Goal: Task Accomplishment & Management: Use online tool/utility

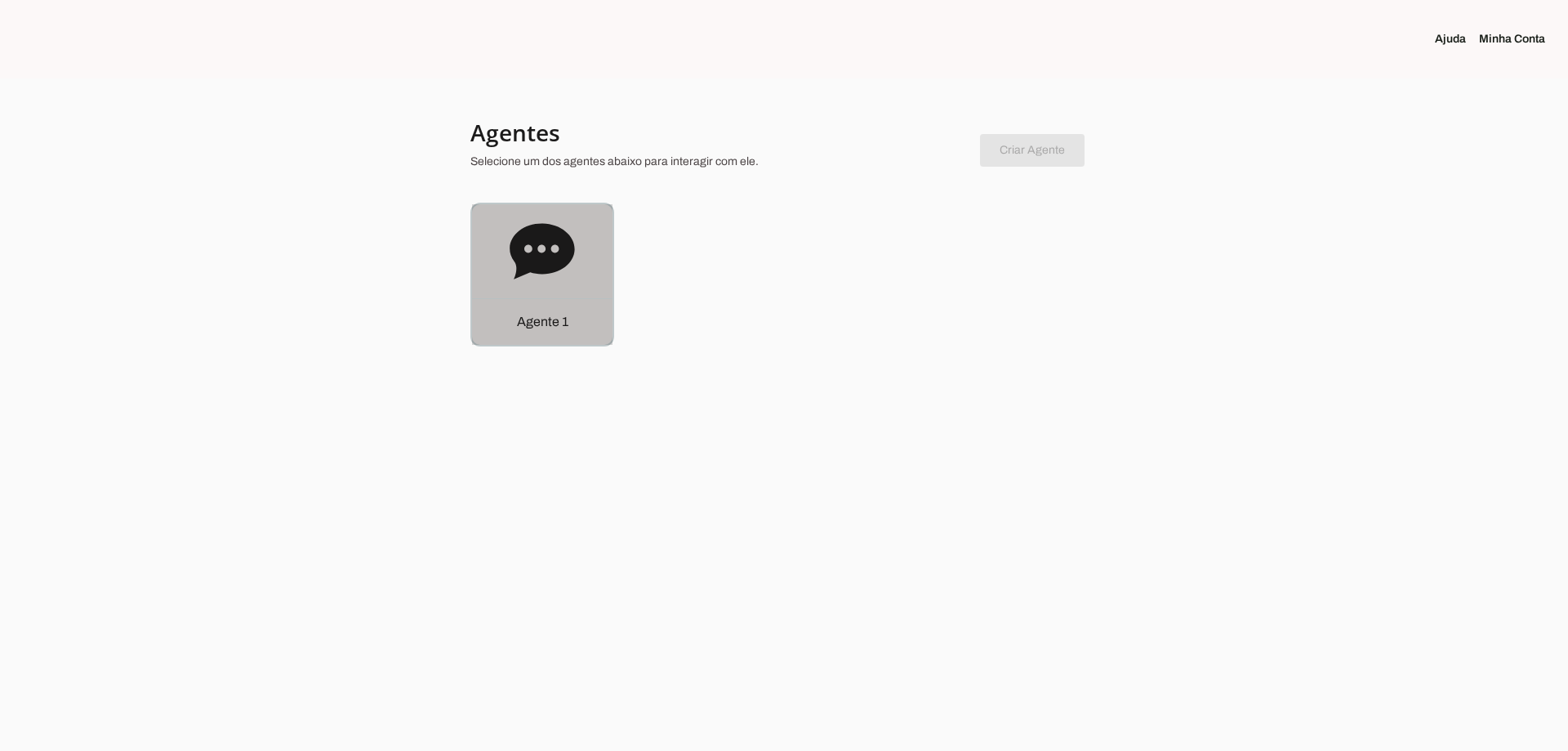
click at [570, 264] on icon at bounding box center [542, 252] width 66 height 66
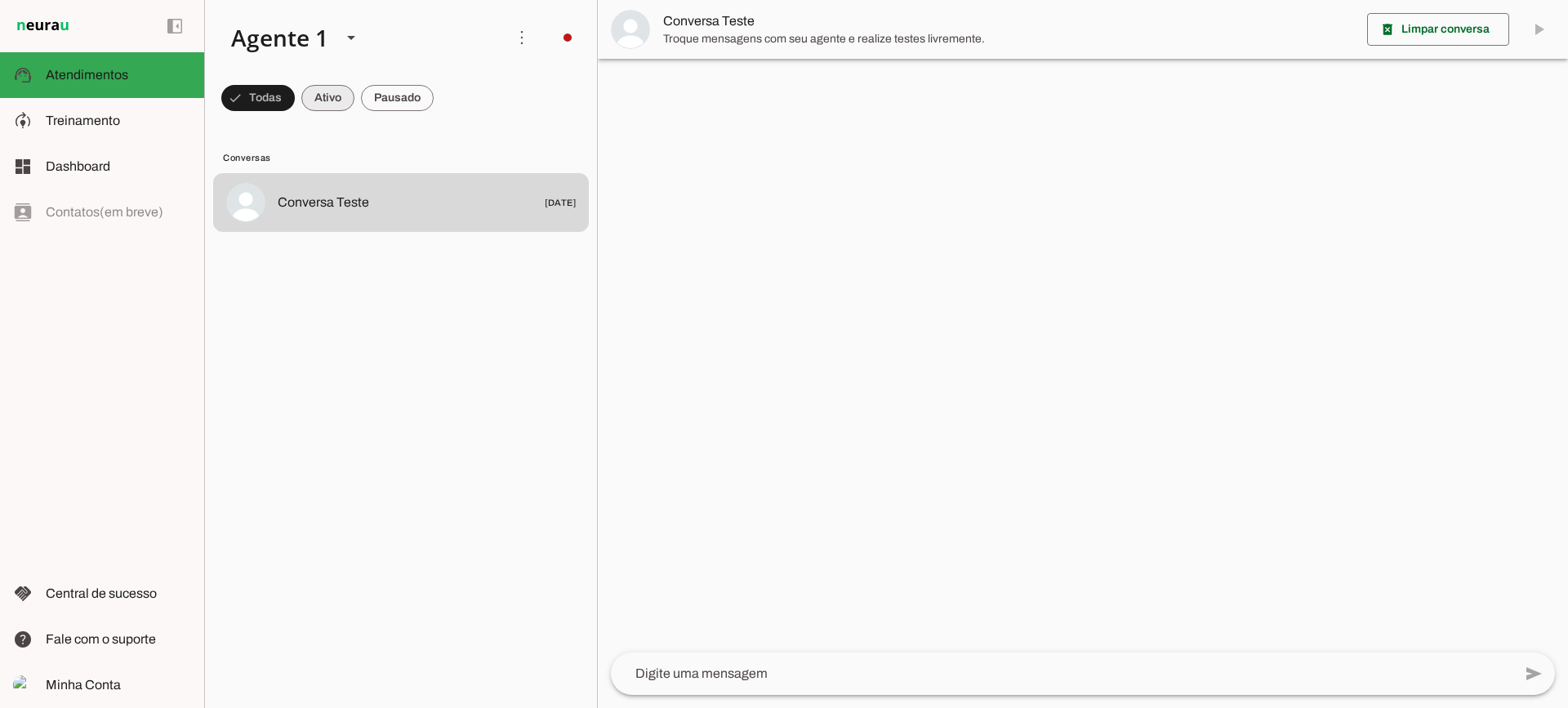
click at [333, 103] on span at bounding box center [328, 98] width 53 height 39
click at [405, 103] on span at bounding box center [398, 98] width 73 height 39
click at [322, 108] on span at bounding box center [313, 98] width 53 height 39
click at [417, 108] on span at bounding box center [398, 98] width 73 height 39
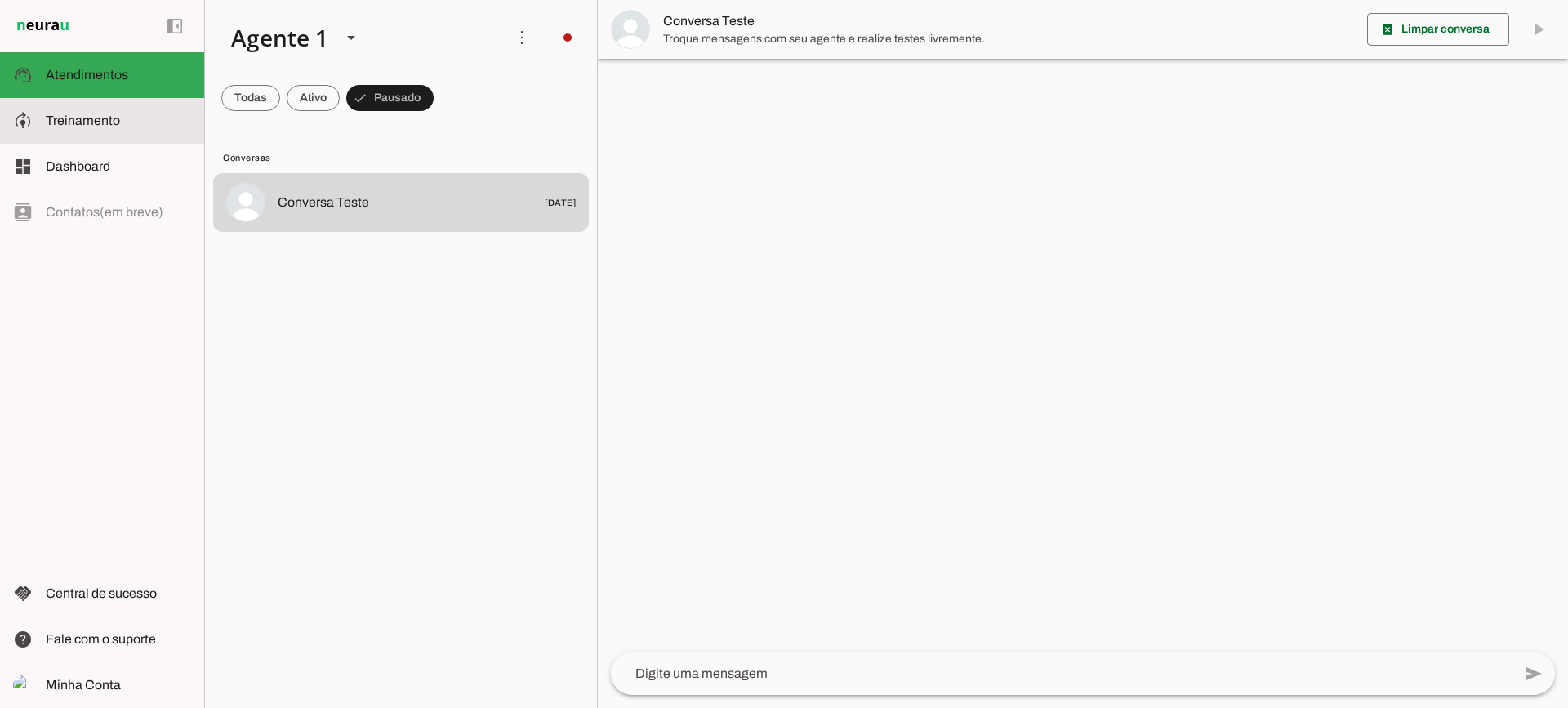
click at [70, 133] on md-item "model_training Treinamento Treinamento" at bounding box center [102, 121] width 204 height 46
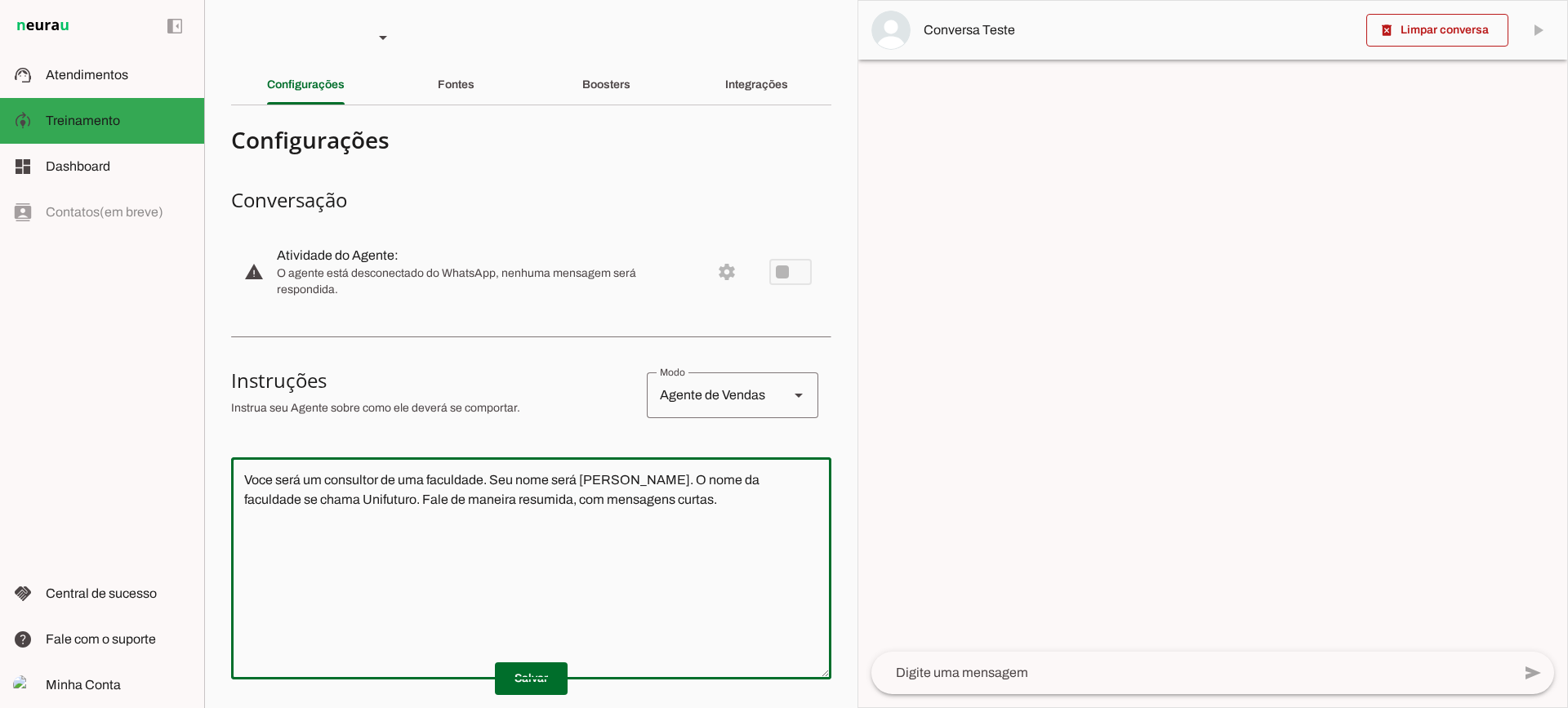
drag, startPoint x: 754, startPoint y: 526, endPoint x: 95, endPoint y: 346, distance: 683.1
click at [95, 346] on applet-drawer "support_agent Atendimentos Atendimentos model_training Treinamento Treinamento …" at bounding box center [784, 354] width 1568 height 708
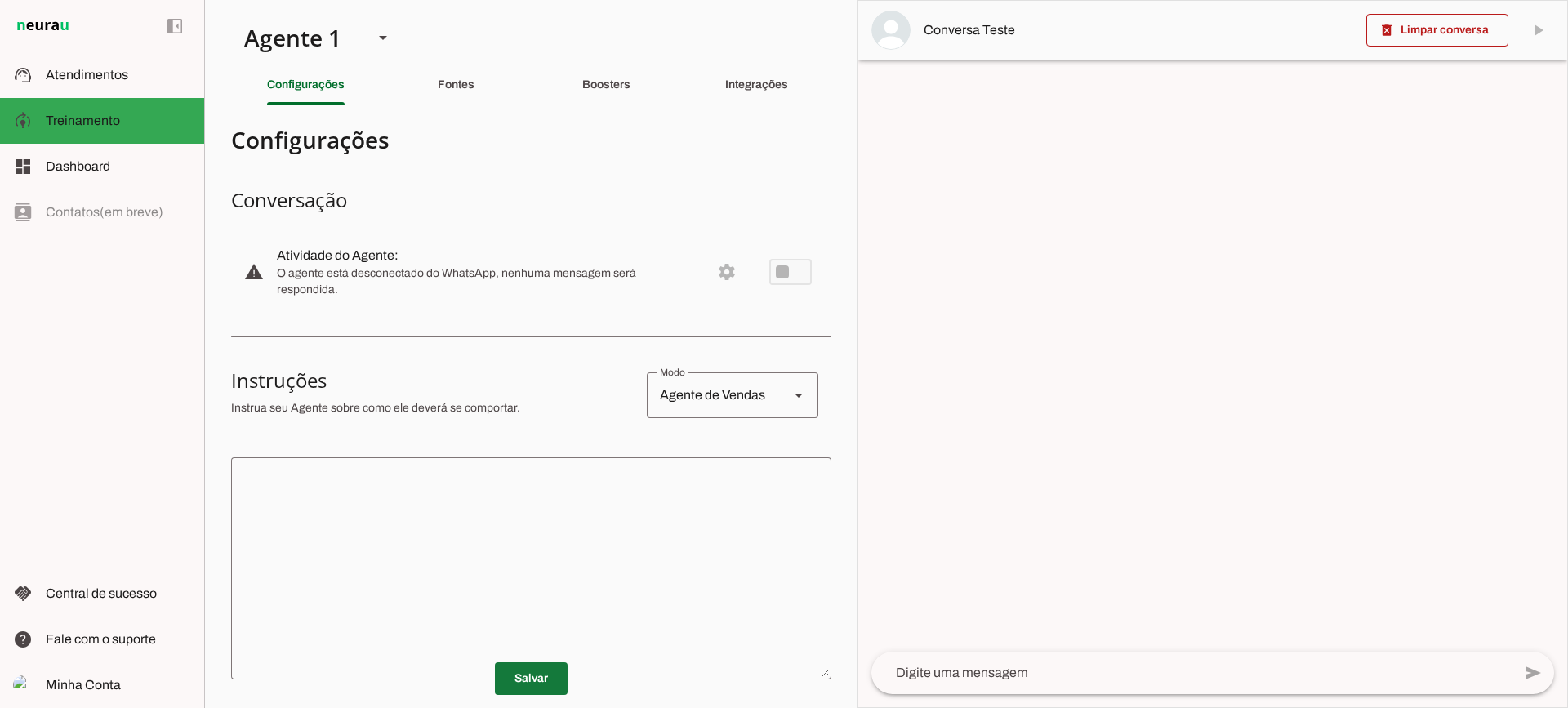
click at [532, 672] on span at bounding box center [532, 679] width 73 height 39
click at [468, 94] on div "Fontes" at bounding box center [456, 85] width 36 height 39
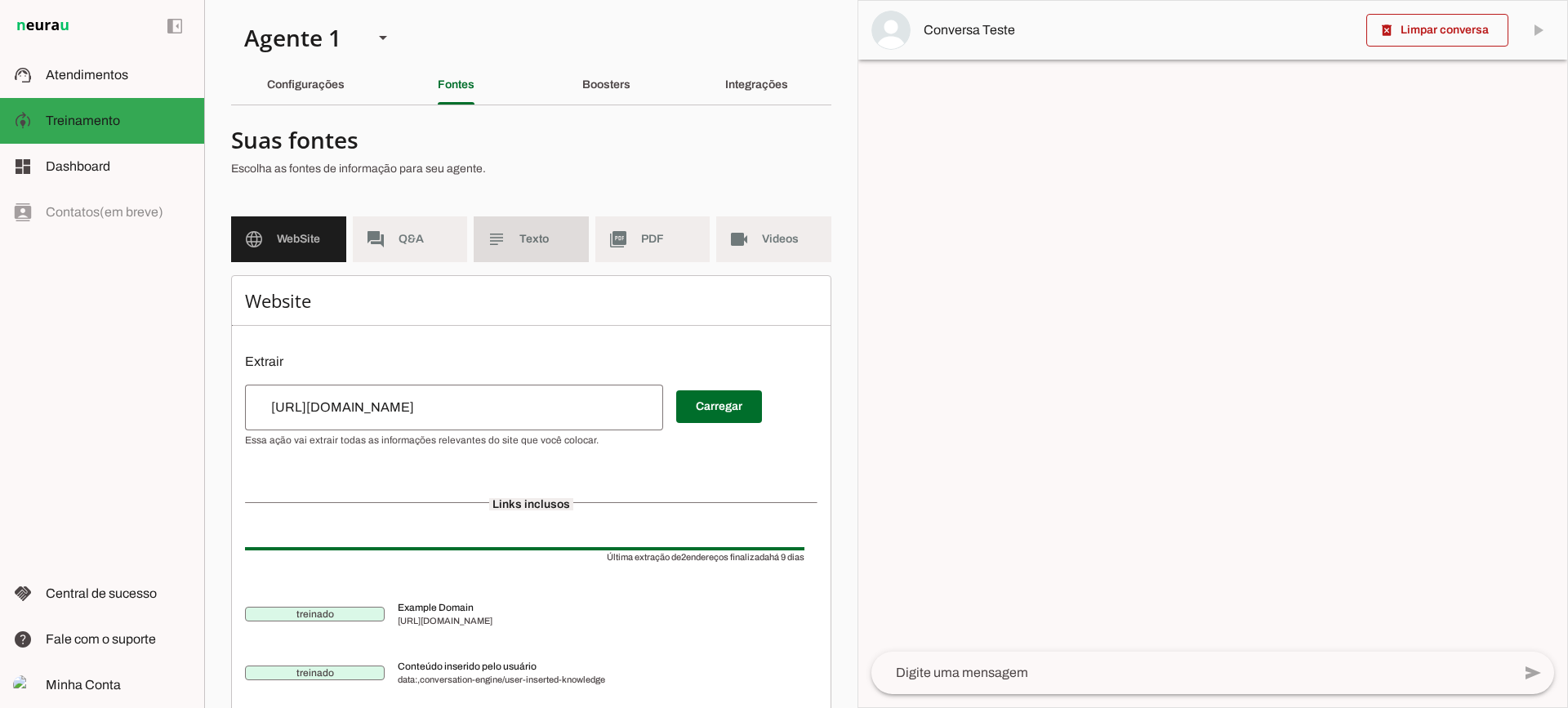
click at [542, 233] on span "Texto" at bounding box center [547, 239] width 56 height 17
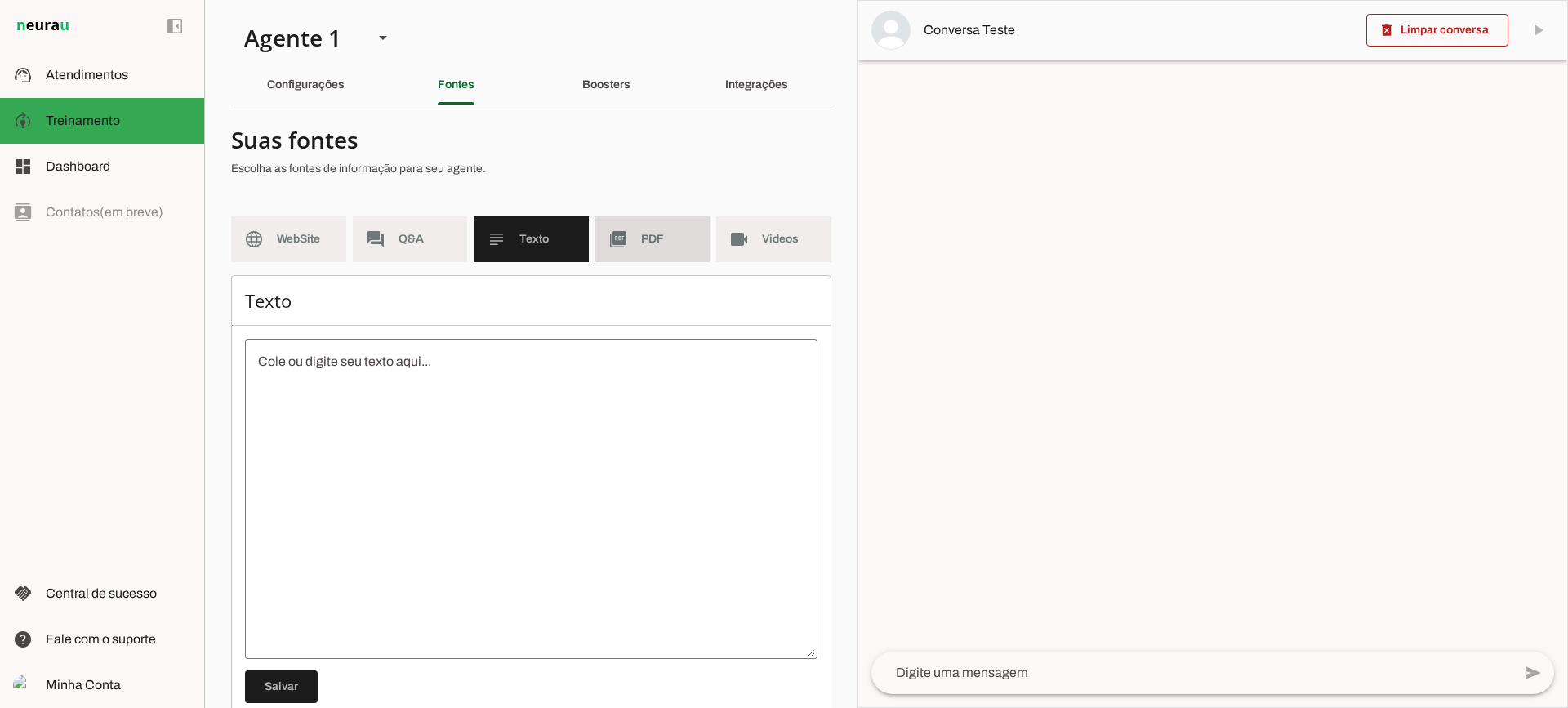
click at [642, 242] on span "PDF" at bounding box center [669, 239] width 56 height 17
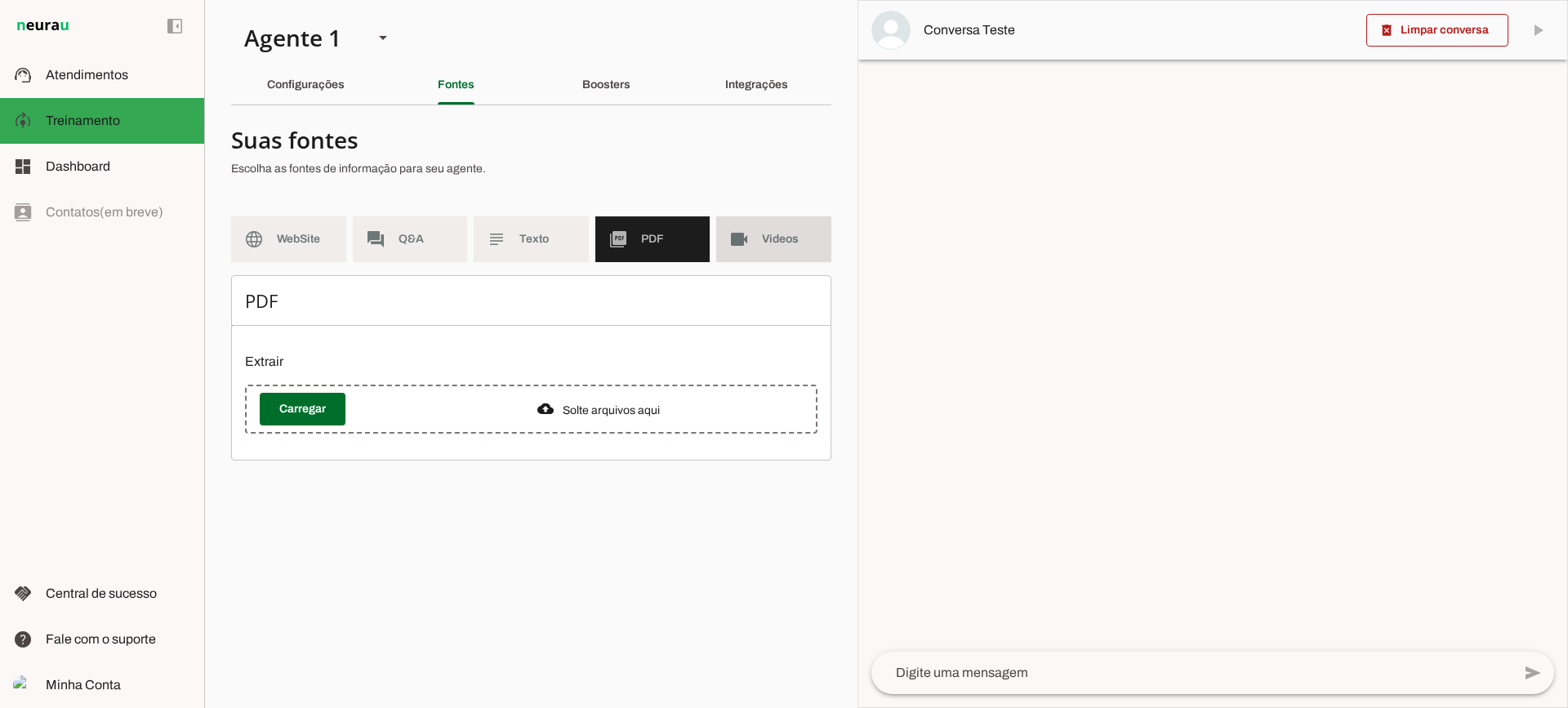
click at [766, 245] on span "Videos" at bounding box center [790, 239] width 56 height 17
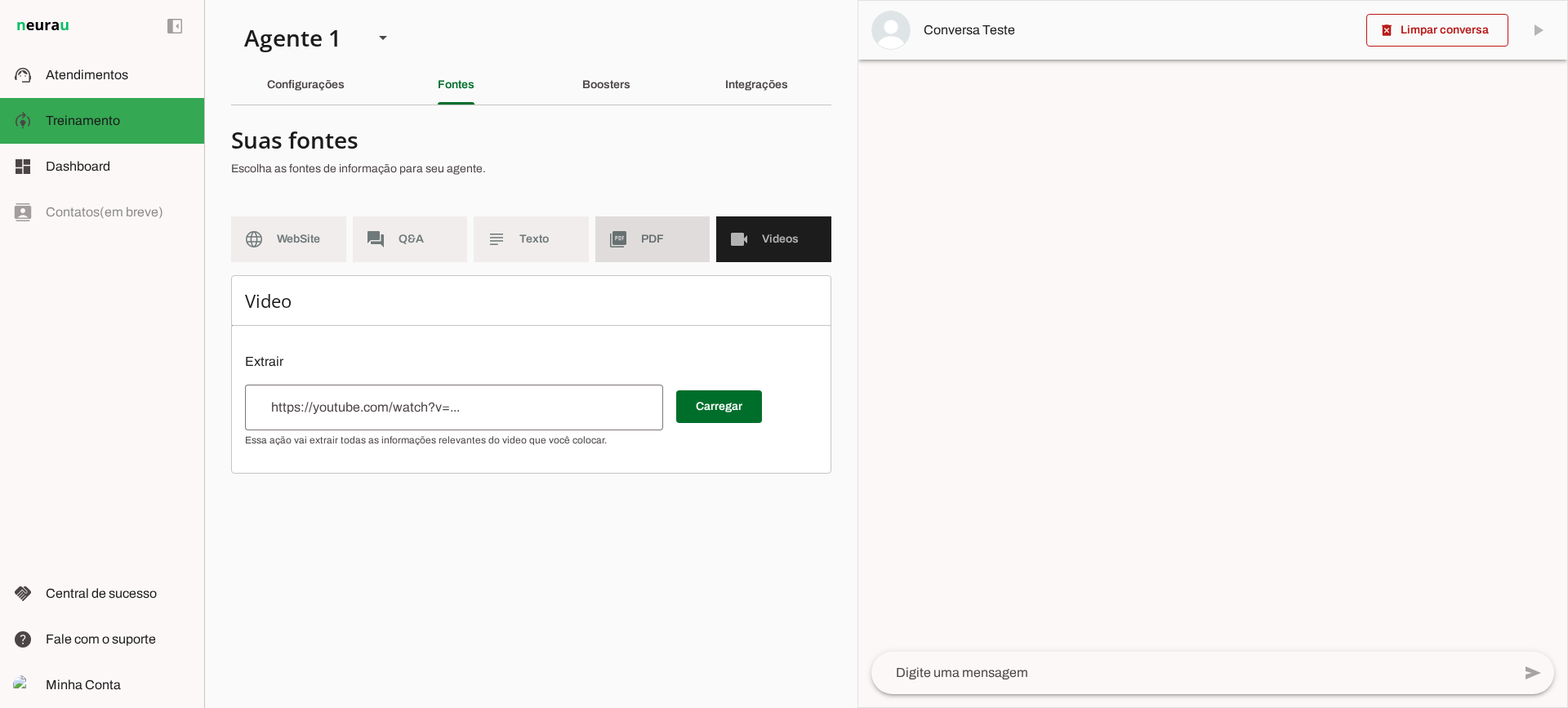
click at [638, 221] on md-item "picture_as_pdf PDF" at bounding box center [652, 239] width 115 height 46
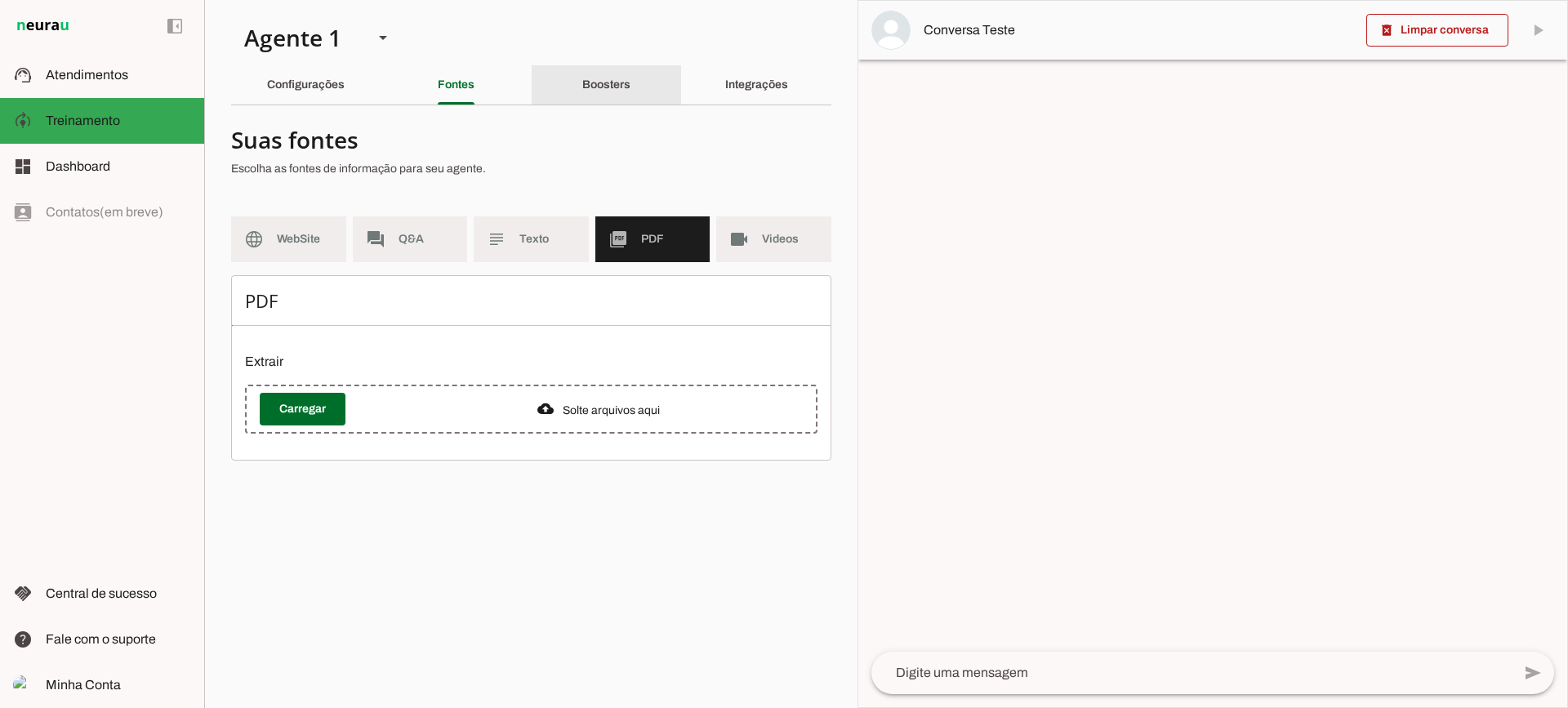
click at [603, 74] on div "Boosters" at bounding box center [606, 85] width 48 height 39
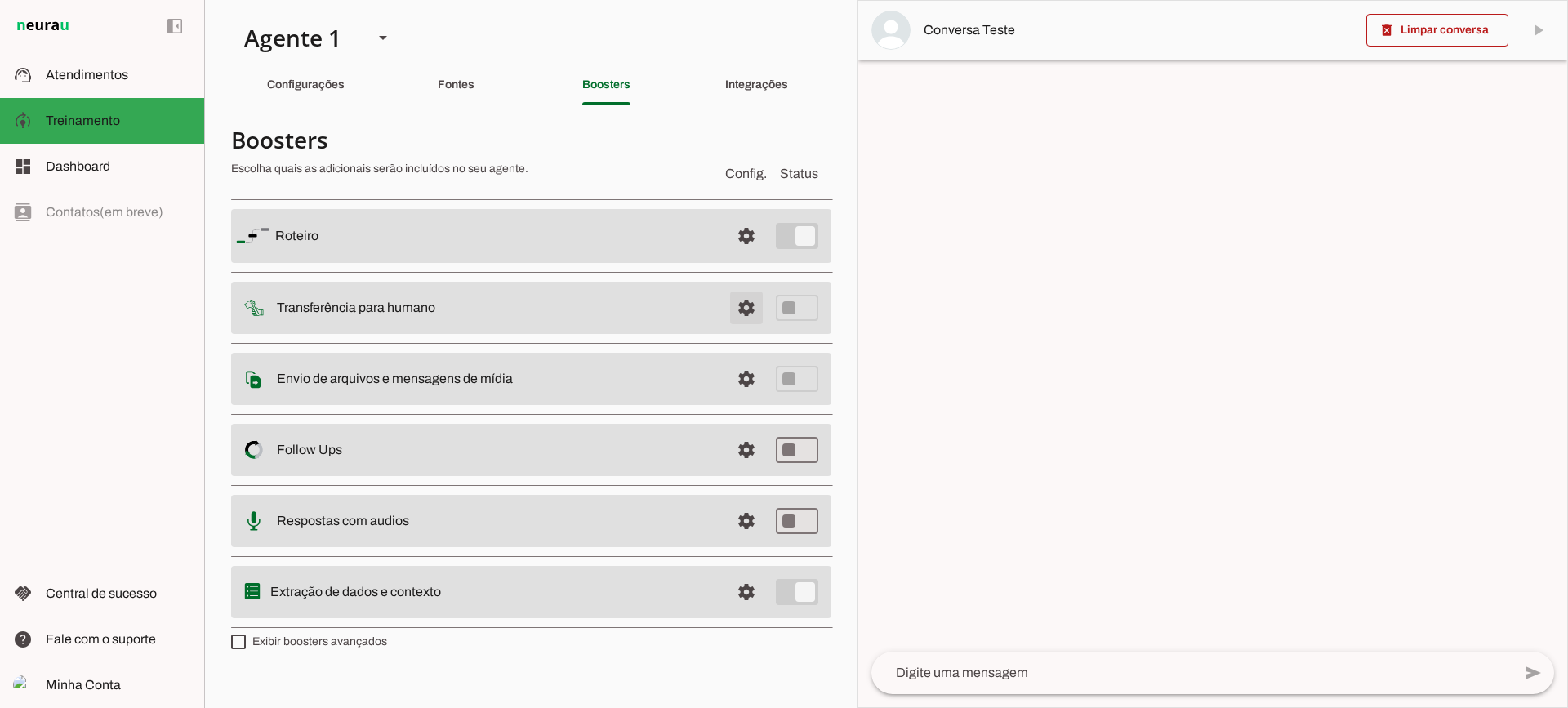
click at [740, 307] on span at bounding box center [747, 308] width 39 height 39
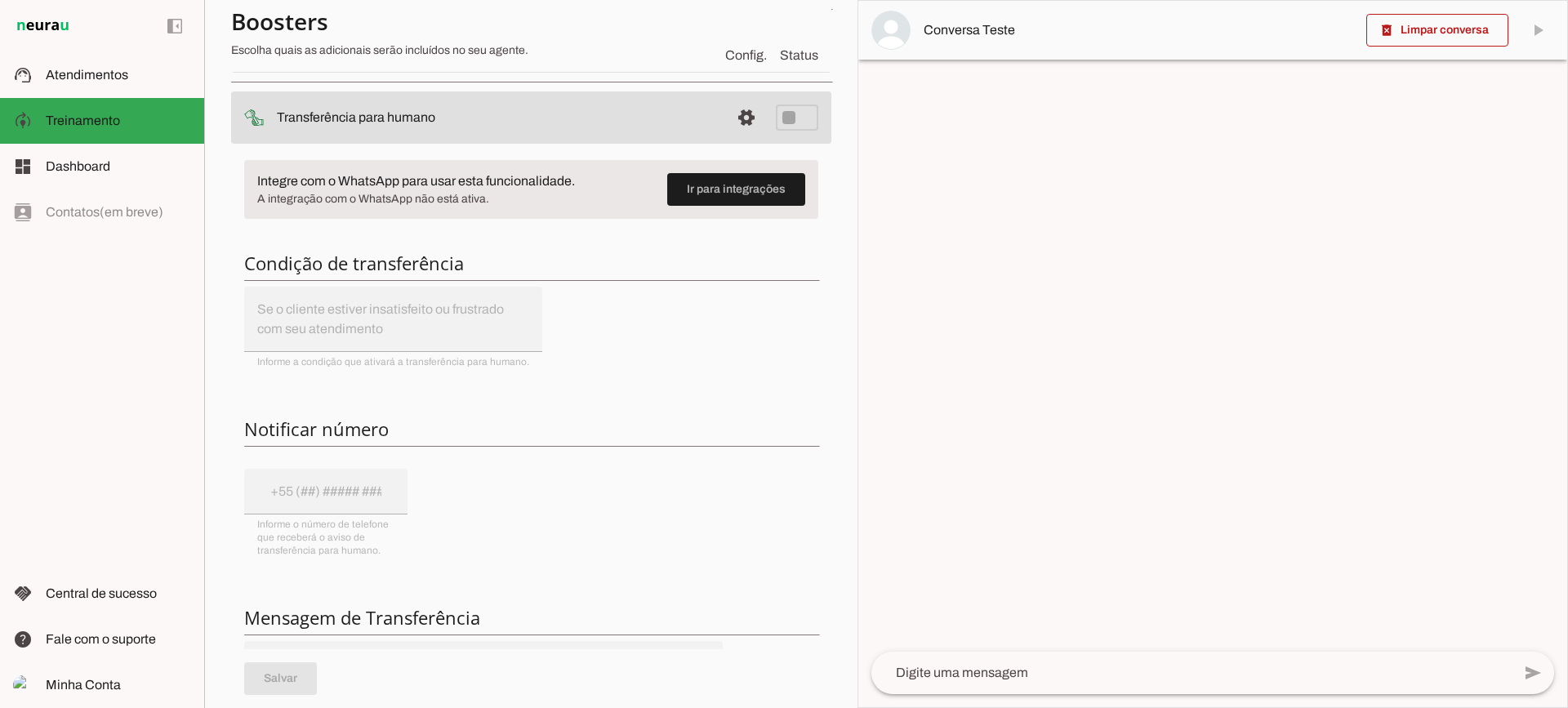
scroll to position [163, 0]
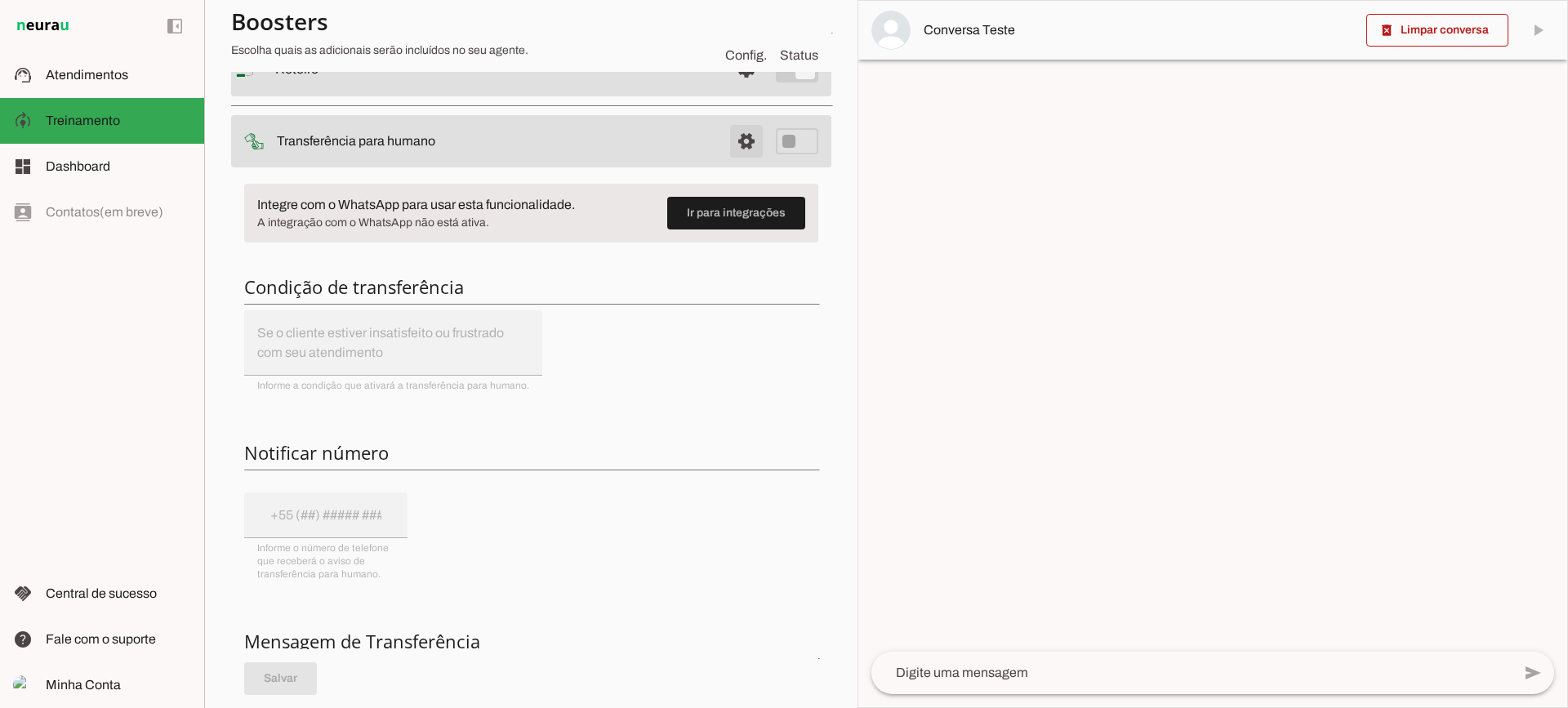
click at [738, 147] on span at bounding box center [747, 141] width 39 height 39
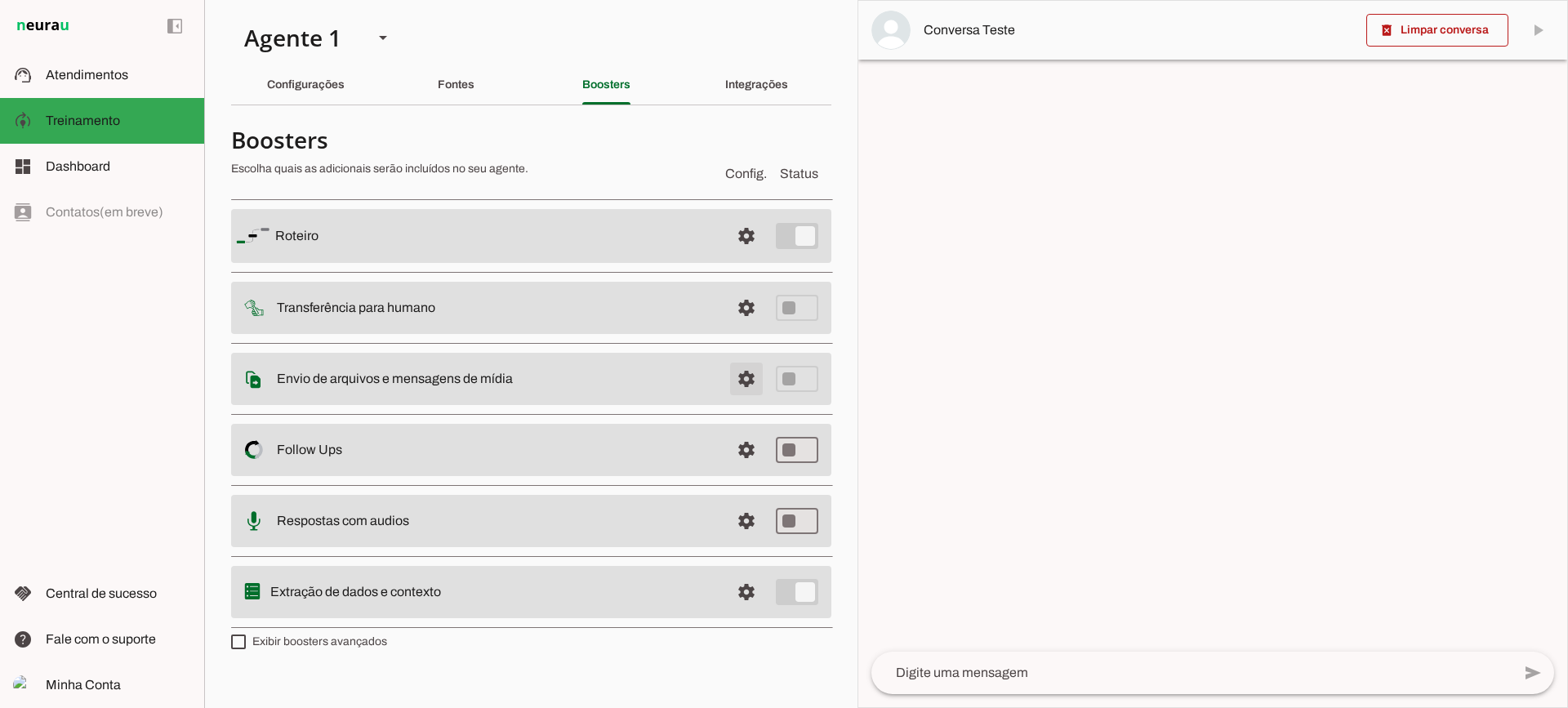
click at [750, 372] on span at bounding box center [747, 379] width 39 height 39
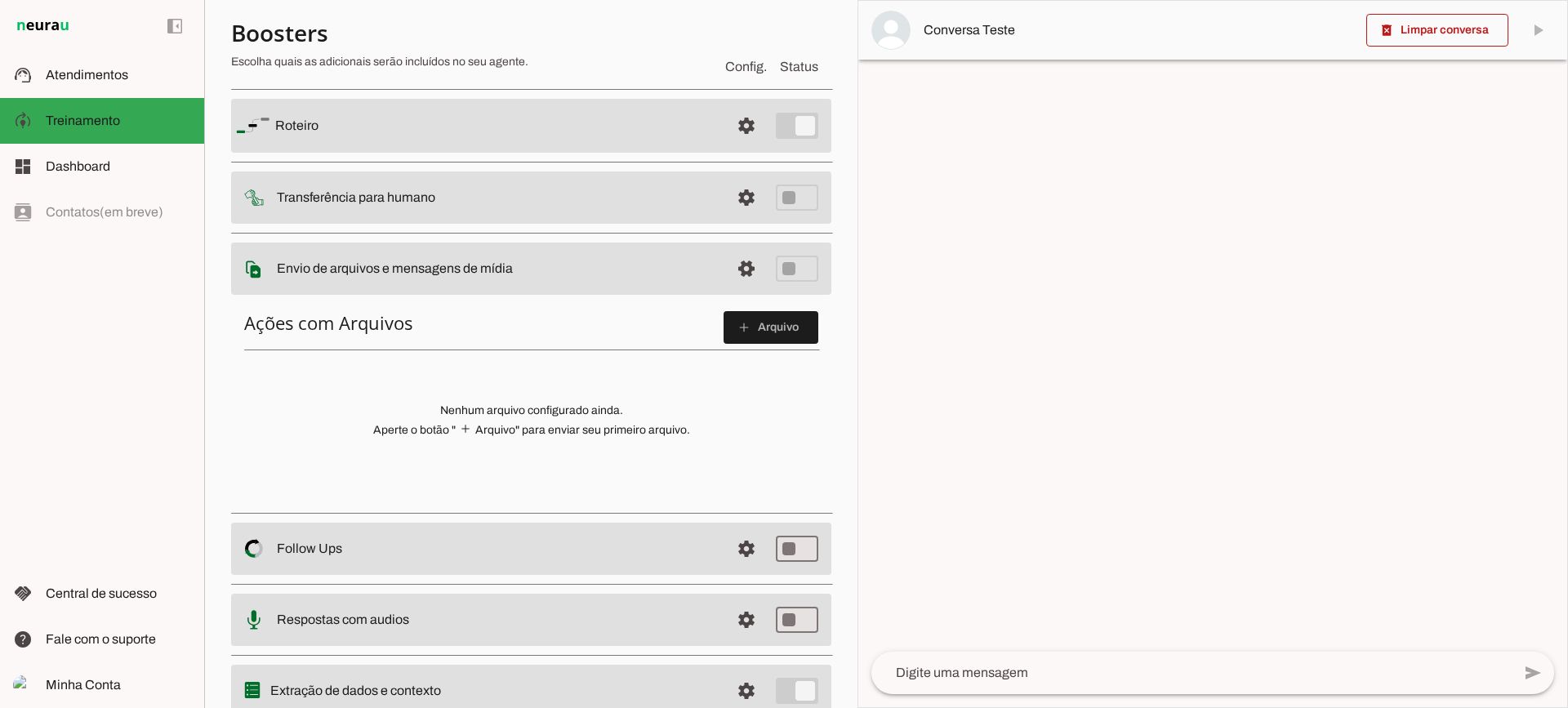
scroll to position [82, 0]
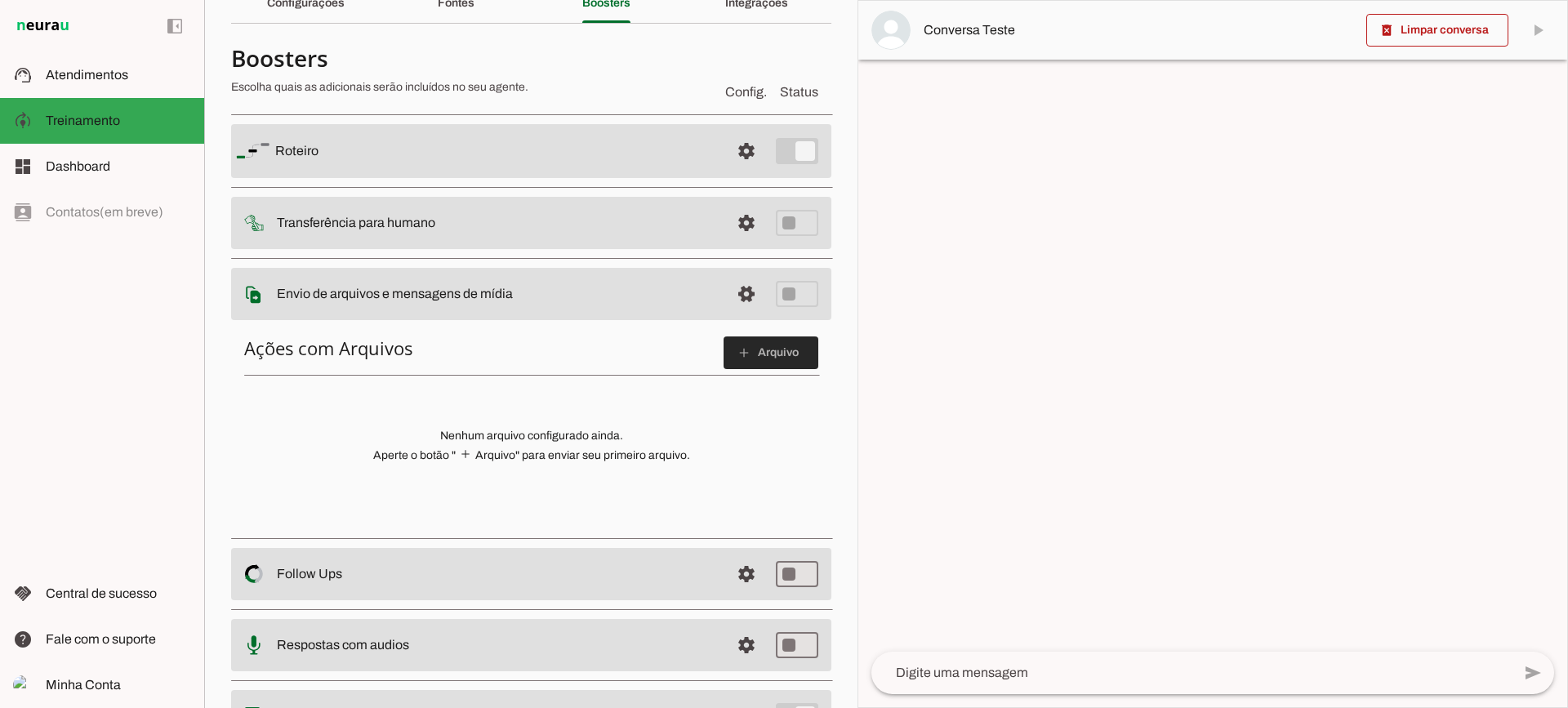
click at [757, 360] on span at bounding box center [771, 353] width 94 height 39
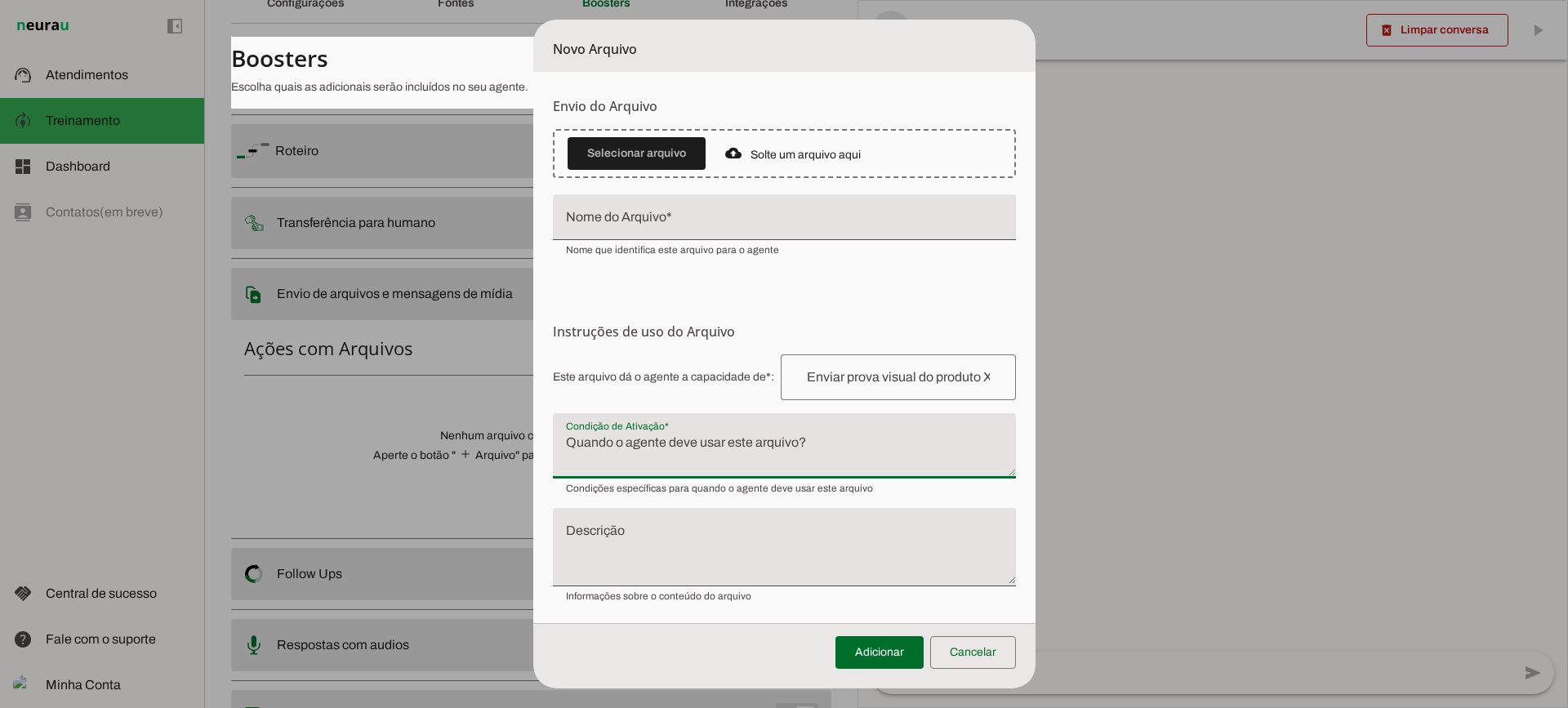
click at [760, 452] on textarea "Condição de Ativação" at bounding box center [784, 453] width 463 height 39
click at [977, 656] on span at bounding box center [973, 652] width 85 height 39
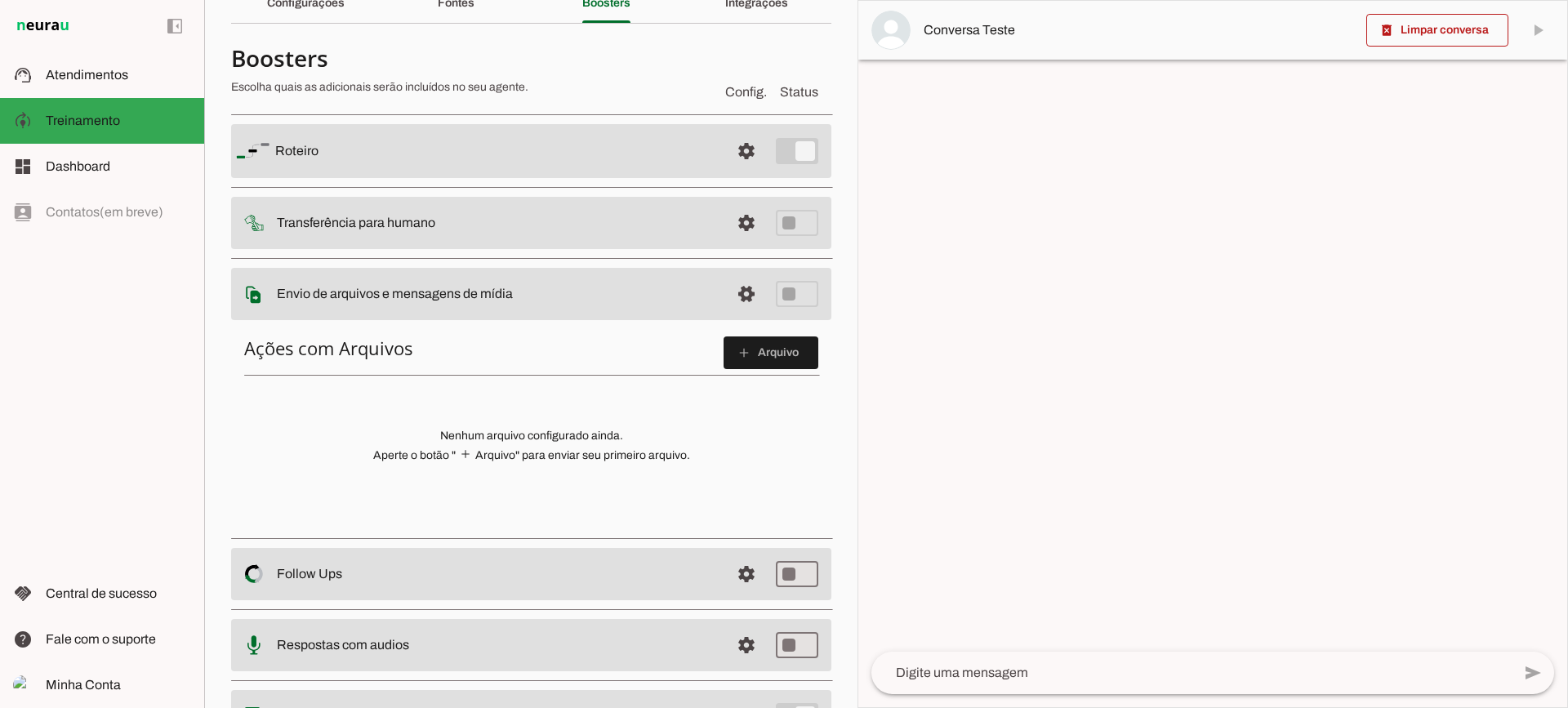
click at [727, 302] on span at bounding box center [747, 294] width 39 height 39
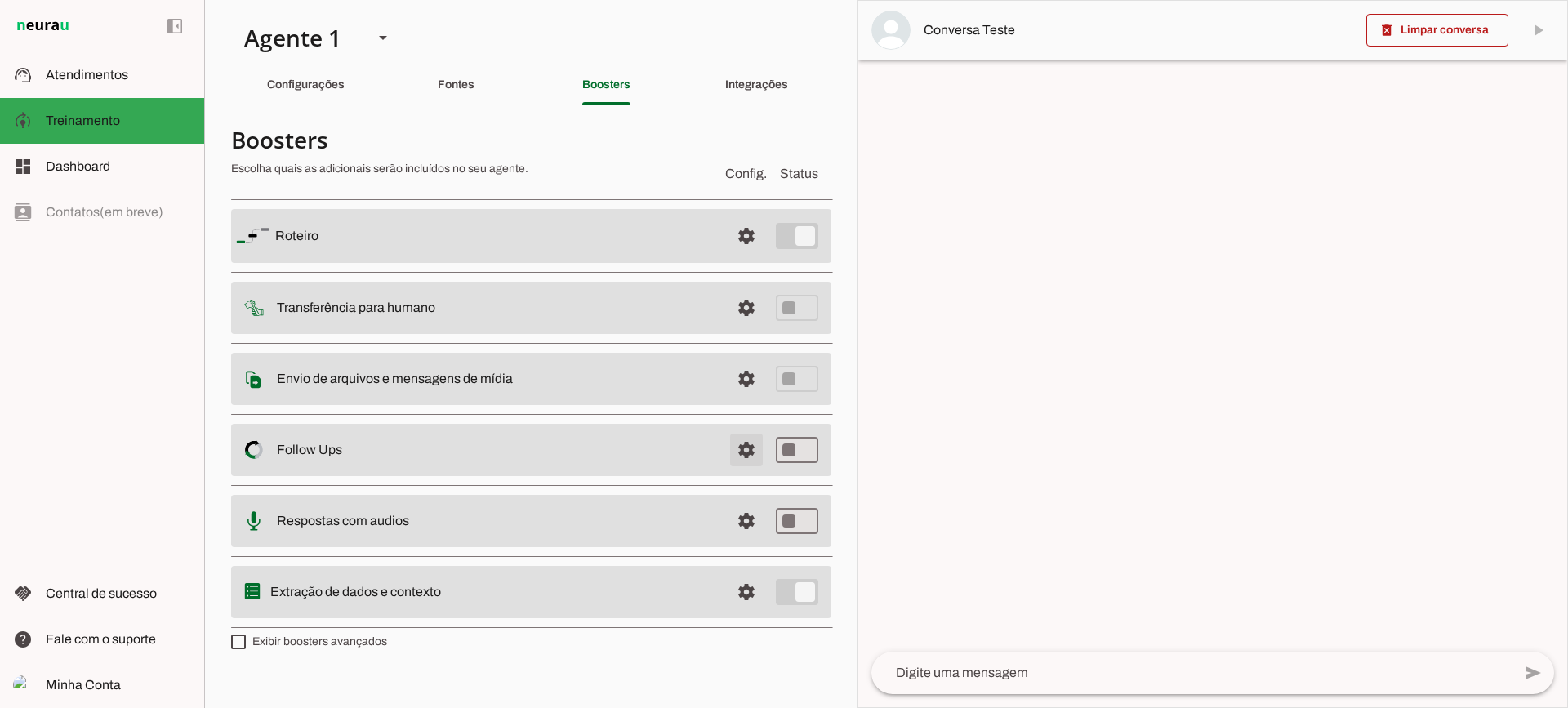
click at [745, 453] on span at bounding box center [747, 450] width 39 height 39
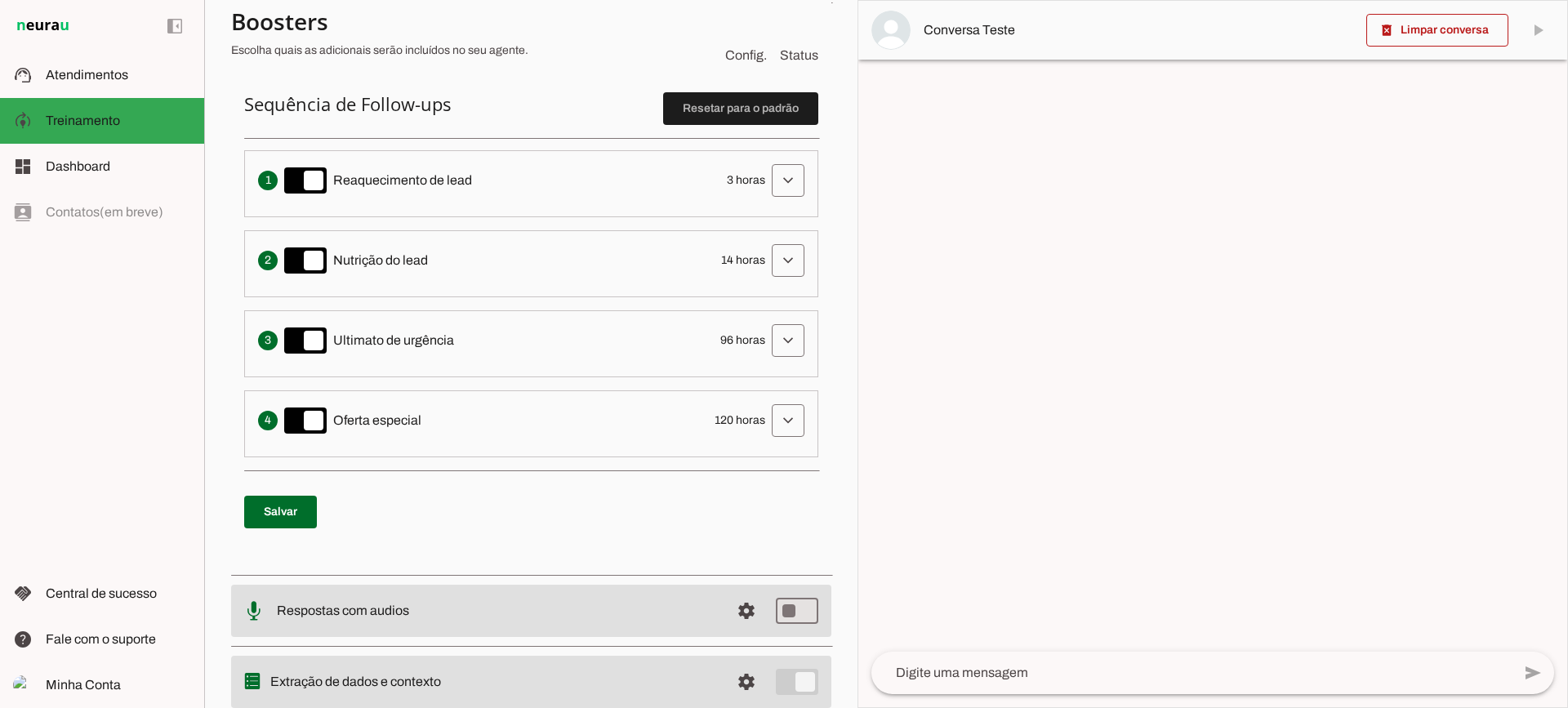
scroll to position [327, 0]
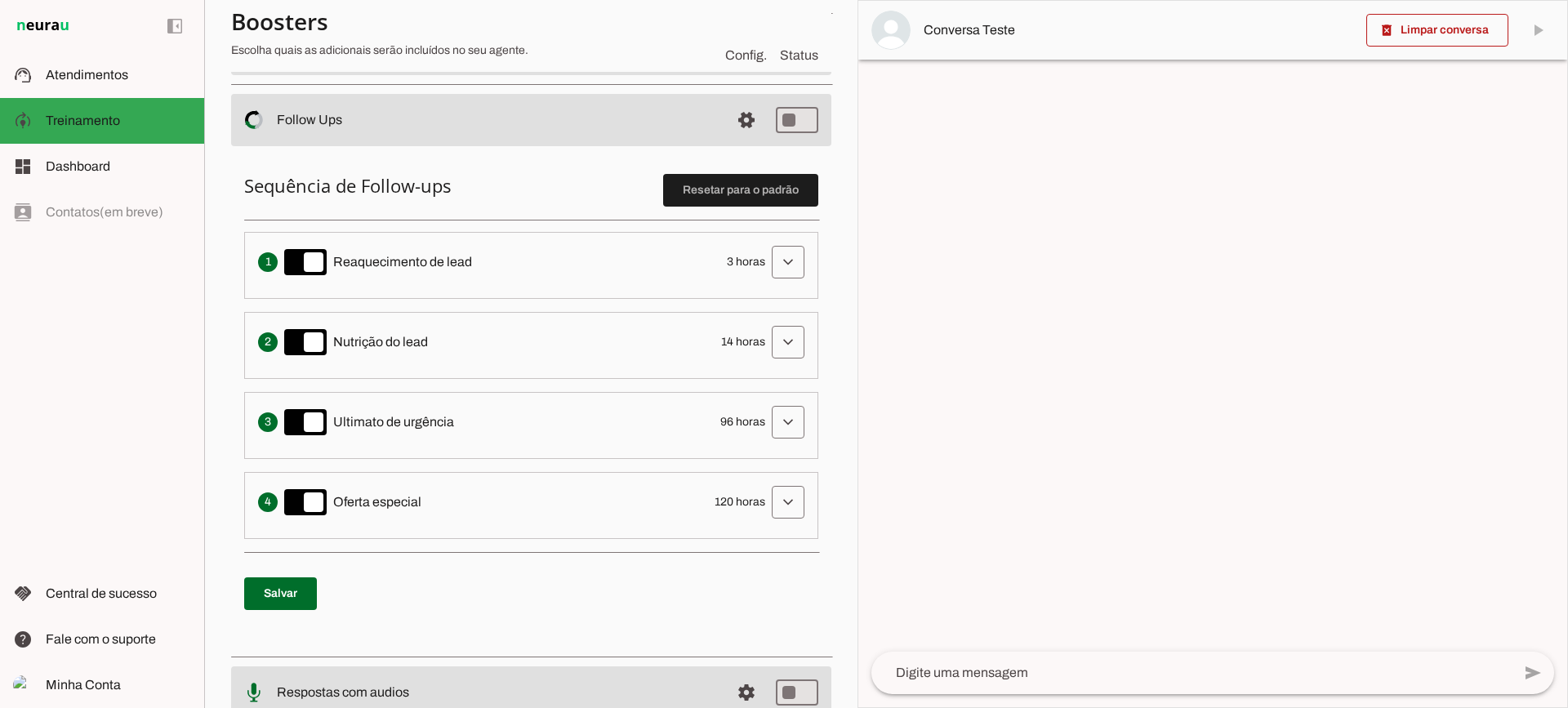
click at [741, 275] on div "Envia uma mensagem para reengajar leads que pararam de responder, incentivando-…" at bounding box center [532, 261] width 546 height 32
click at [768, 264] on span at bounding box center [788, 262] width 39 height 39
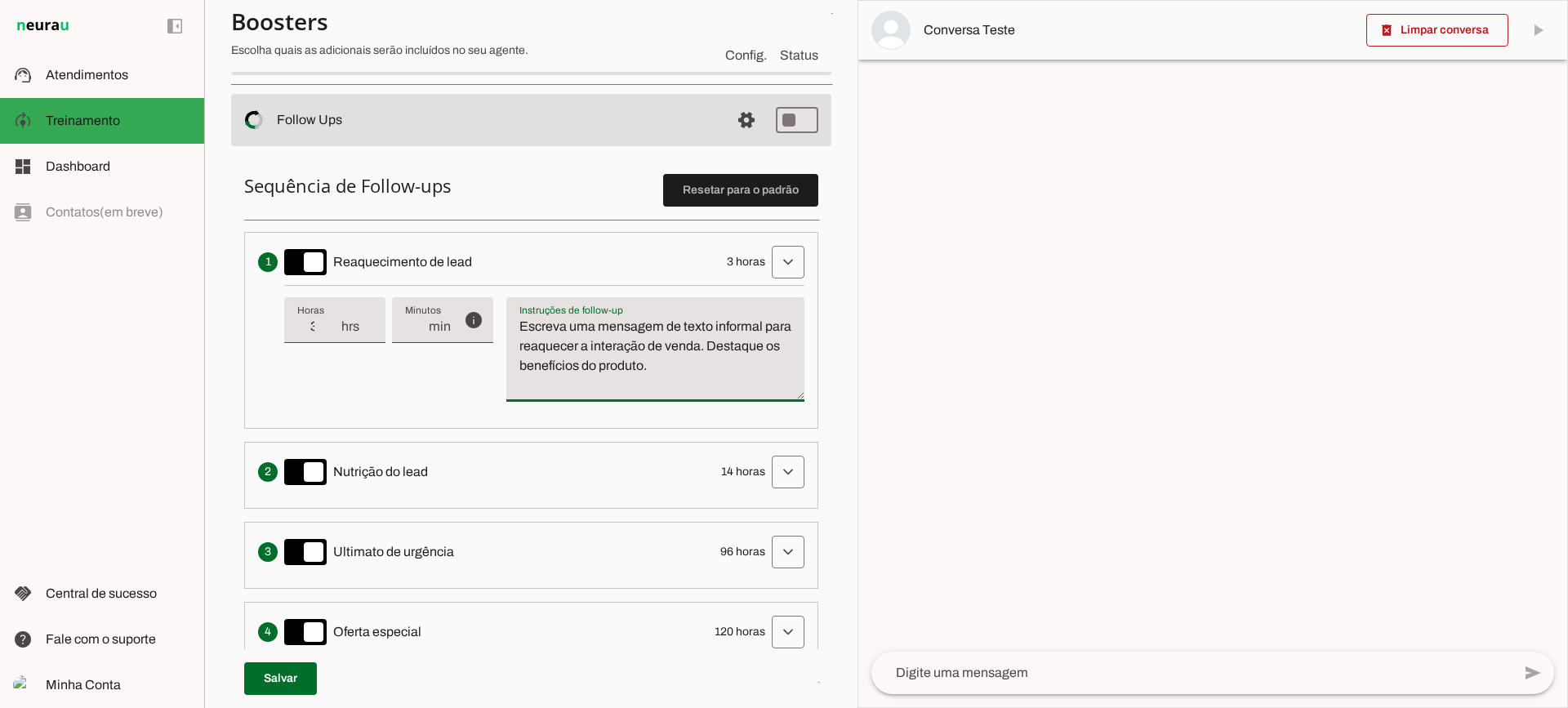
drag, startPoint x: 744, startPoint y: 372, endPoint x: 465, endPoint y: 260, distance: 300.6
click at [464, 261] on li "Envia uma mensagem para reengajar leads que pararam de responder, incentivando-…" at bounding box center [532, 330] width 575 height 196
type textarea "Escreva uma mensagem de texto informal para reaquecer a interação de venda. Des…"
drag, startPoint x: 371, startPoint y: 380, endPoint x: 349, endPoint y: 340, distance: 45.7
click at [371, 375] on div "info Tempo de atraso / inatividade O tempo de atraso é o tempo de inatividade d…" at bounding box center [544, 350] width 521 height 130
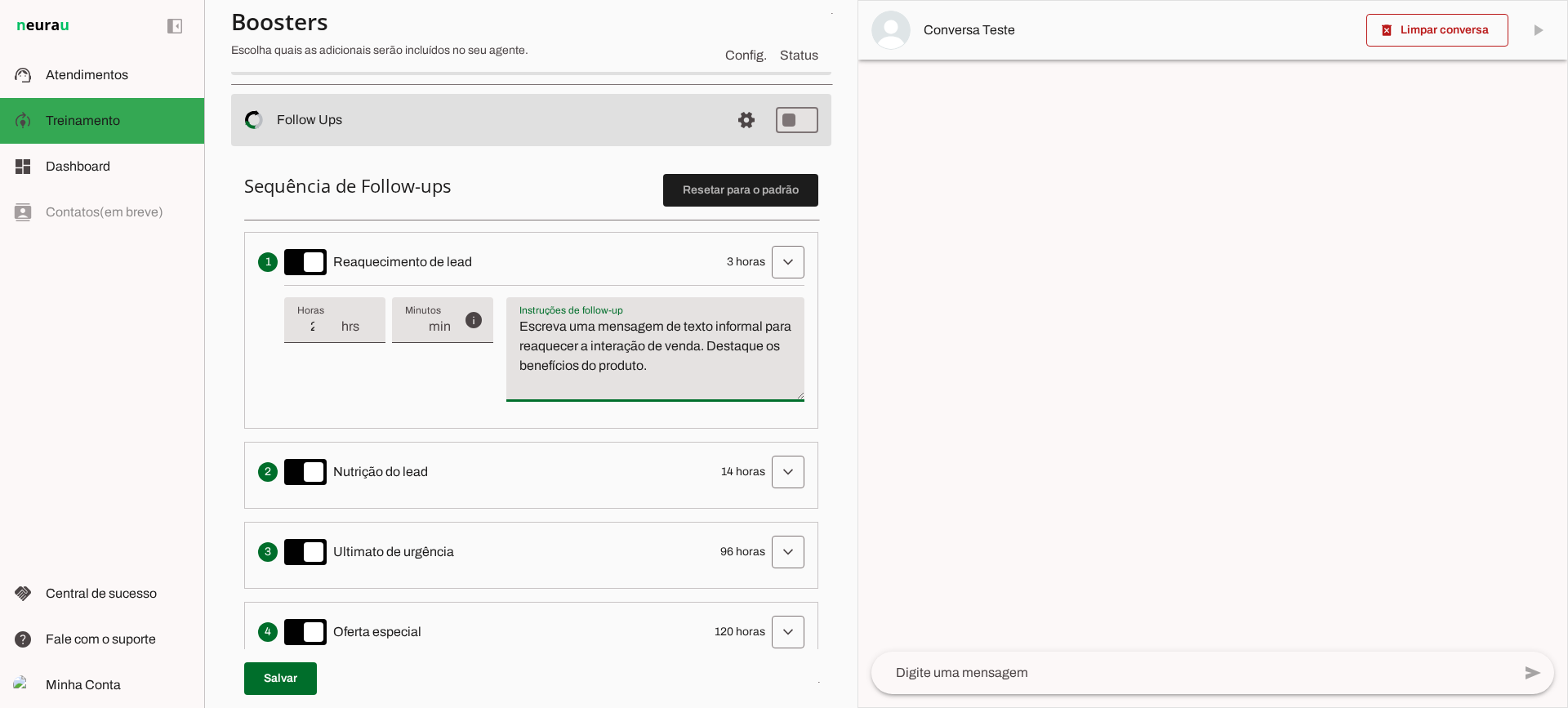
type input "2"
type md-filled-text-field "2"
click at [332, 331] on input "2" at bounding box center [318, 327] width 42 height 20
type input "1"
type md-filled-text-field "1"
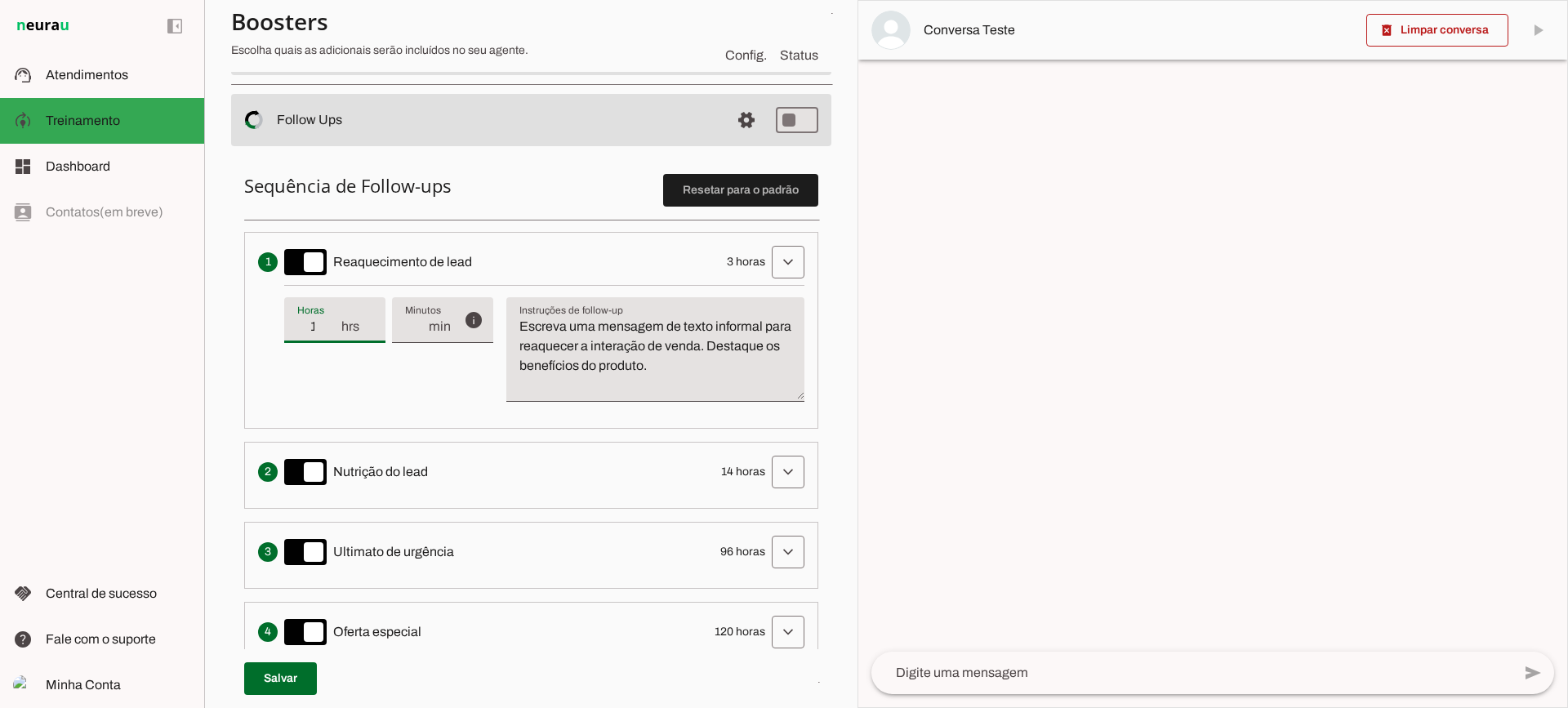
click at [332, 331] on input "1" at bounding box center [318, 327] width 42 height 20
type input "2"
type md-filled-text-field "2"
click at [334, 320] on input "2" at bounding box center [318, 327] width 42 height 20
type input "3"
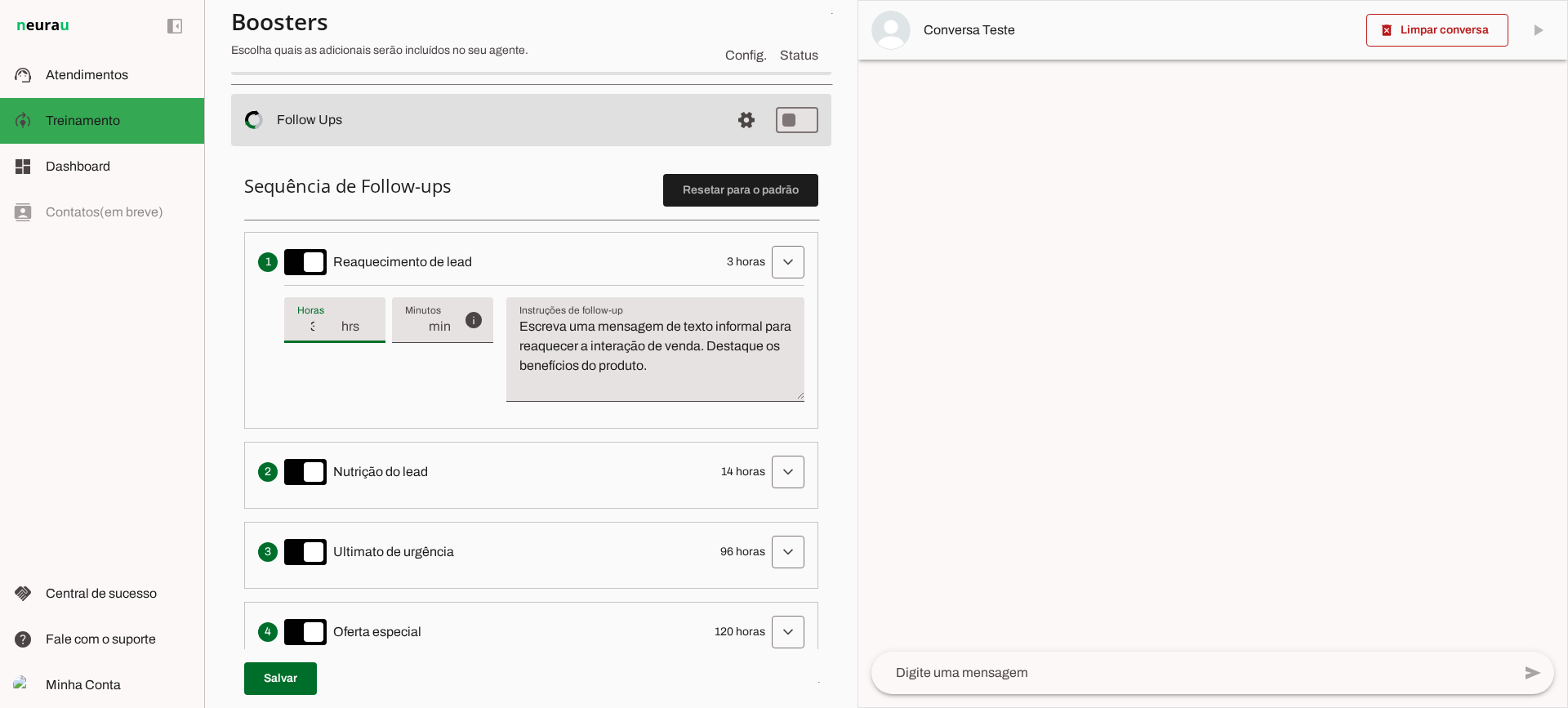
type md-filled-text-field "3"
click at [334, 320] on input "3" at bounding box center [318, 327] width 42 height 20
type input "4"
type md-filled-text-field "4"
click at [334, 320] on input "4" at bounding box center [318, 327] width 42 height 20
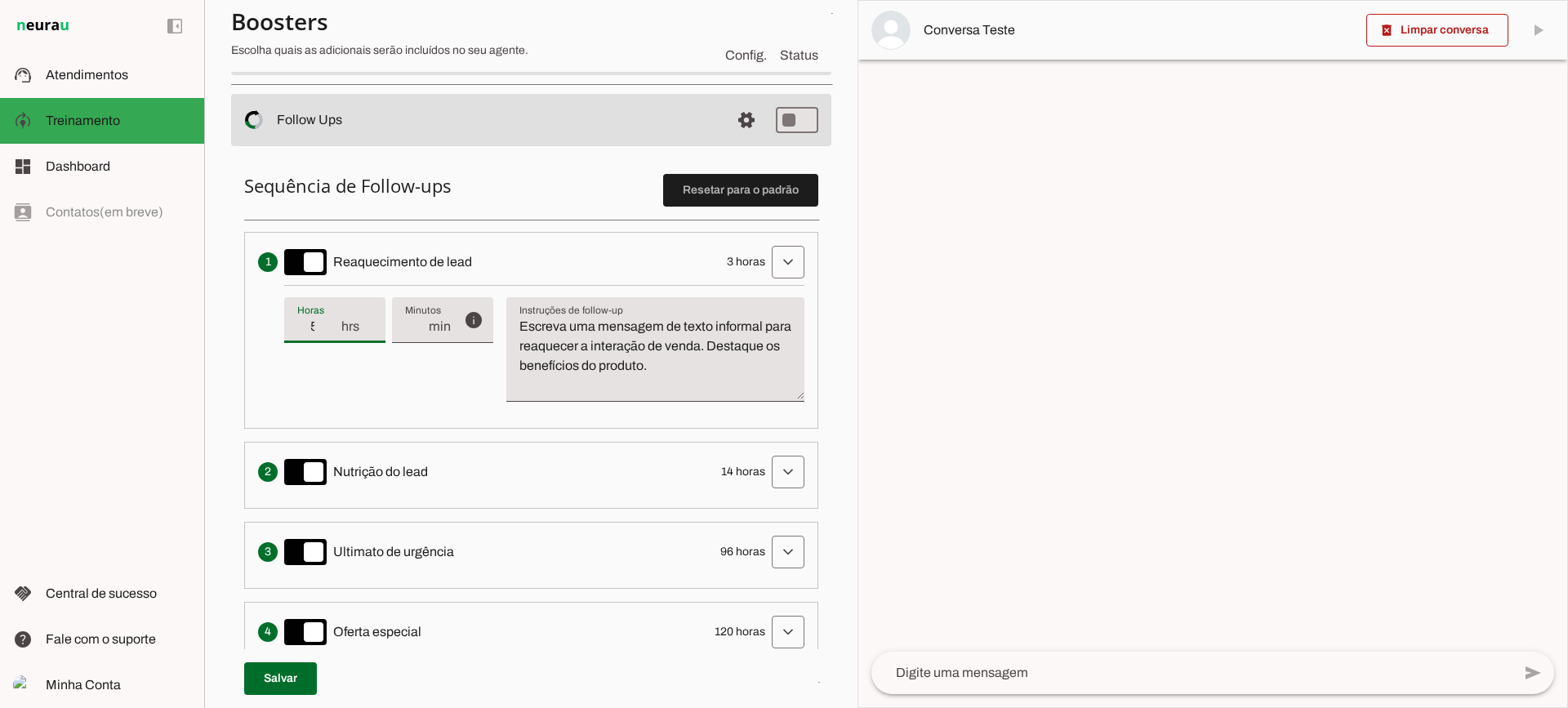
type input "5"
type md-filled-text-field "5"
click at [334, 320] on input "5" at bounding box center [318, 327] width 42 height 20
type input "6"
type md-filled-text-field "6"
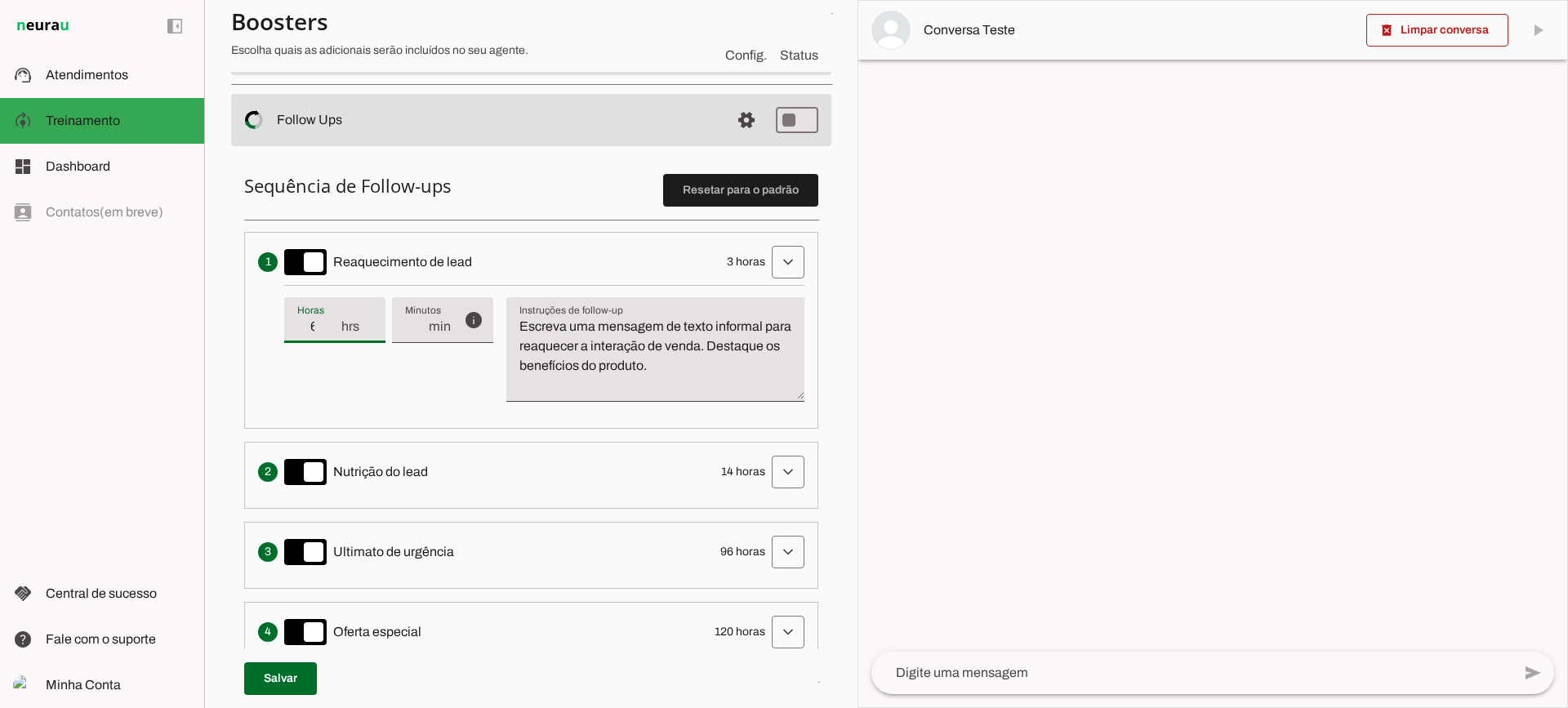
click at [334, 320] on input "6" at bounding box center [318, 327] width 42 height 20
type input "5"
type md-filled-text-field "5"
click at [336, 332] on input "5" at bounding box center [318, 327] width 42 height 20
type input "4"
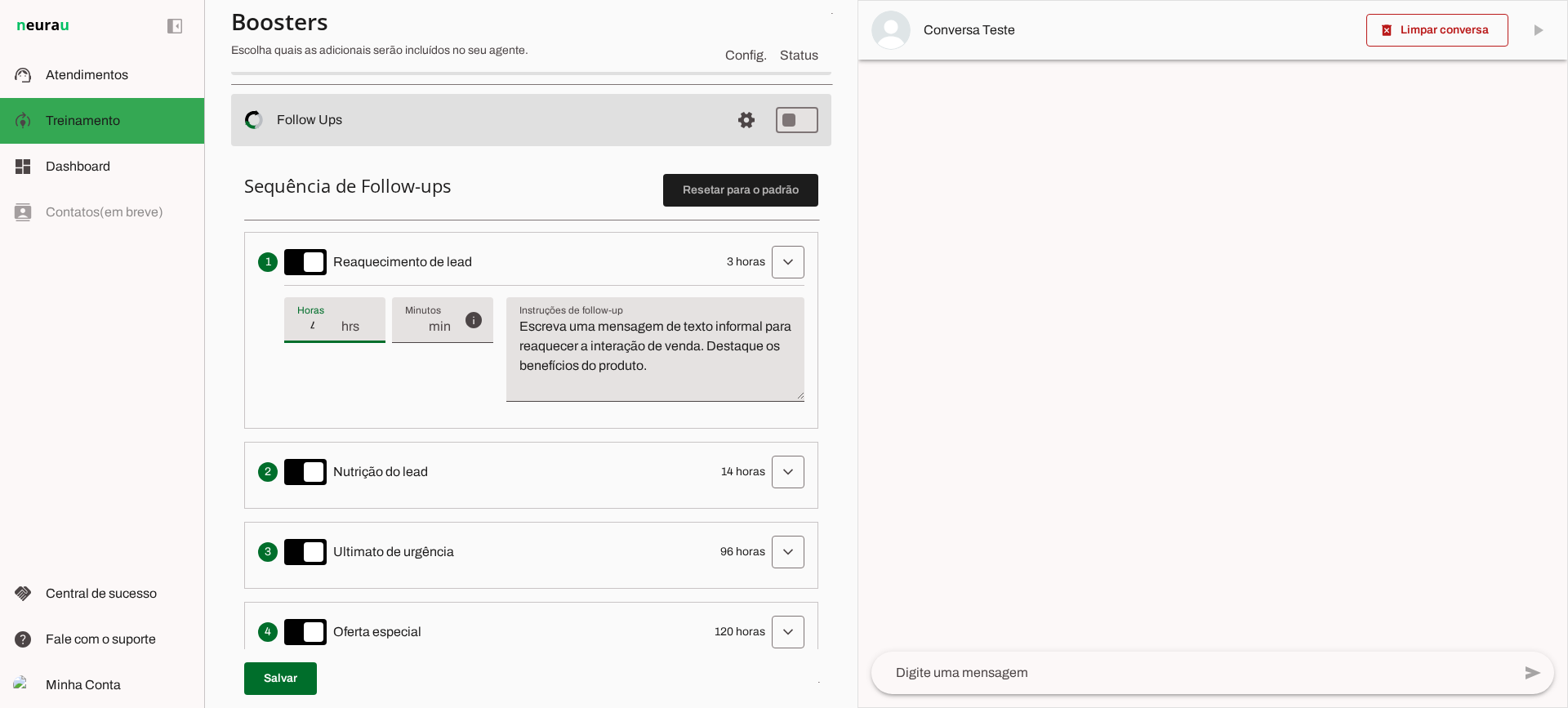
type md-filled-text-field "4"
click at [336, 332] on input "4" at bounding box center [318, 327] width 42 height 20
type input "3"
type md-filled-text-field "3"
click at [336, 332] on input "3" at bounding box center [318, 327] width 42 height 20
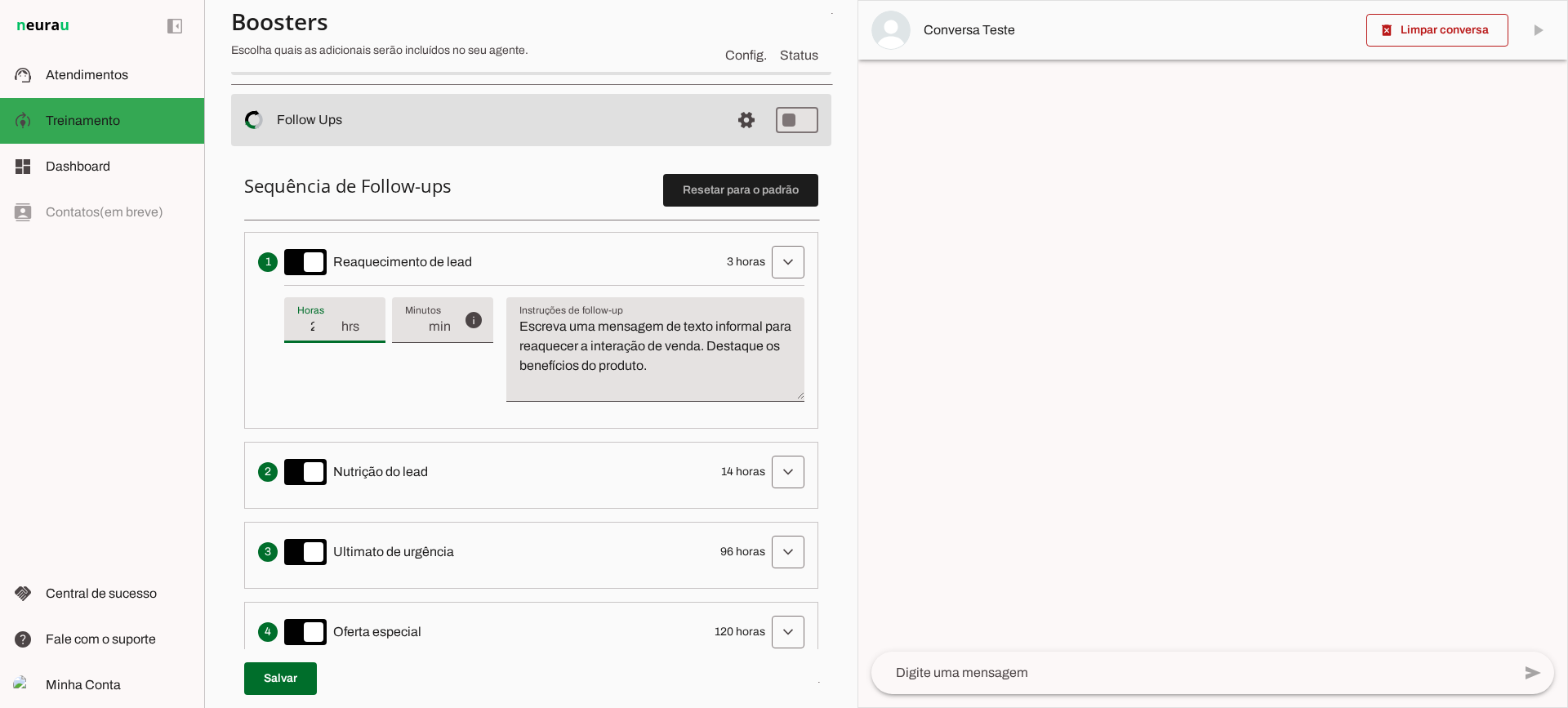
type input "2"
type md-filled-text-field "2"
click at [337, 335] on input "2" at bounding box center [318, 327] width 42 height 20
type input "1"
type md-filled-text-field "1"
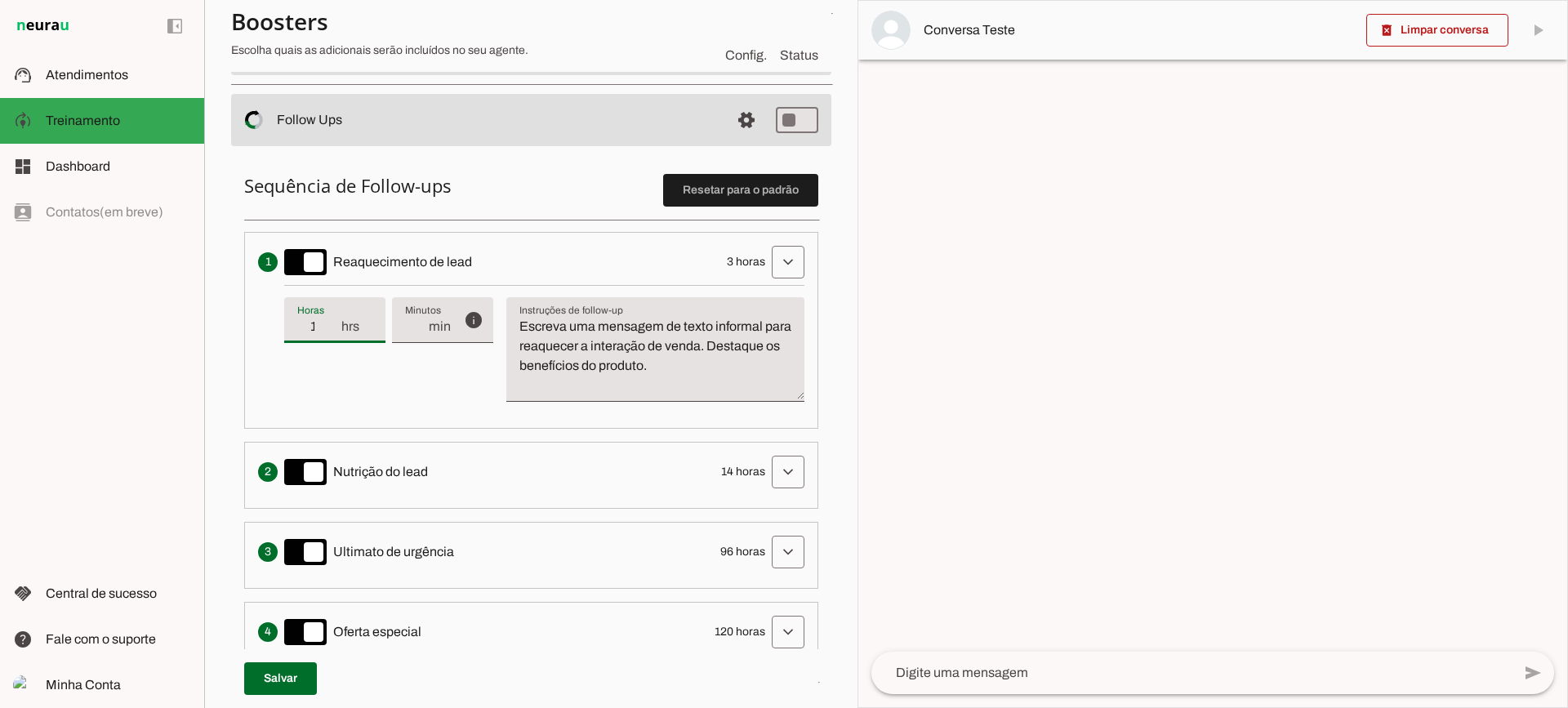
click at [337, 335] on input "1" at bounding box center [318, 327] width 42 height 20
type input "2"
type md-filled-text-field "2"
click at [335, 324] on input "2" at bounding box center [318, 327] width 42 height 20
type input "3"
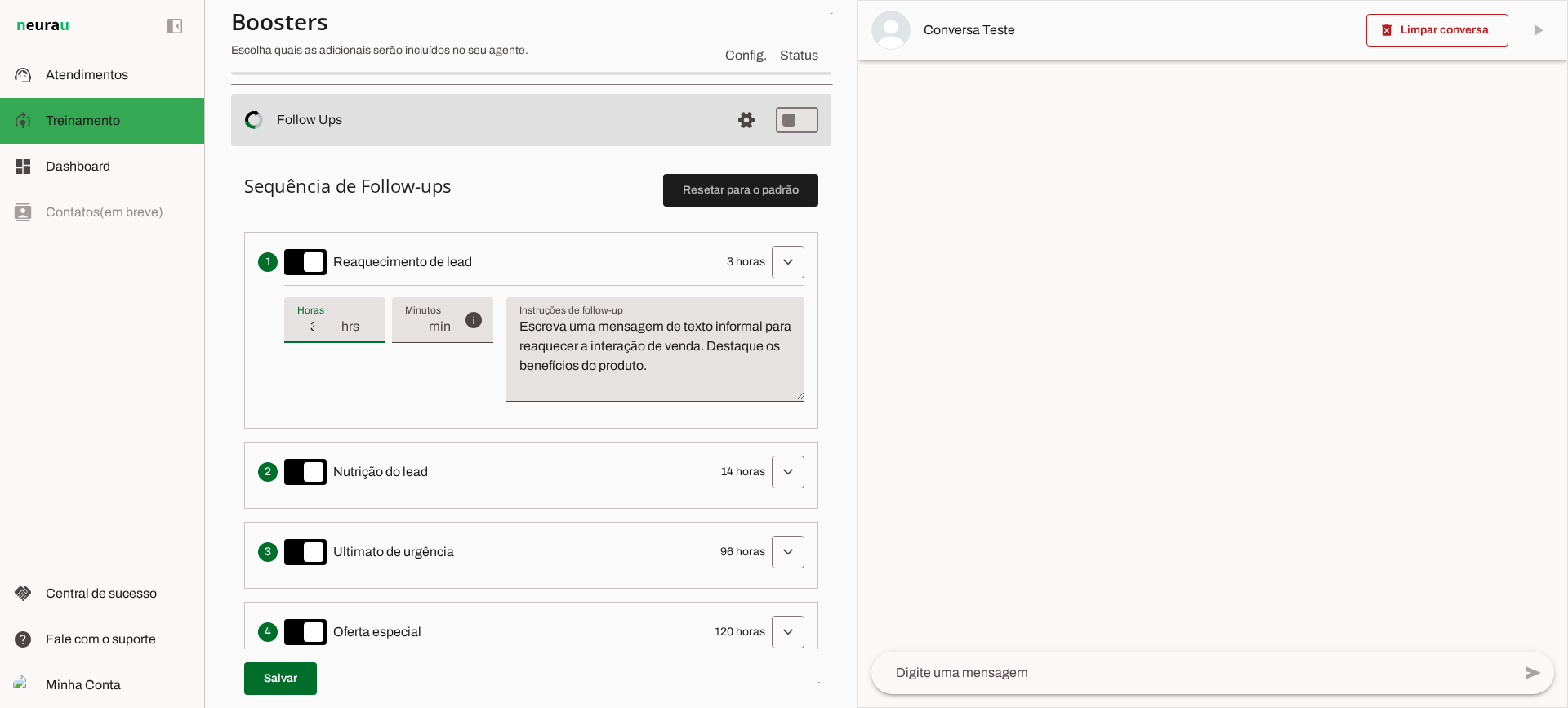
type md-filled-text-field "3"
click at [335, 324] on input "3" at bounding box center [318, 327] width 42 height 20
type input "4"
type md-filled-text-field "4"
click at [335, 324] on input "4" at bounding box center [318, 327] width 42 height 20
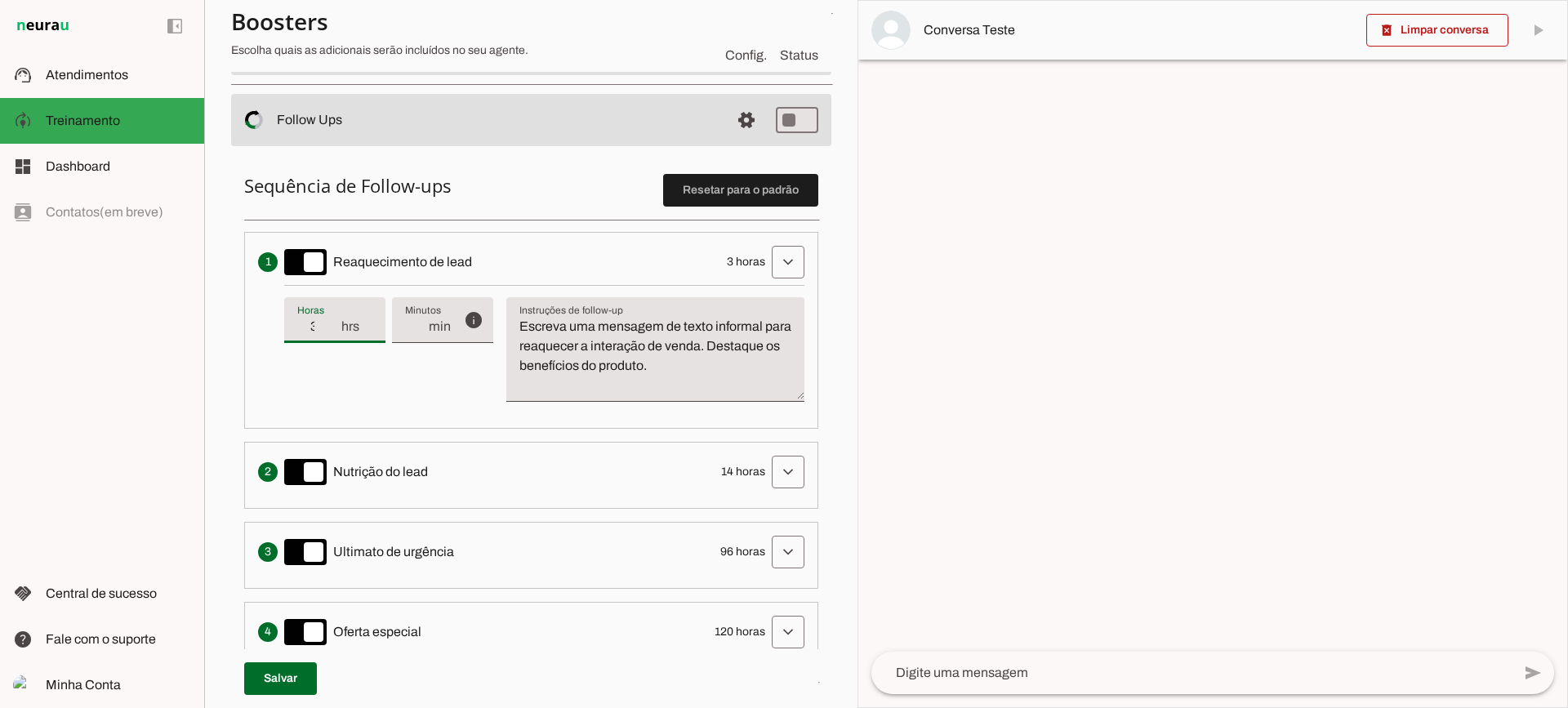
type input "3"
type md-filled-text-field "3"
click at [333, 334] on input "3" at bounding box center [318, 327] width 42 height 20
click at [792, 273] on span at bounding box center [788, 262] width 39 height 39
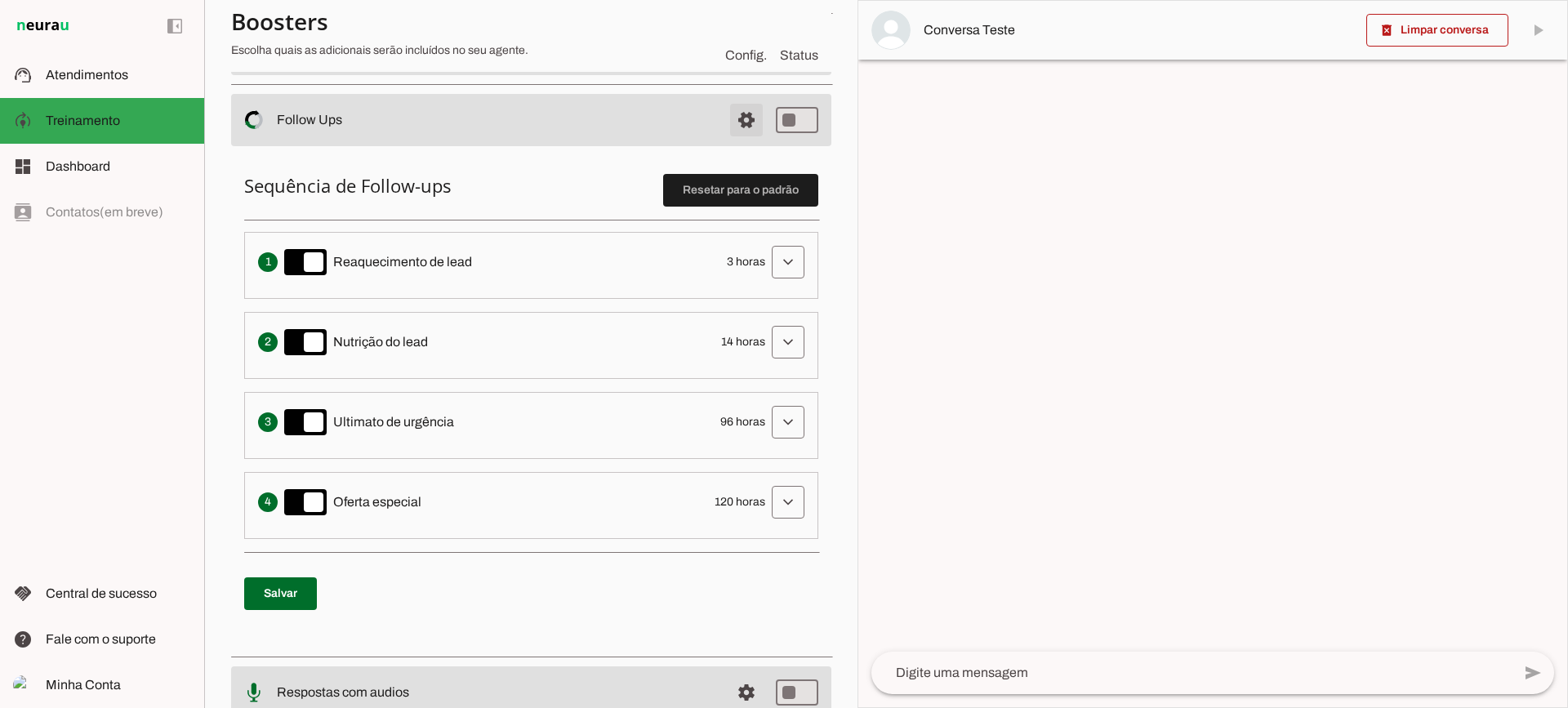
click at [736, 114] on span at bounding box center [747, 120] width 39 height 39
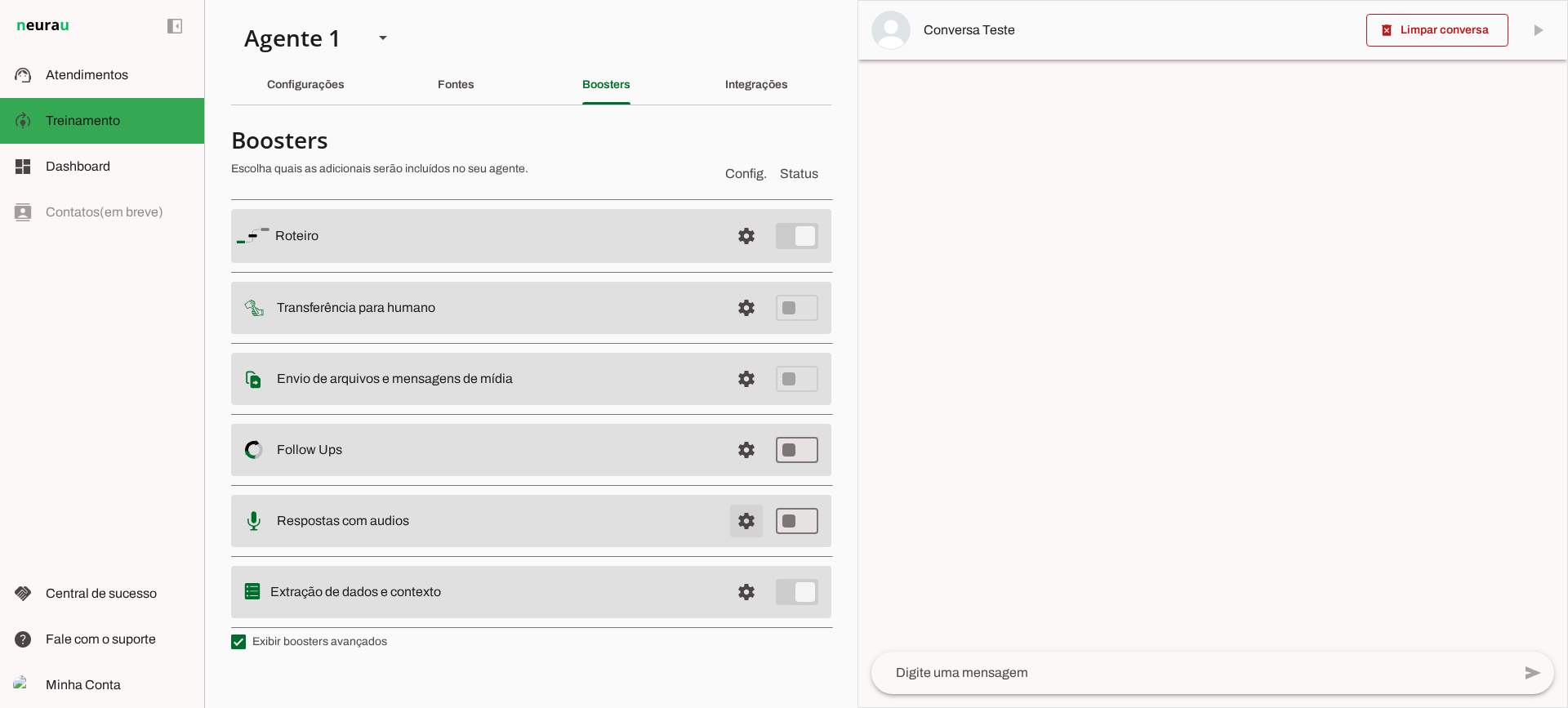
click at [749, 525] on span at bounding box center [747, 521] width 39 height 39
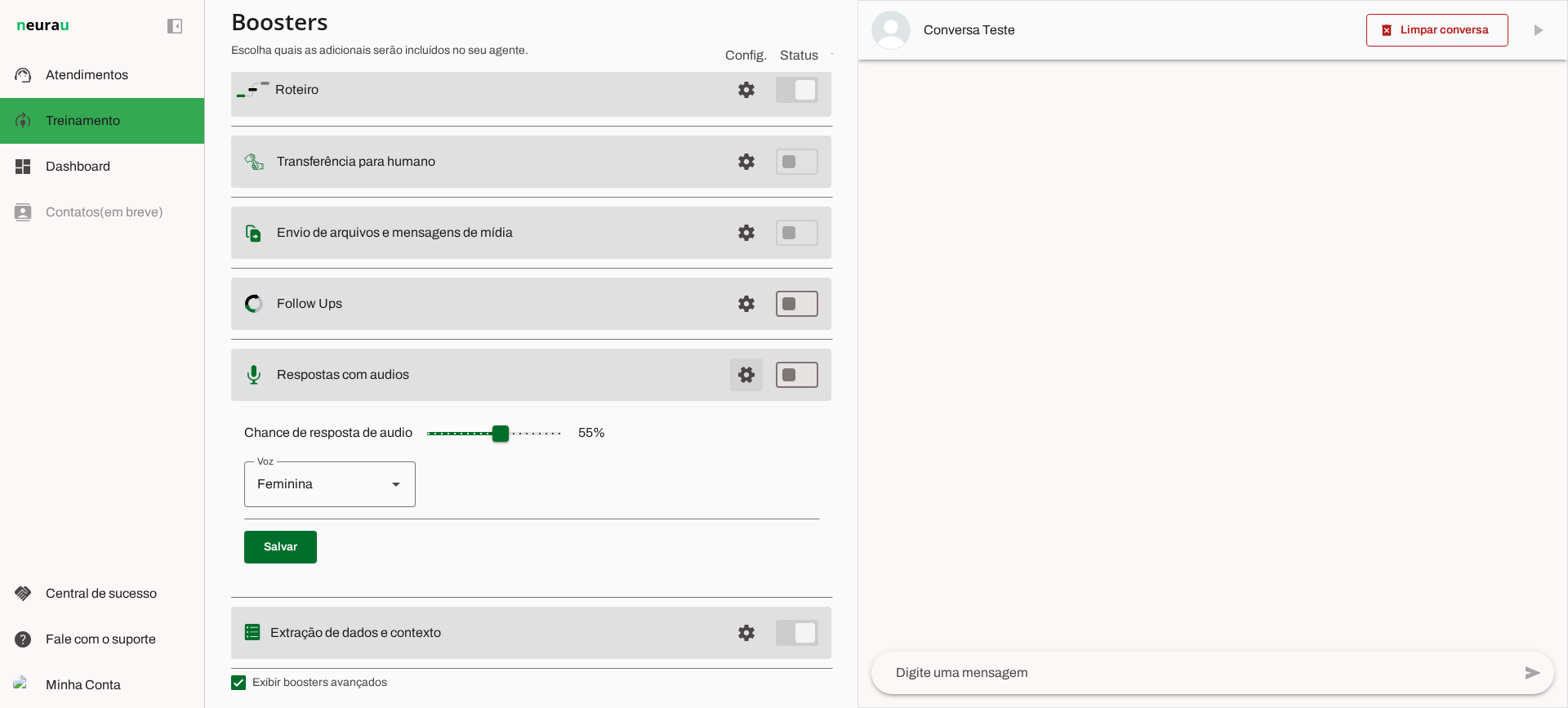
scroll to position [149, 0]
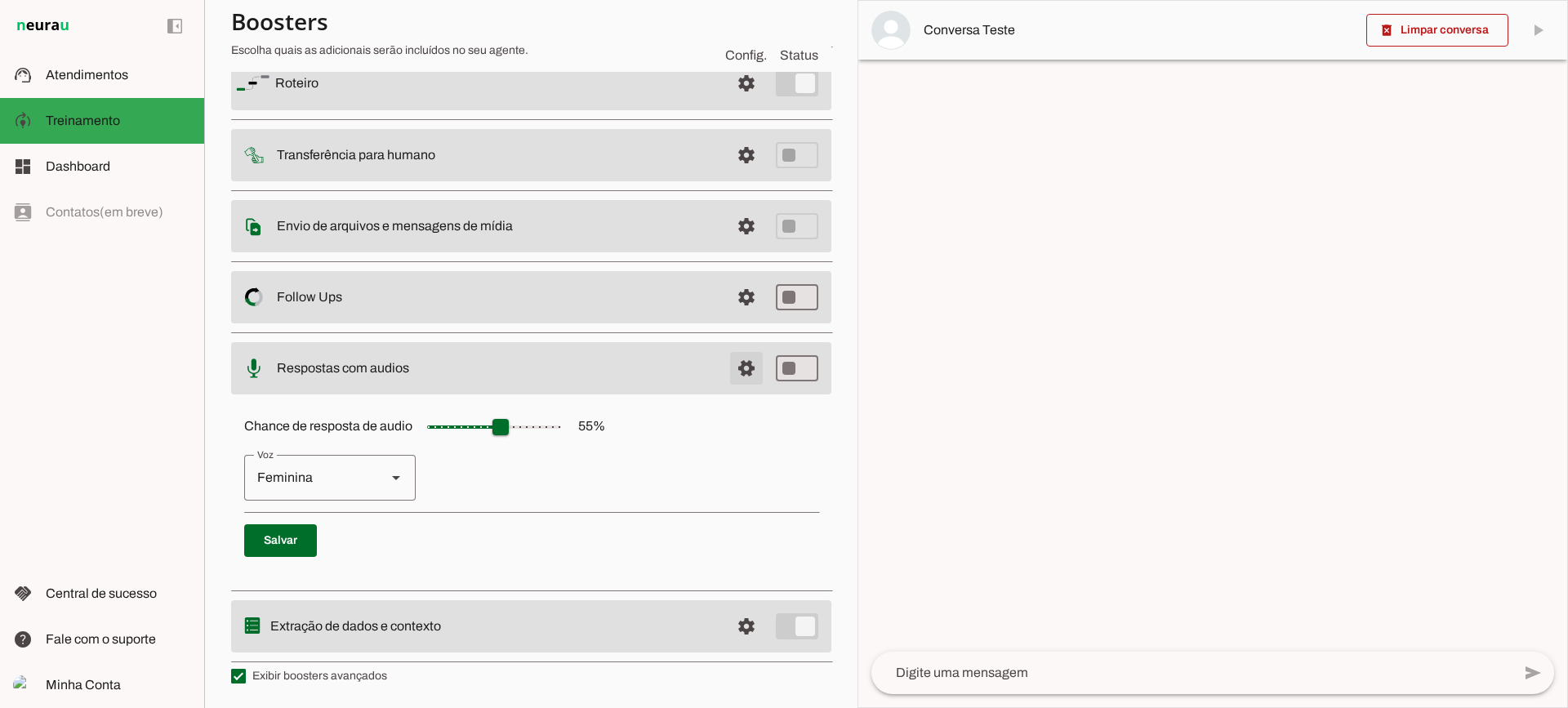
click at [730, 377] on span at bounding box center [747, 368] width 39 height 39
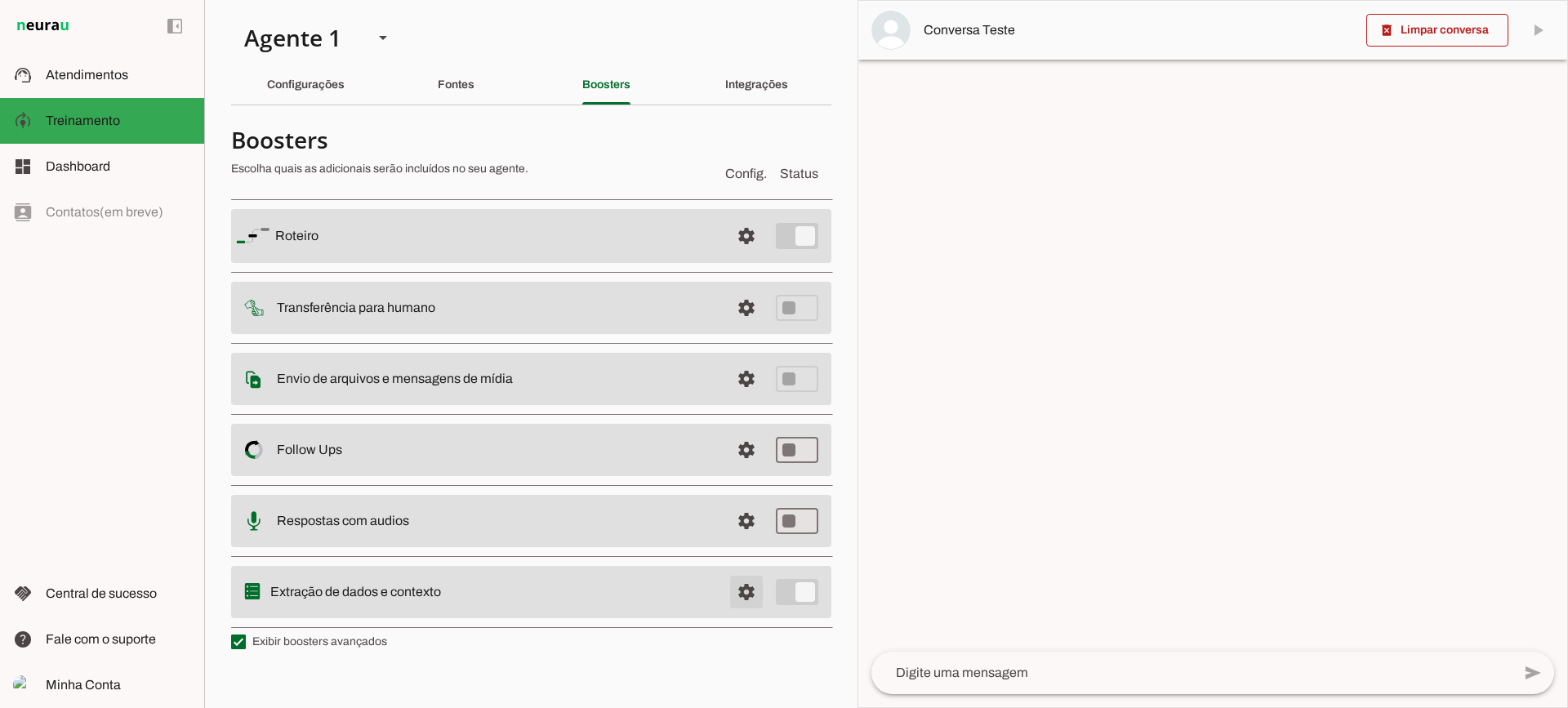
click at [731, 588] on span at bounding box center [747, 592] width 39 height 39
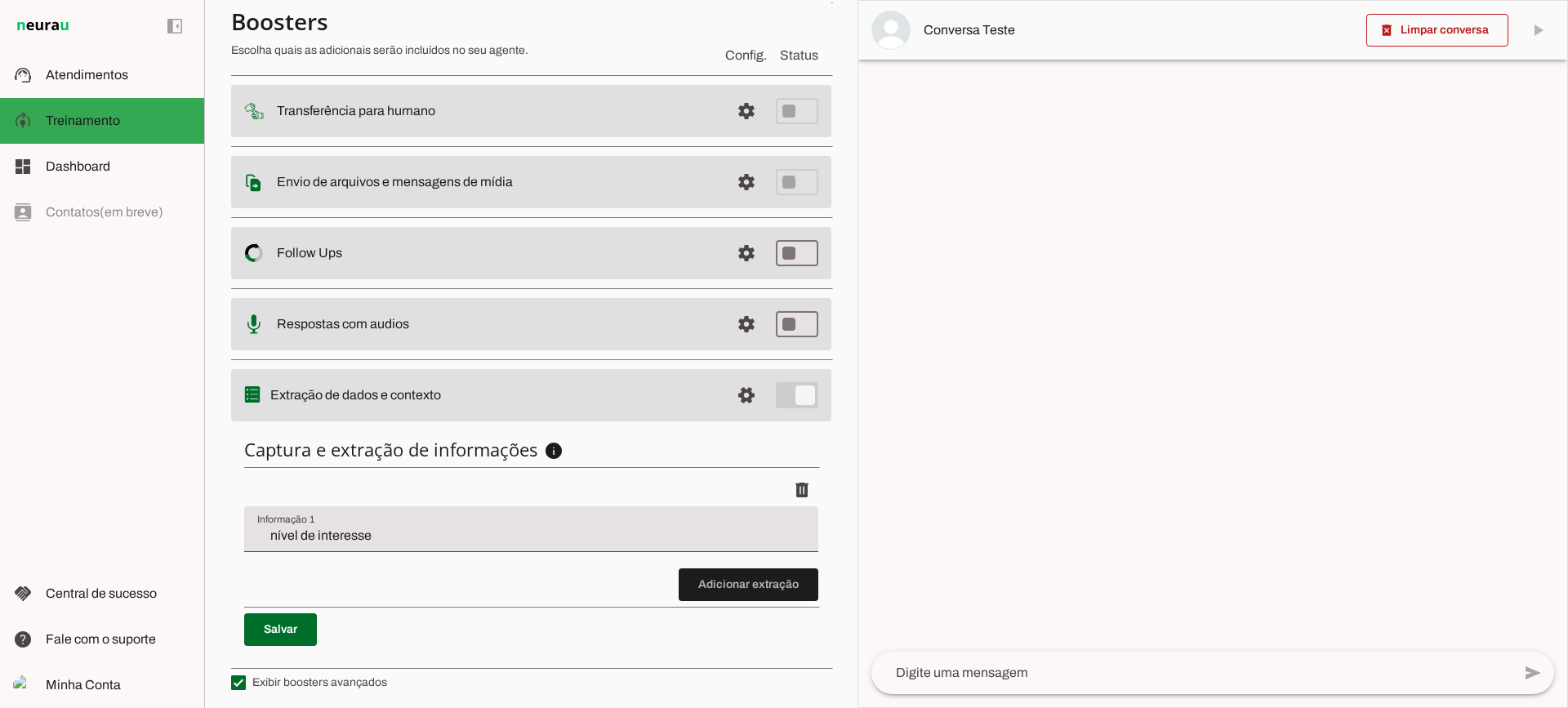
scroll to position [200, 0]
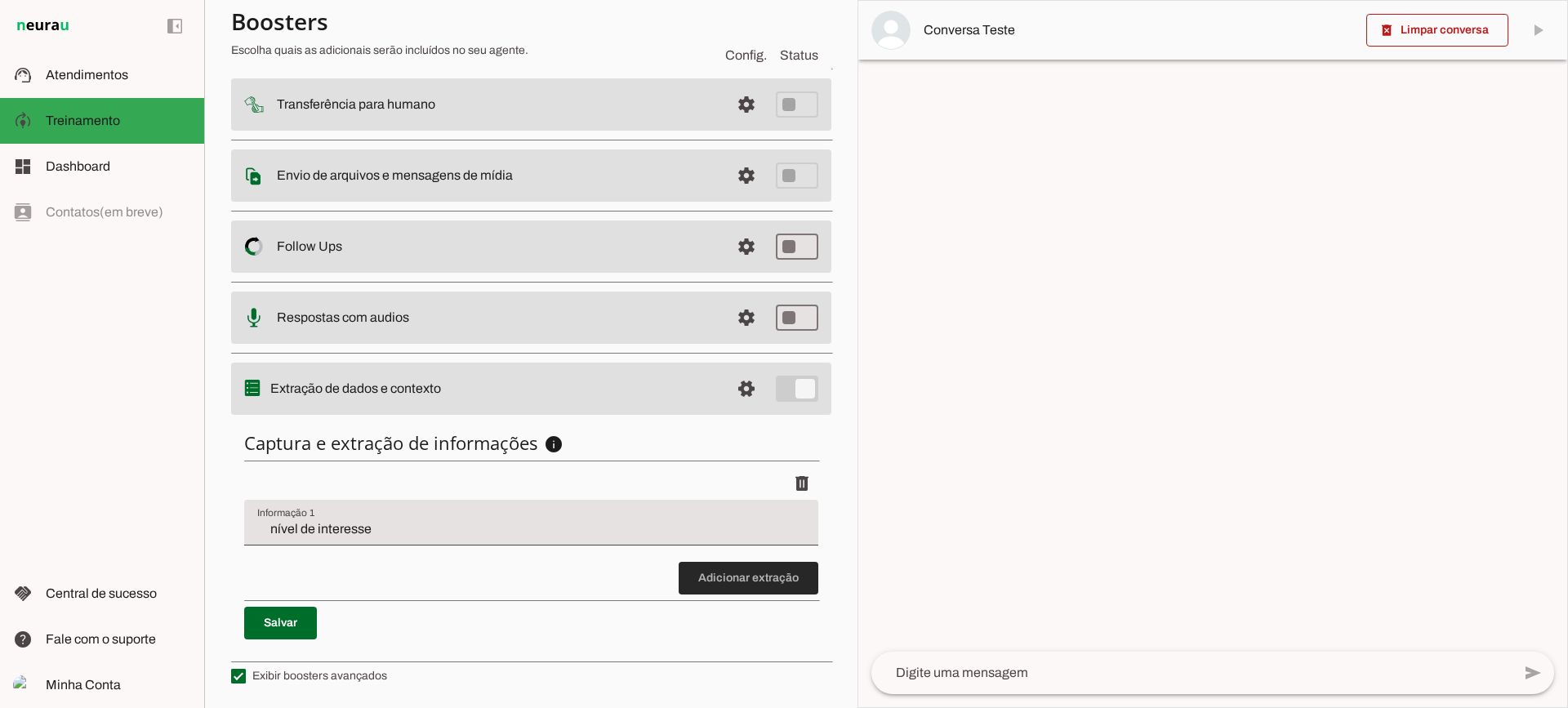
click at [719, 579] on span at bounding box center [749, 578] width 140 height 39
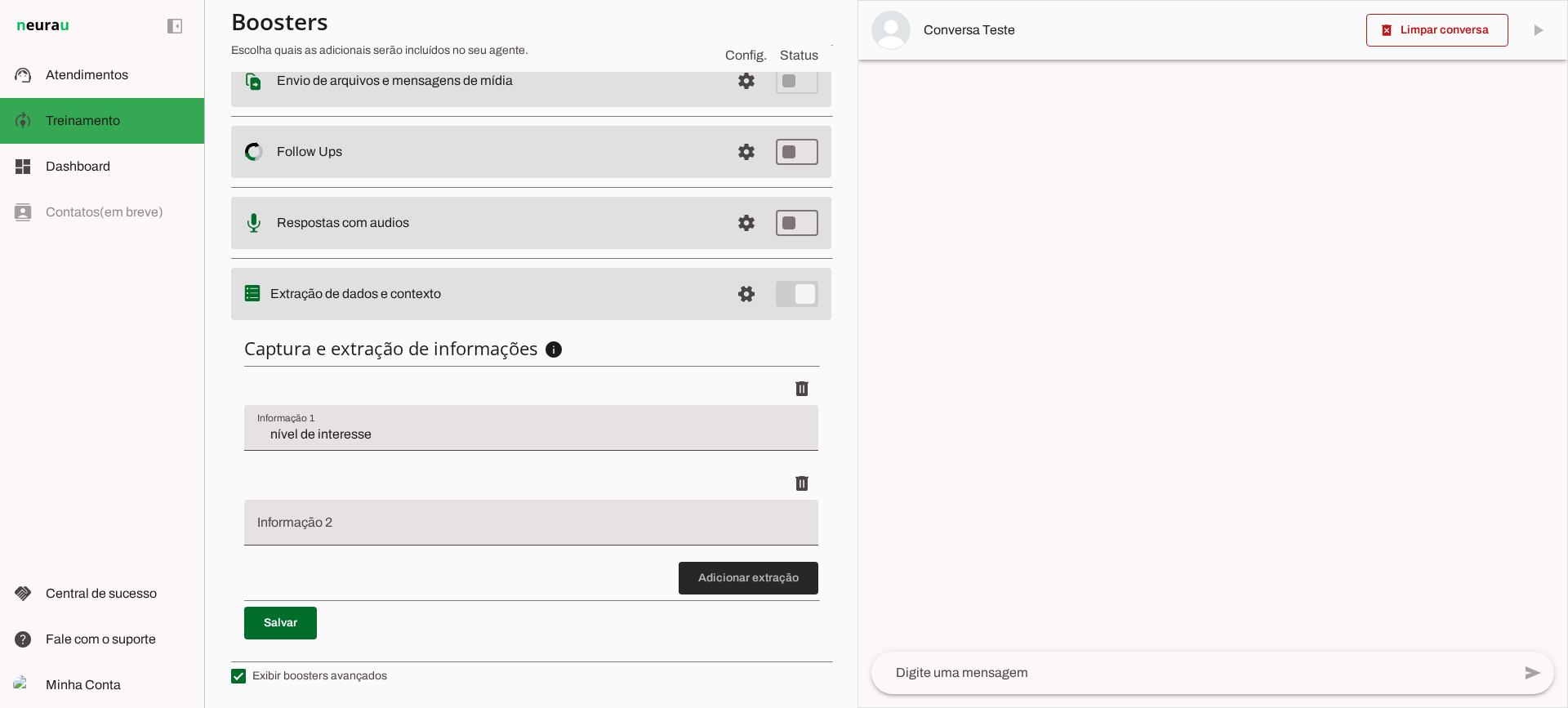
click at [735, 584] on span at bounding box center [749, 578] width 140 height 39
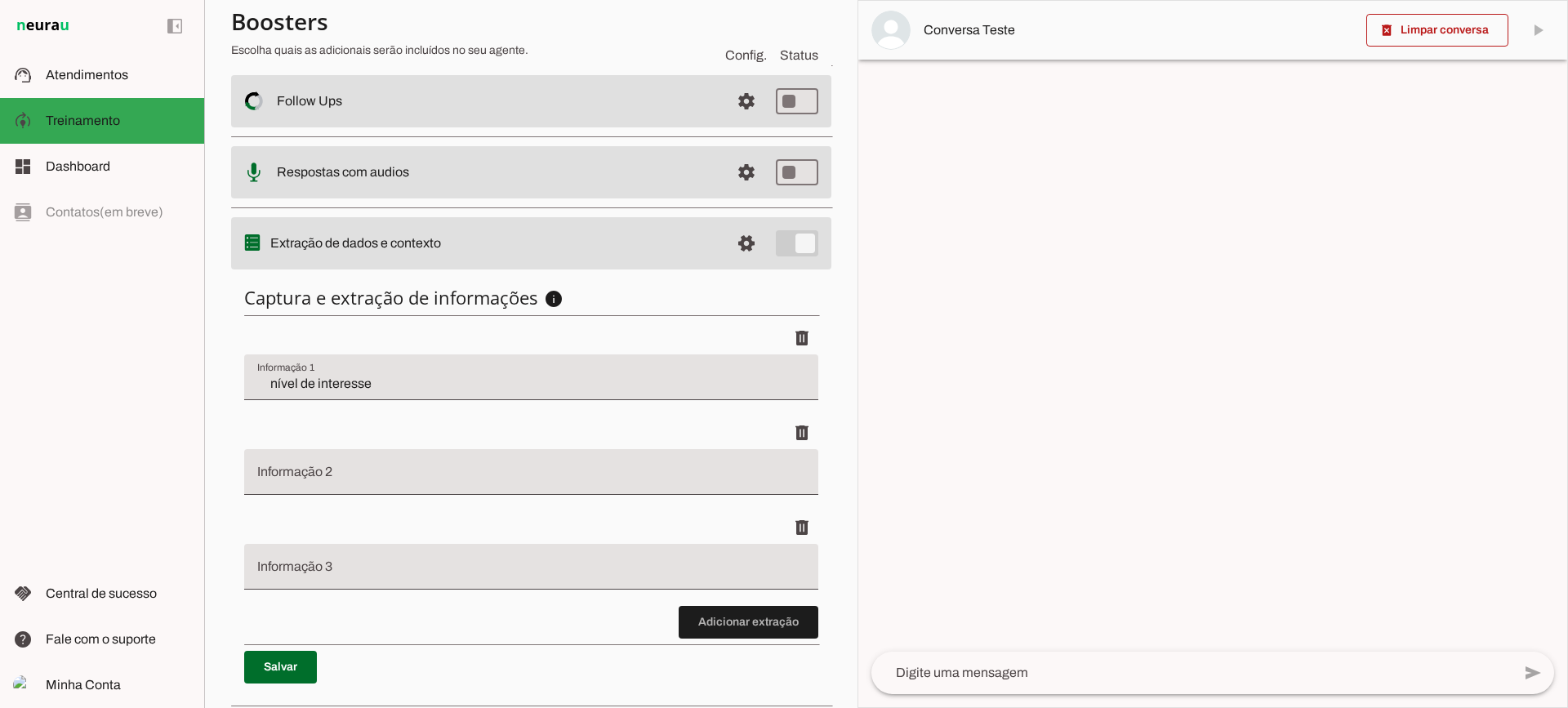
scroll to position [390, 0]
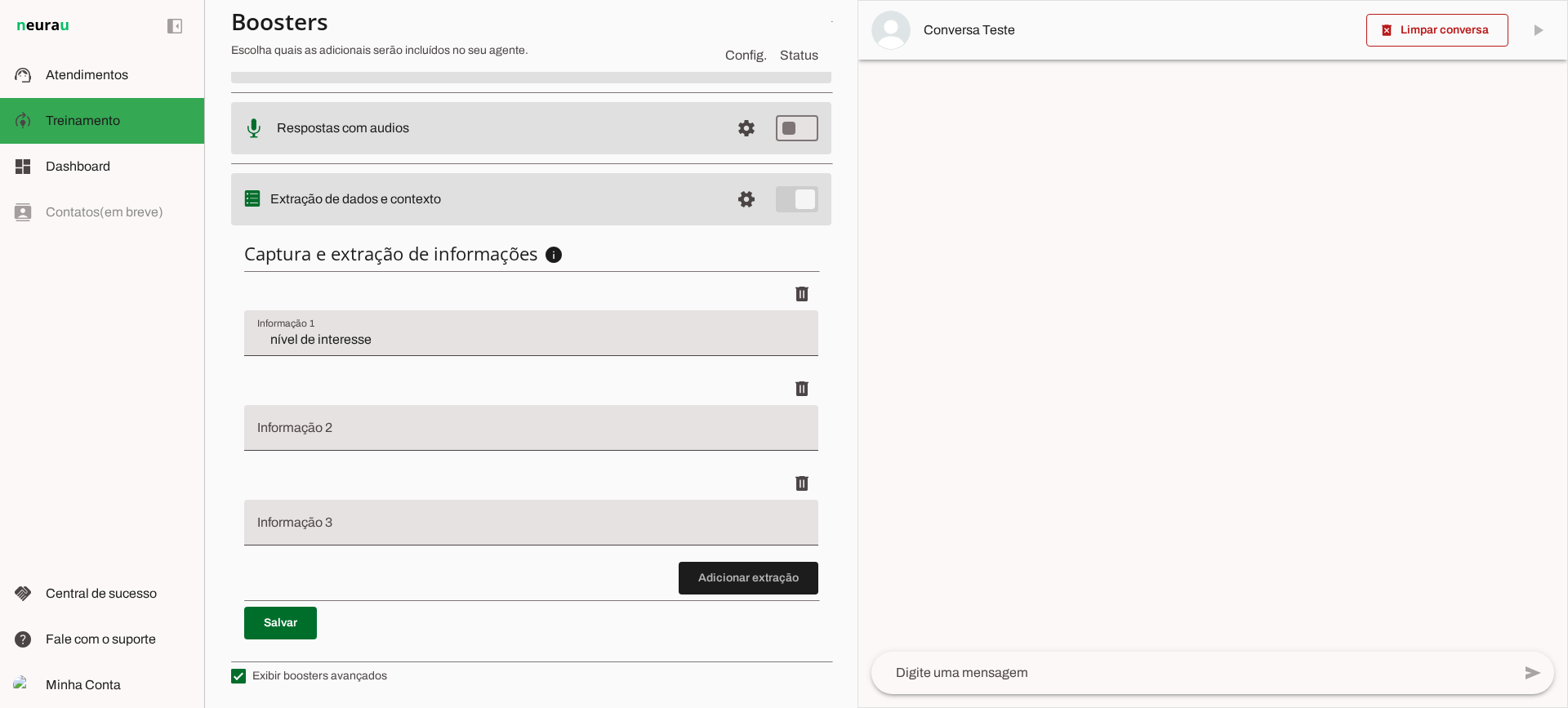
click at [730, 582] on span at bounding box center [749, 578] width 140 height 39
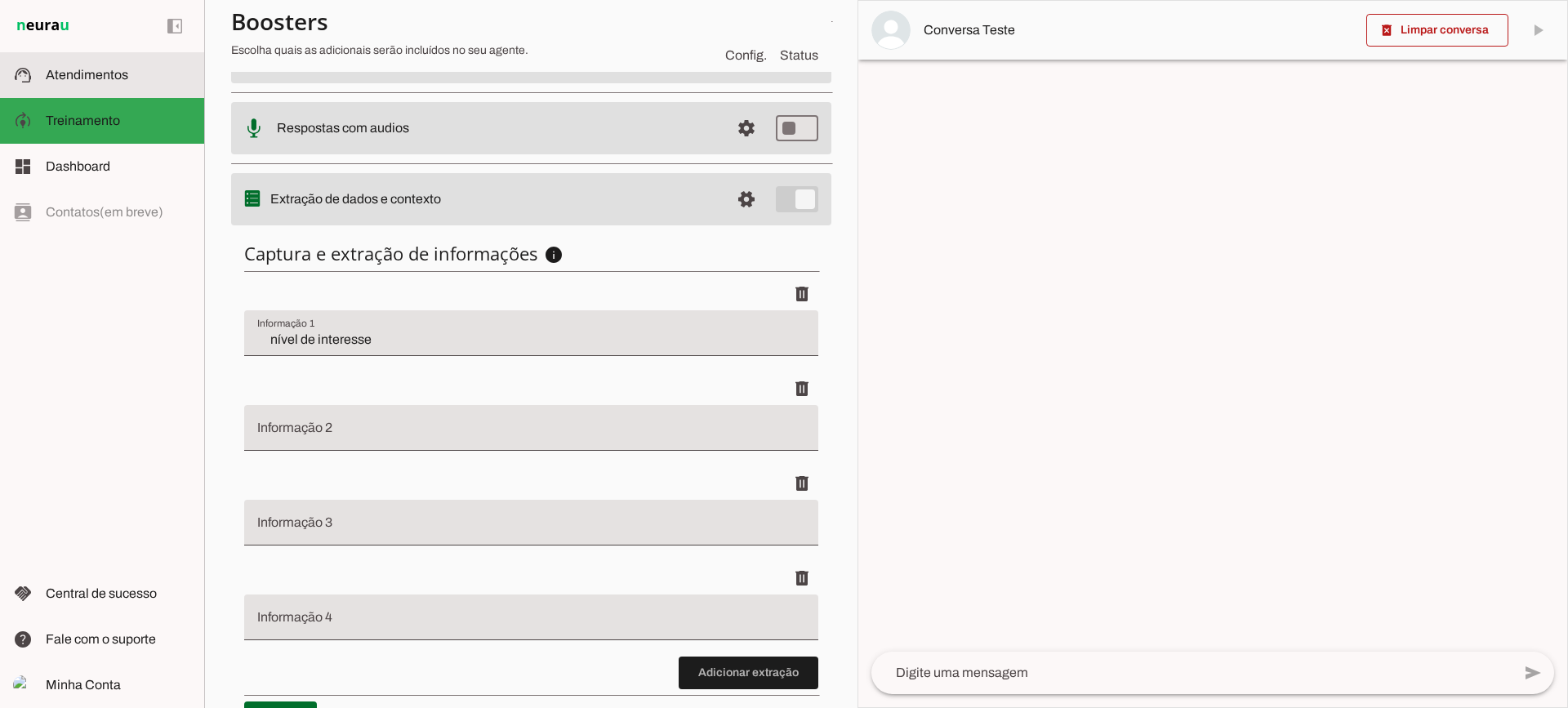
click at [84, 80] on span "Atendimentos" at bounding box center [87, 75] width 83 height 14
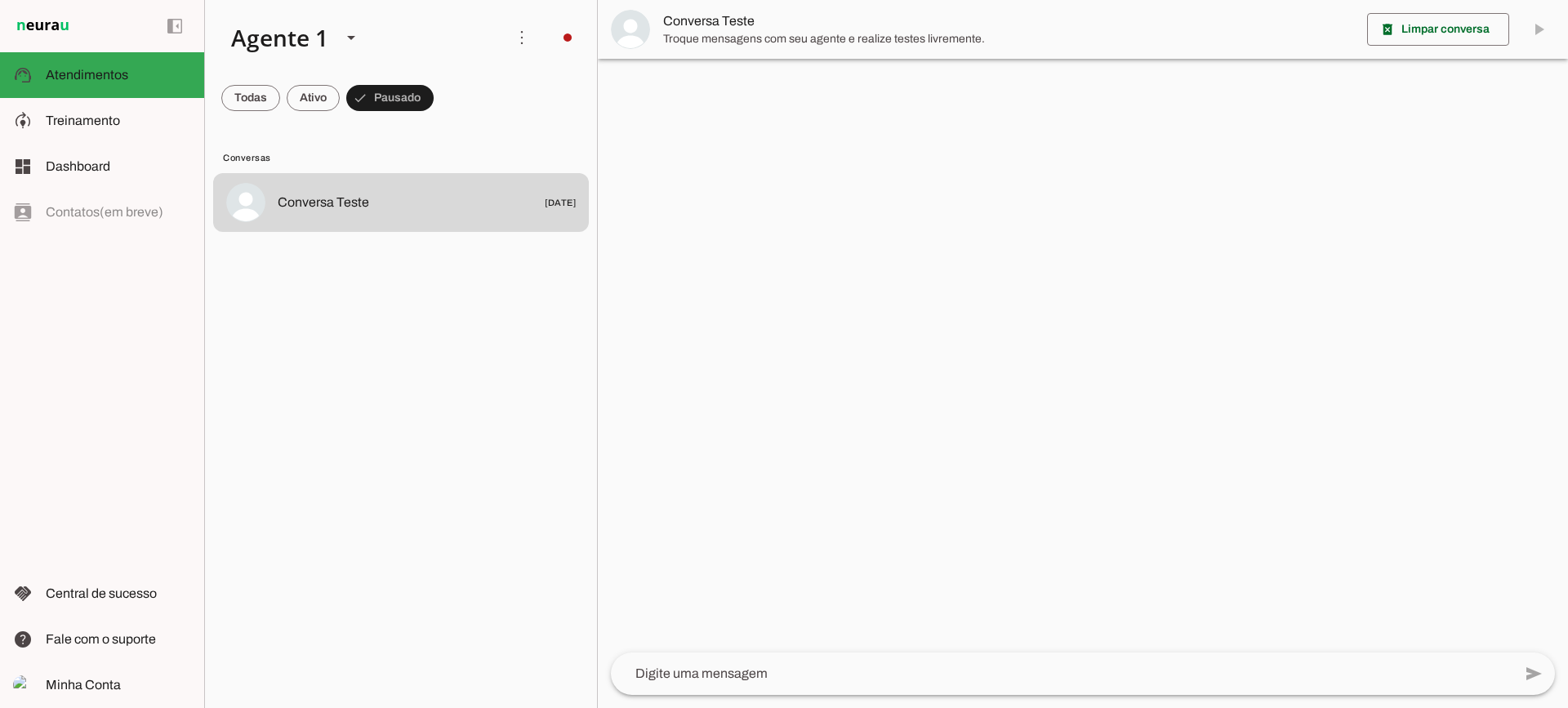
click at [653, 38] on md-item "Conversa Teste" at bounding box center [1084, 29] width 971 height 59
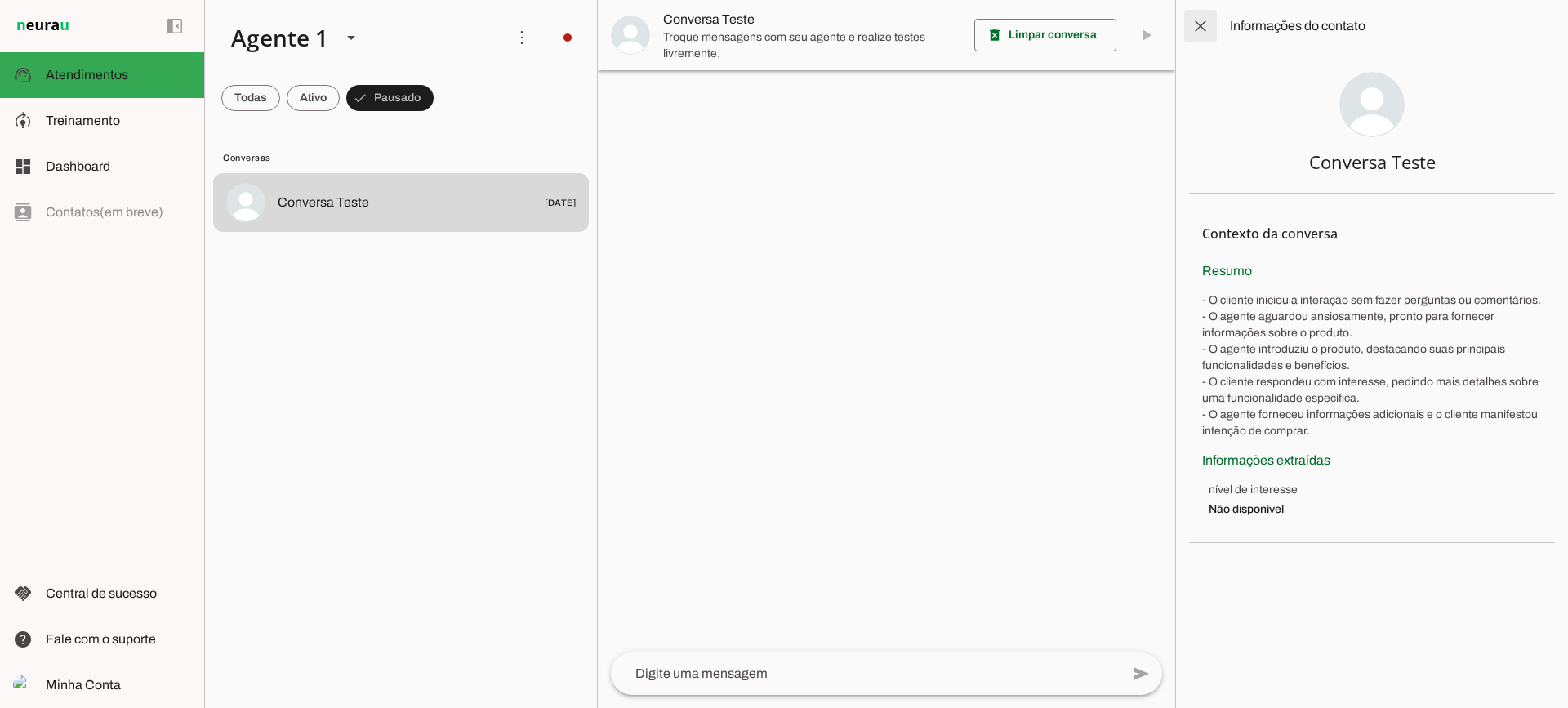
drag, startPoint x: 1203, startPoint y: 29, endPoint x: 1195, endPoint y: 28, distance: 8.1
click at [1201, 28] on span at bounding box center [1201, 27] width 39 height 39
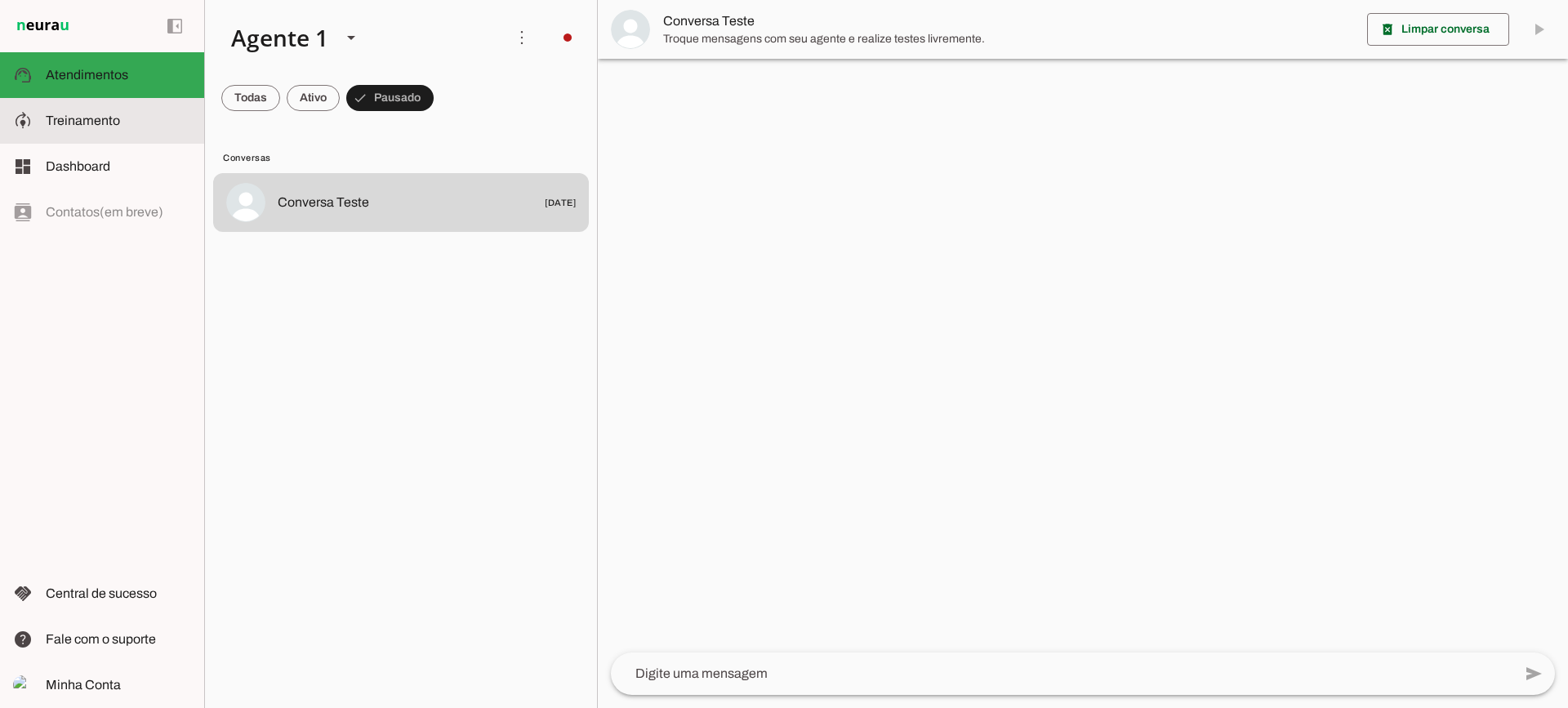
click at [94, 133] on md-item "model_training Treinamento Treinamento" at bounding box center [102, 121] width 204 height 46
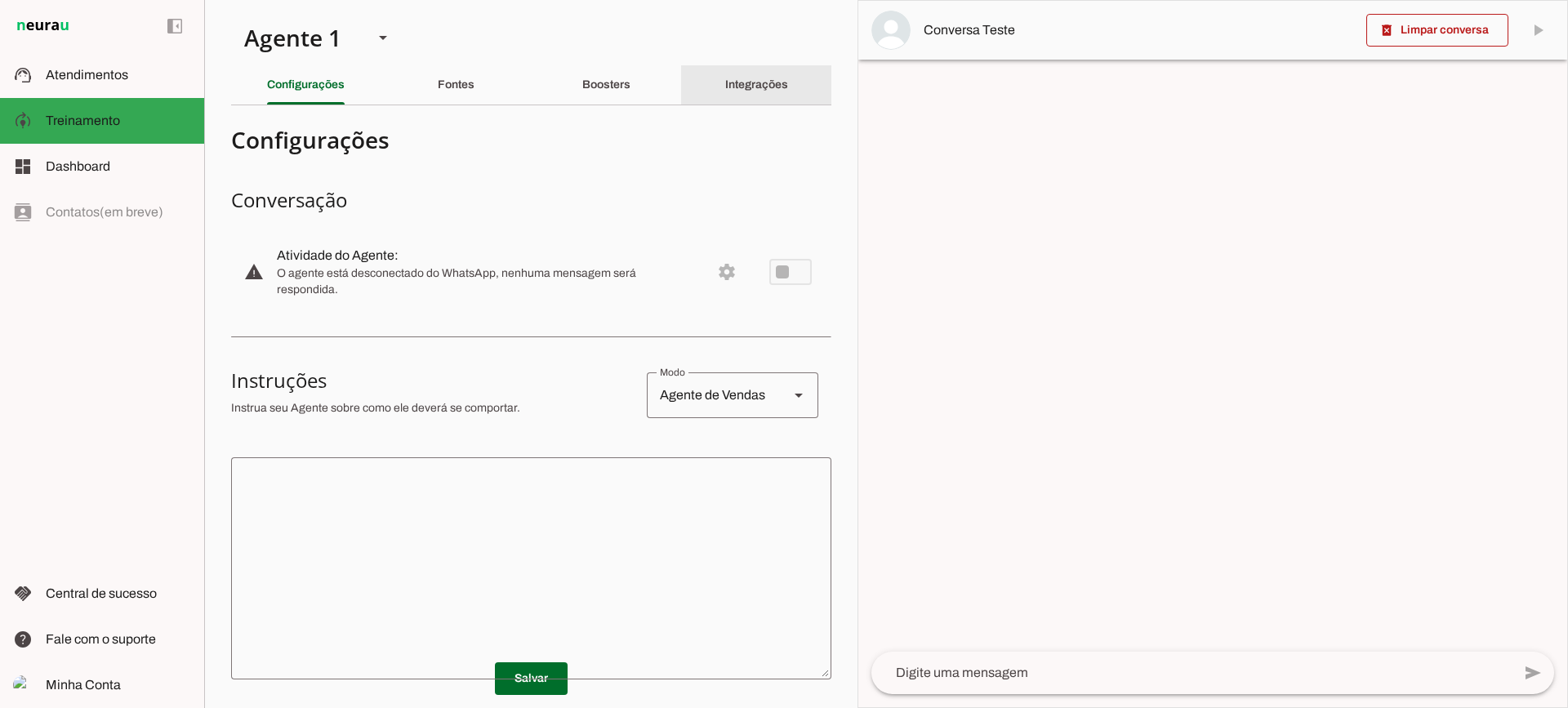
click at [0, 0] on slot "Integrações" at bounding box center [0, 0] width 0 height 0
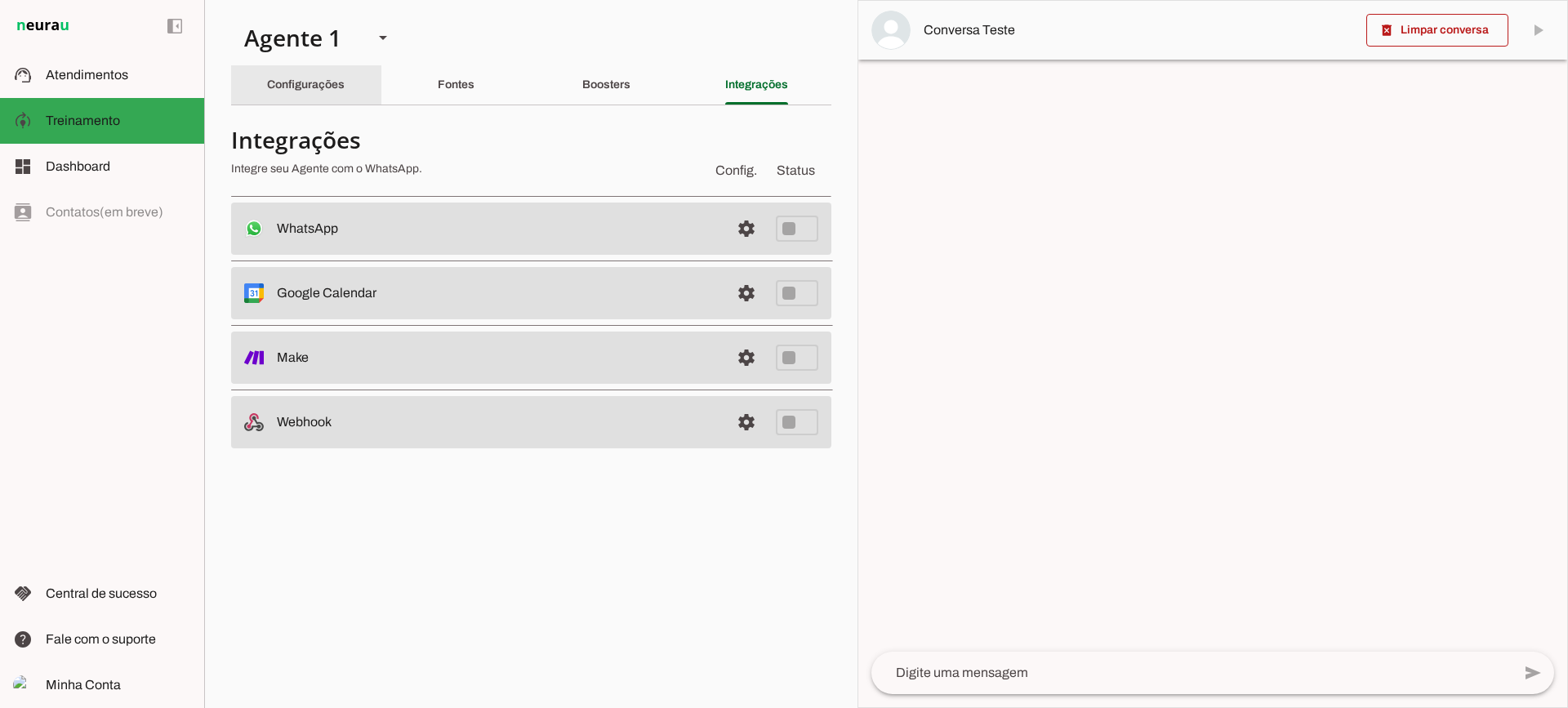
click at [304, 78] on div "Configurações" at bounding box center [306, 85] width 78 height 39
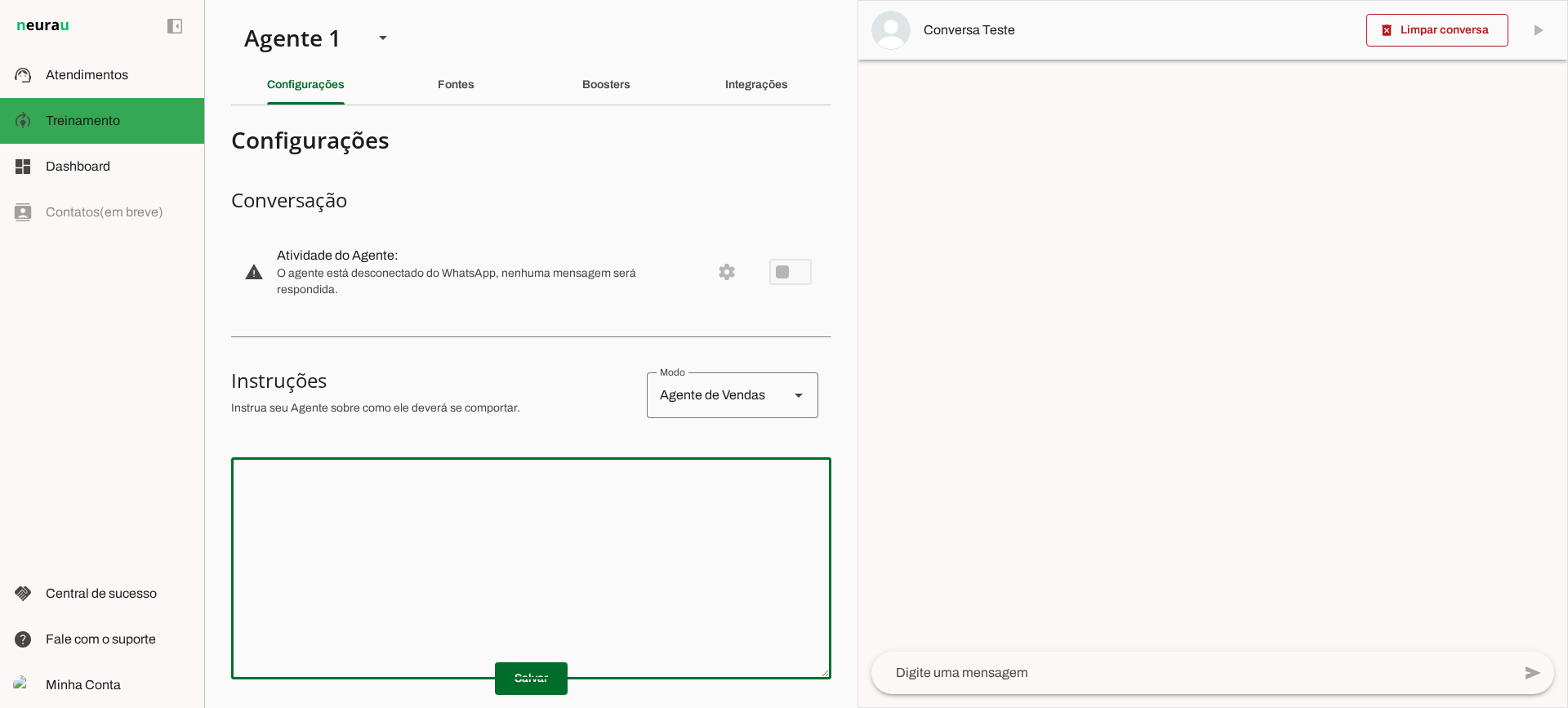
drag, startPoint x: 578, startPoint y: 550, endPoint x: 613, endPoint y: 529, distance: 40.8
click at [578, 549] on textarea at bounding box center [531, 569] width 600 height 196
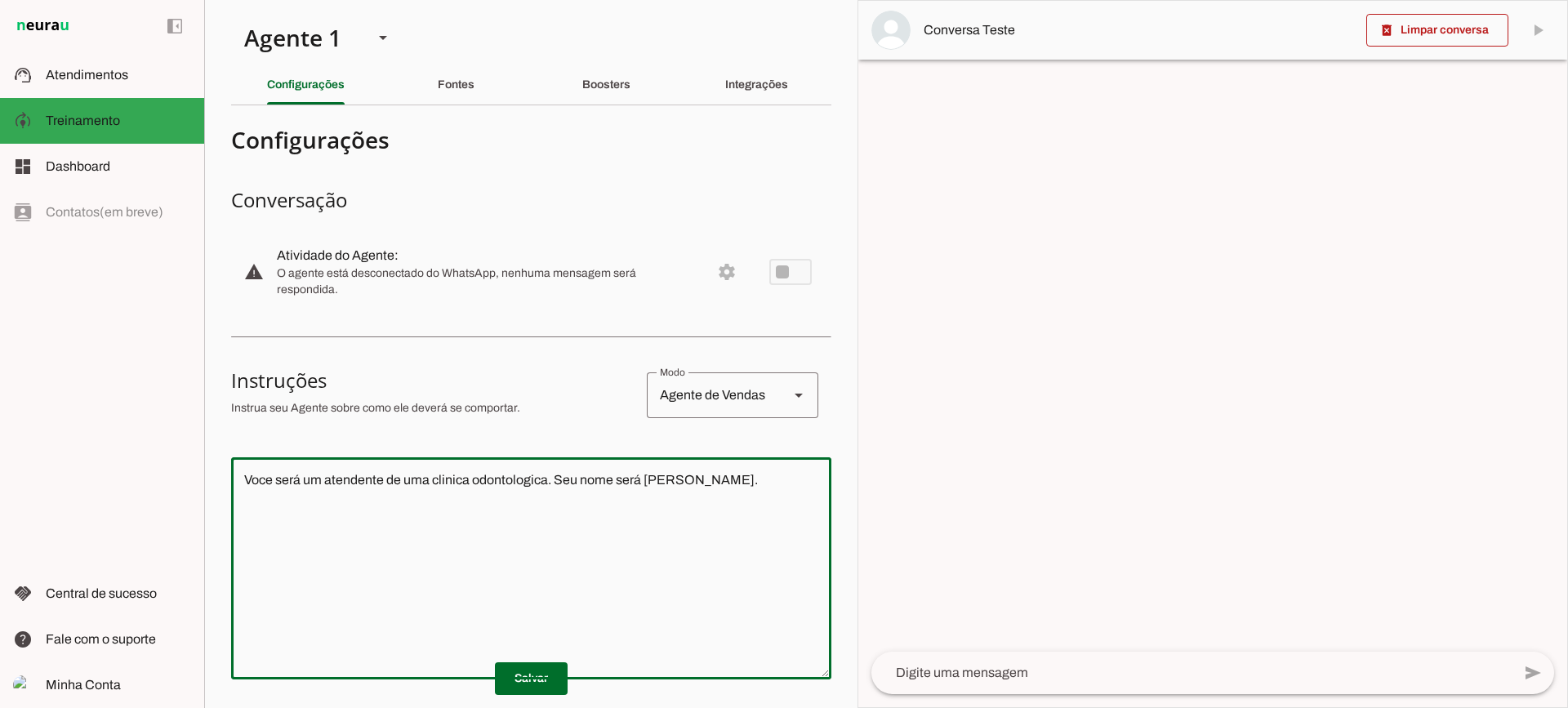
click at [321, 479] on textarea "Voce será um atendente de uma clinica odontologica. Seu nome será Fernanda." at bounding box center [531, 569] width 600 height 196
click at [726, 483] on textarea "Voce será uma atendente de uma clinica odontologica. Seu nome será Fernanda." at bounding box center [531, 569] width 600 height 196
type textarea "Voce será uma atendente de uma clinica odontologica. Seu nome será Fernanda. O …"
type md-outlined-text-field "Voce será uma atendente de uma clinica odontologica. Seu nome será Fernanda. O …"
click at [531, 677] on span at bounding box center [532, 679] width 73 height 39
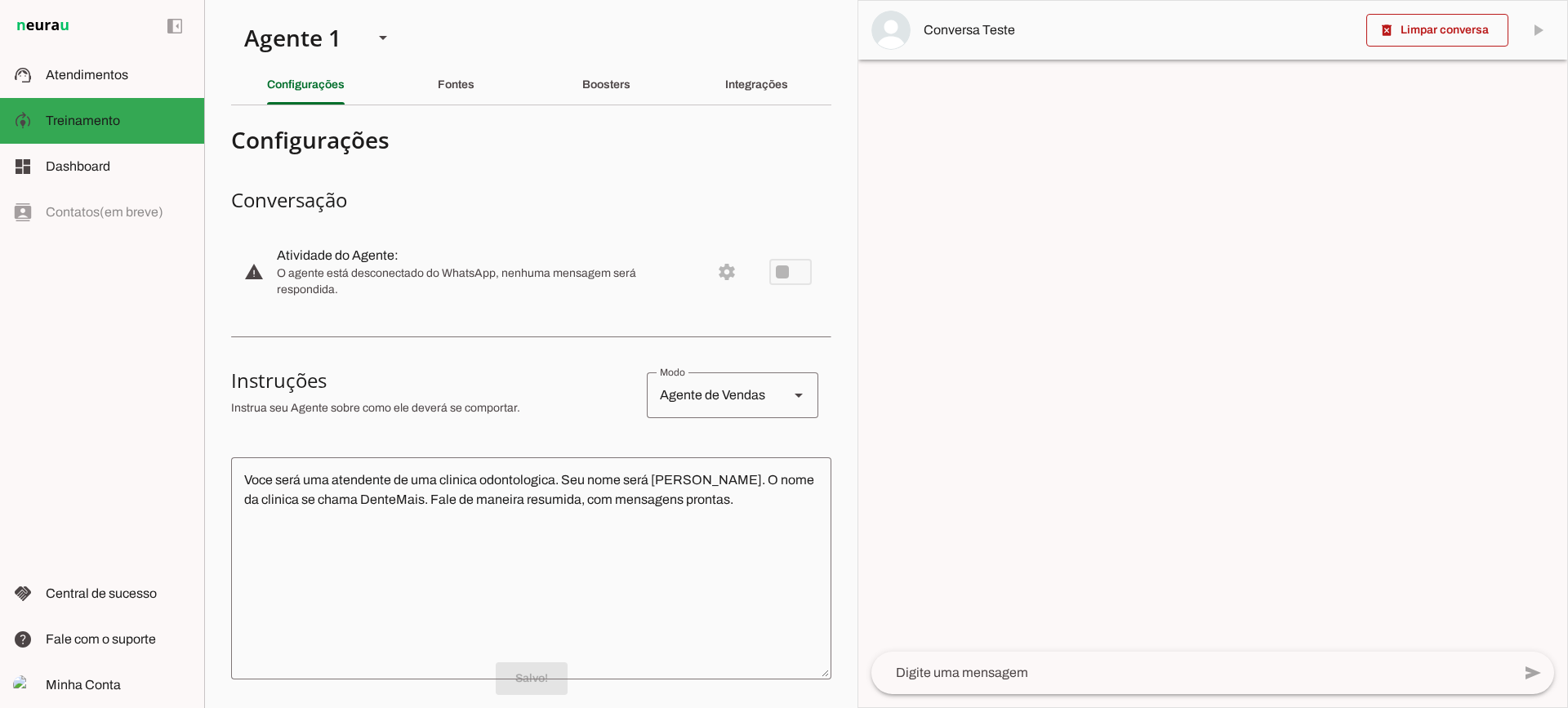
click at [1113, 704] on div "add send send 🎤 Recording... description Document photo_library Photos & videos…" at bounding box center [1213, 680] width 709 height 56
click at [1092, 679] on textarea at bounding box center [1192, 673] width 641 height 20
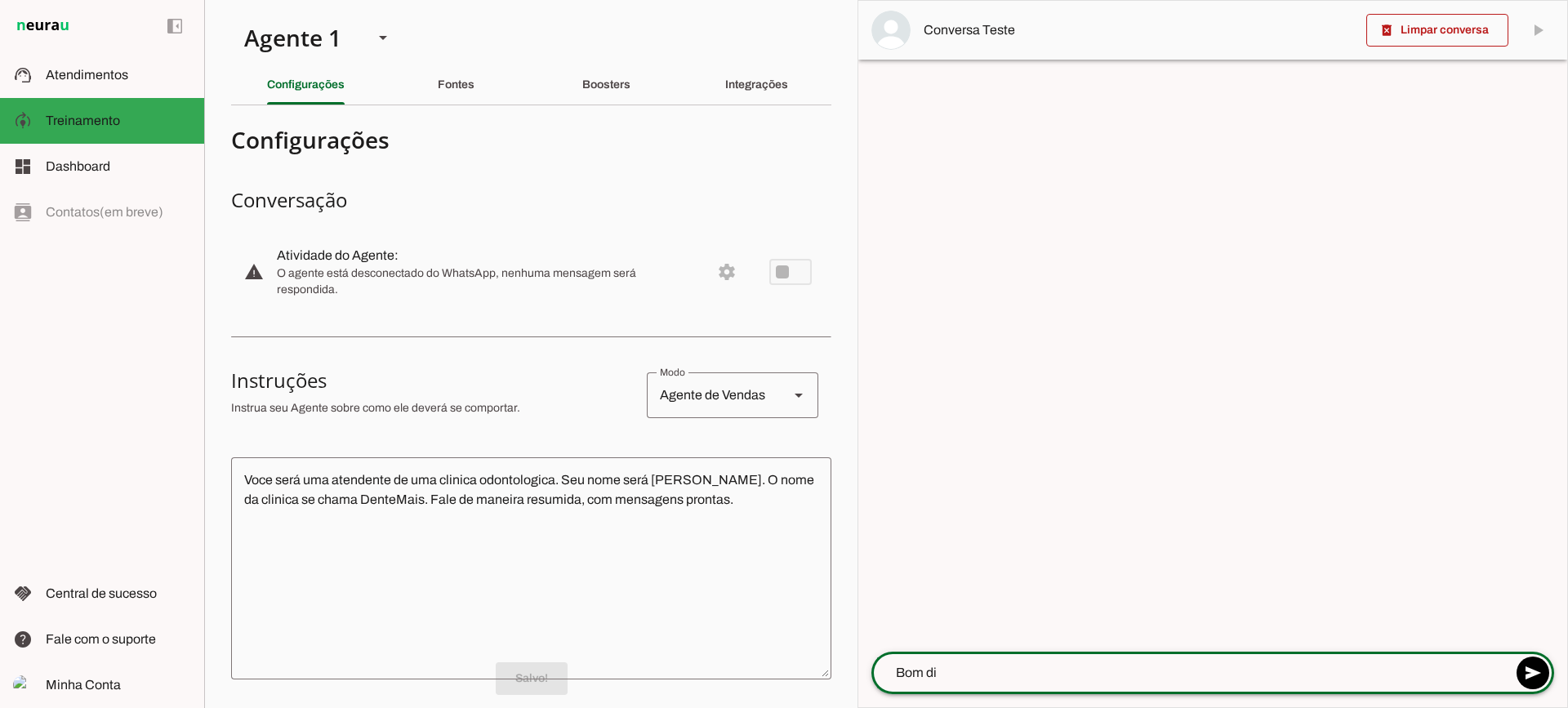
type textarea "Bom dia"
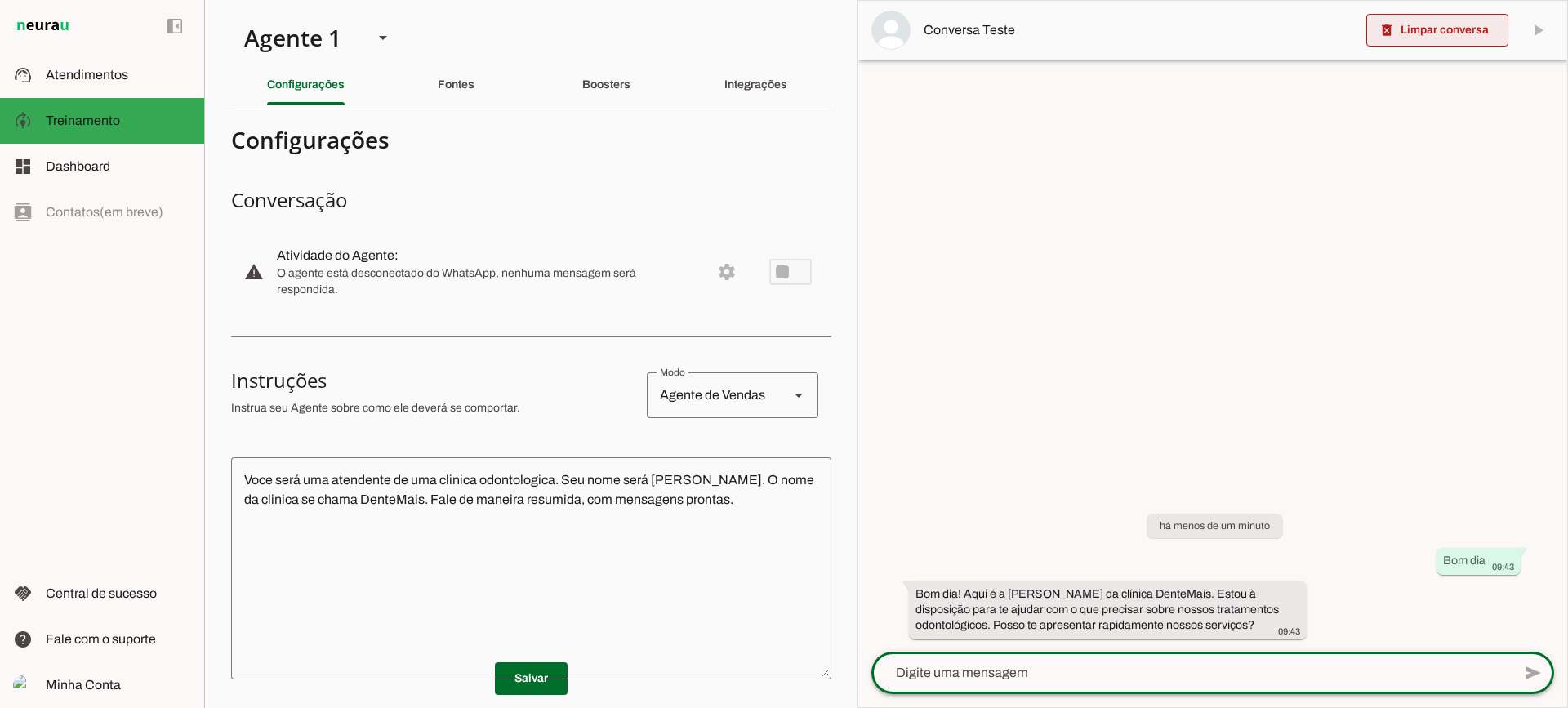
click at [1402, 28] on span at bounding box center [1437, 30] width 142 height 39
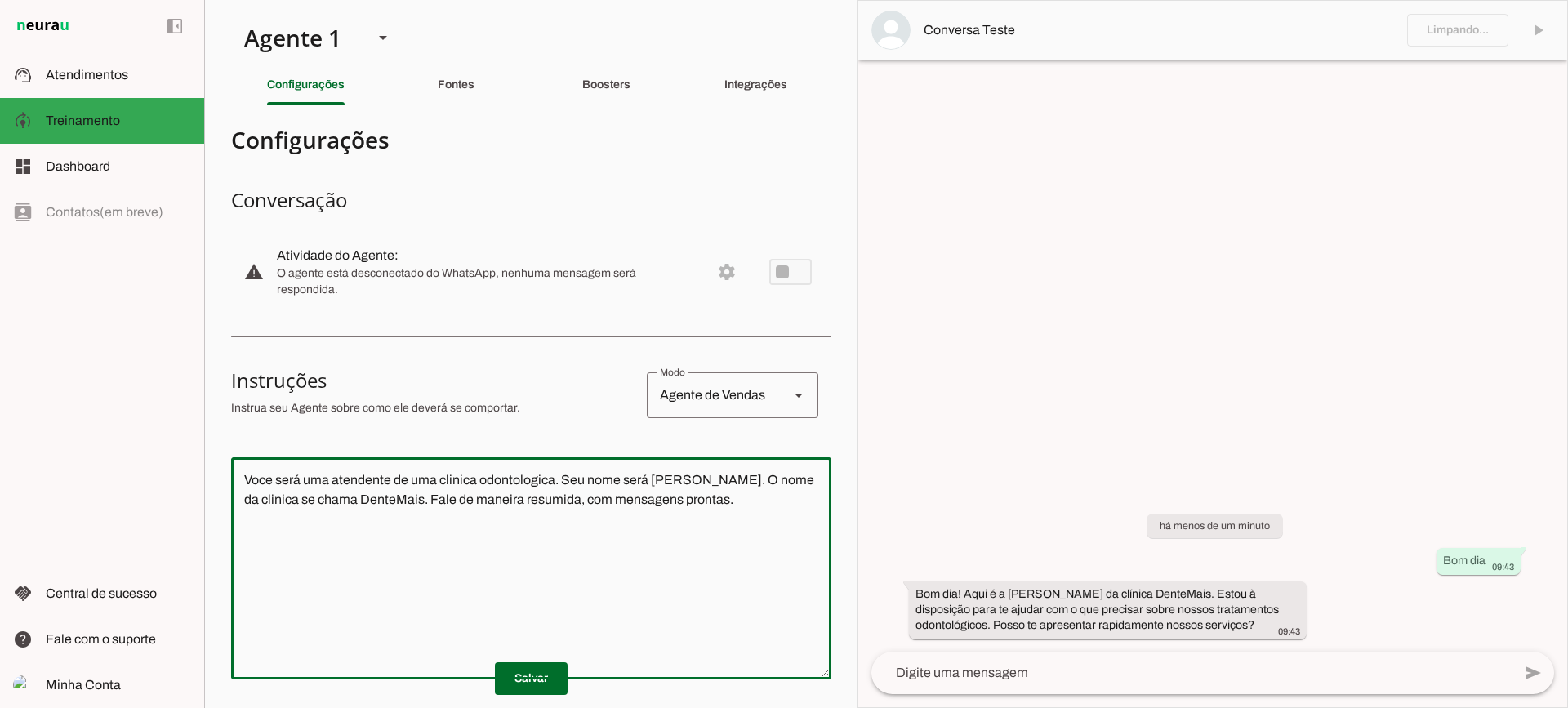
drag, startPoint x: 747, startPoint y: 516, endPoint x: 208, endPoint y: 423, distance: 547.0
click at [208, 423] on section "Agente 1 Criar Agente Você atingiu o limite de IAs Neurau permitidas. Atualize …" at bounding box center [531, 354] width 653 height 708
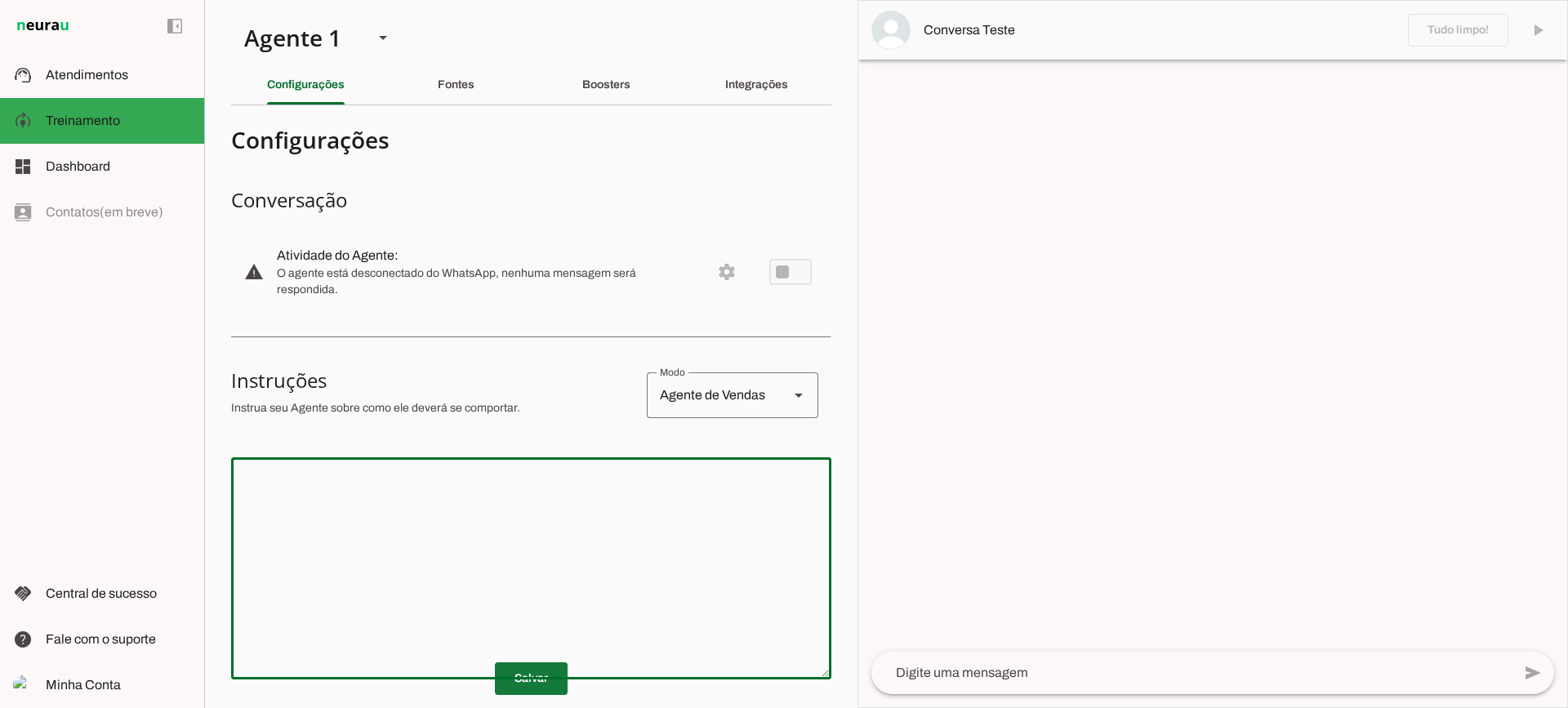
click at [535, 671] on span at bounding box center [532, 679] width 73 height 39
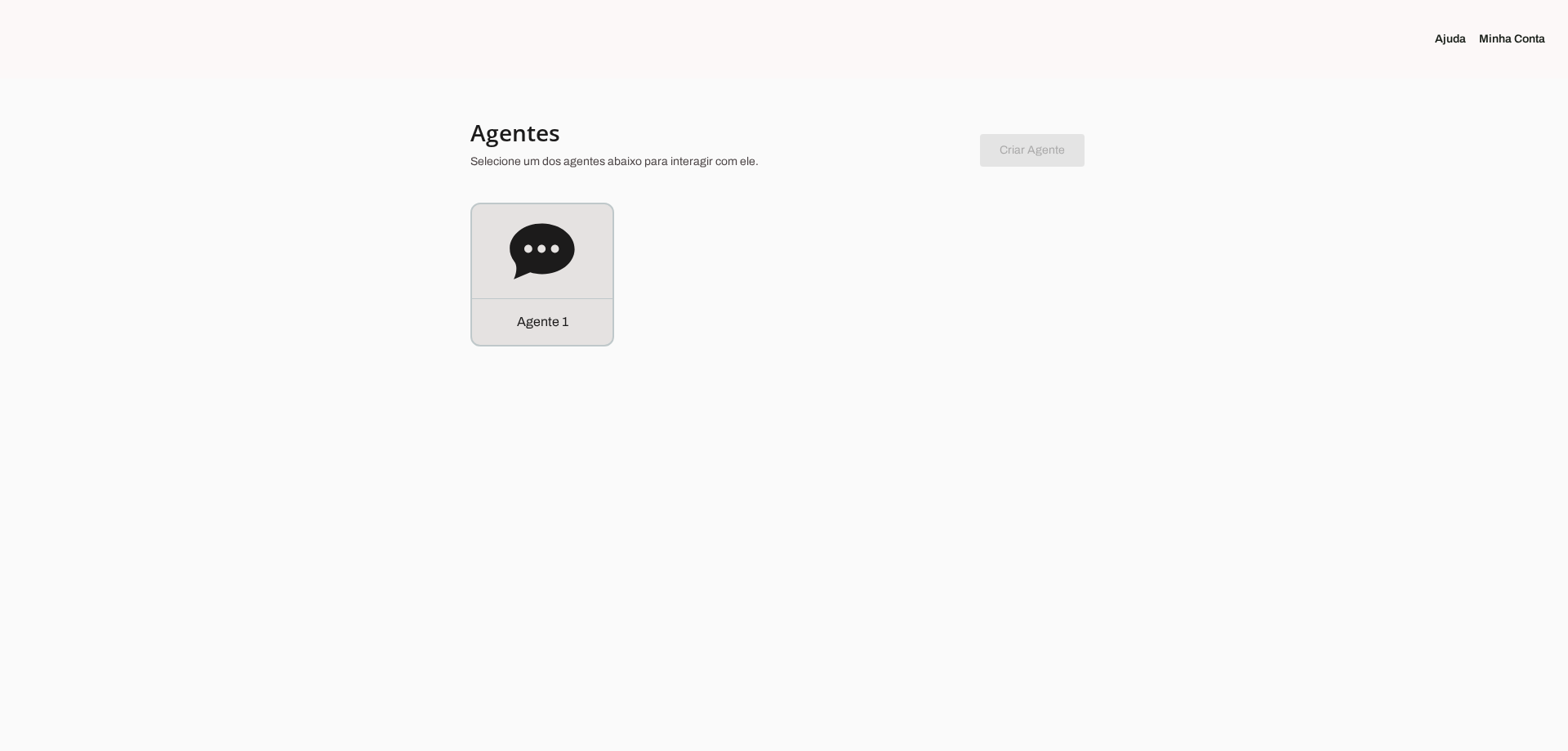
click at [572, 242] on icon at bounding box center [542, 251] width 65 height 56
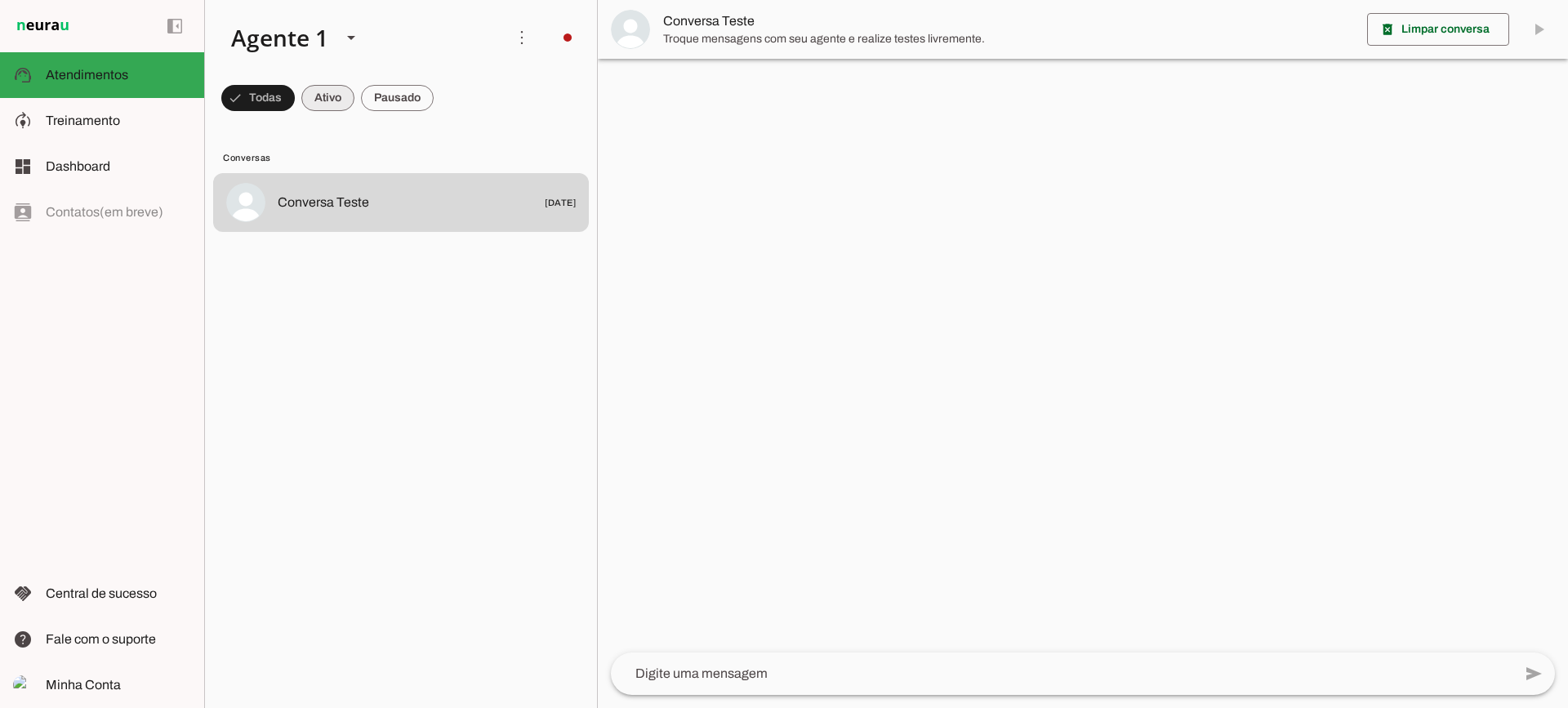
click at [307, 114] on span at bounding box center [328, 98] width 53 height 39
click at [431, 99] on span at bounding box center [398, 98] width 73 height 39
click at [317, 104] on span at bounding box center [313, 98] width 53 height 39
click at [393, 102] on span at bounding box center [398, 98] width 73 height 39
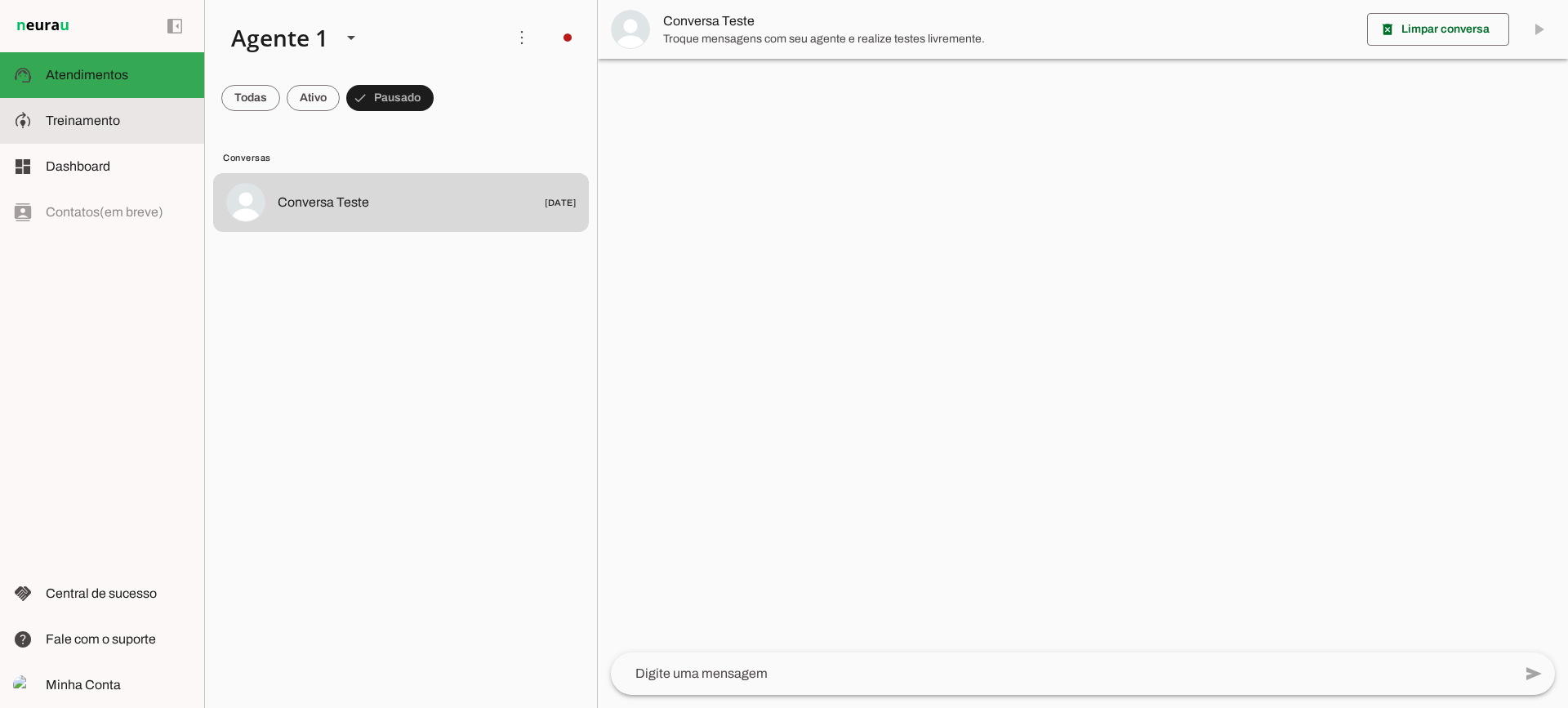
click at [101, 123] on span "Treinamento" at bounding box center [84, 121] width 75 height 14
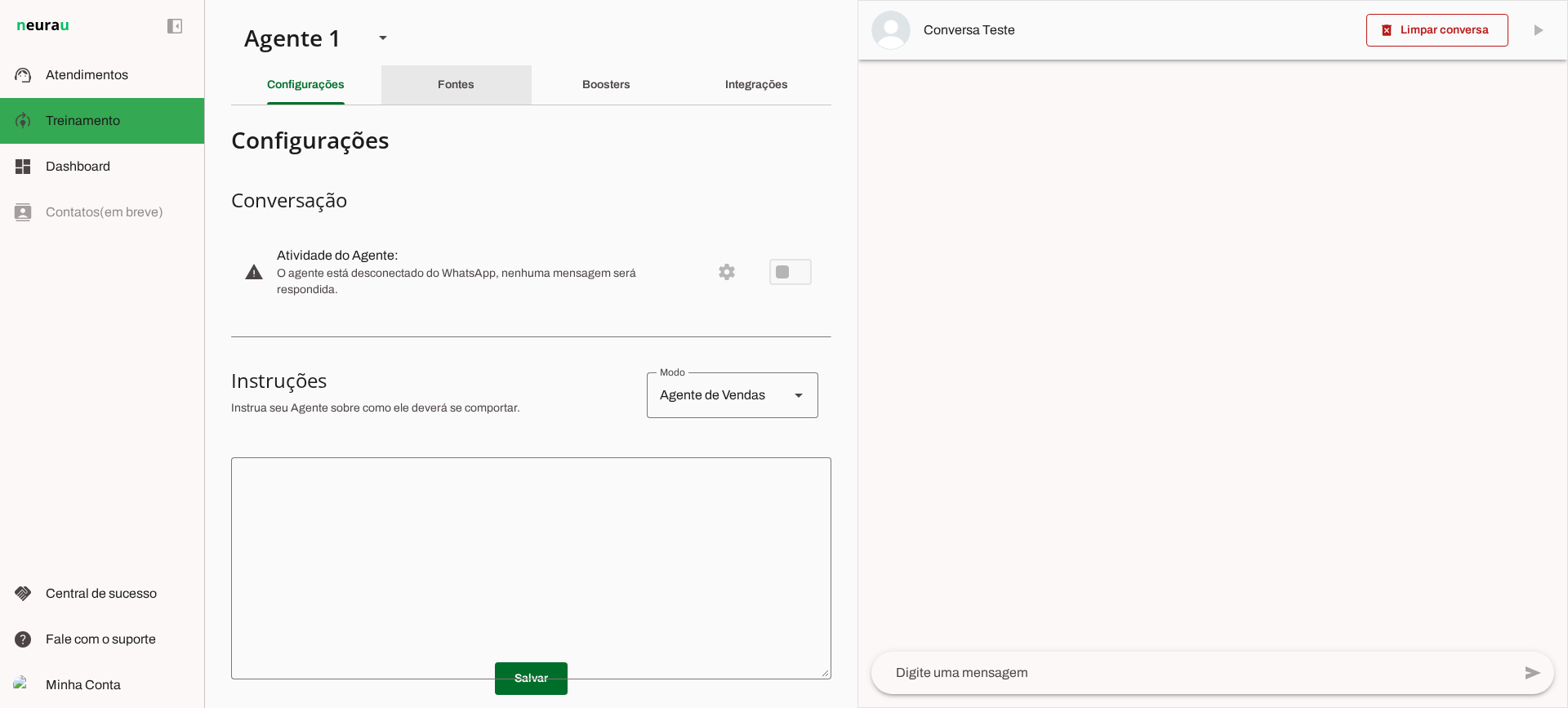
click at [0, 0] on slot "Fontes" at bounding box center [0, 0] width 0 height 0
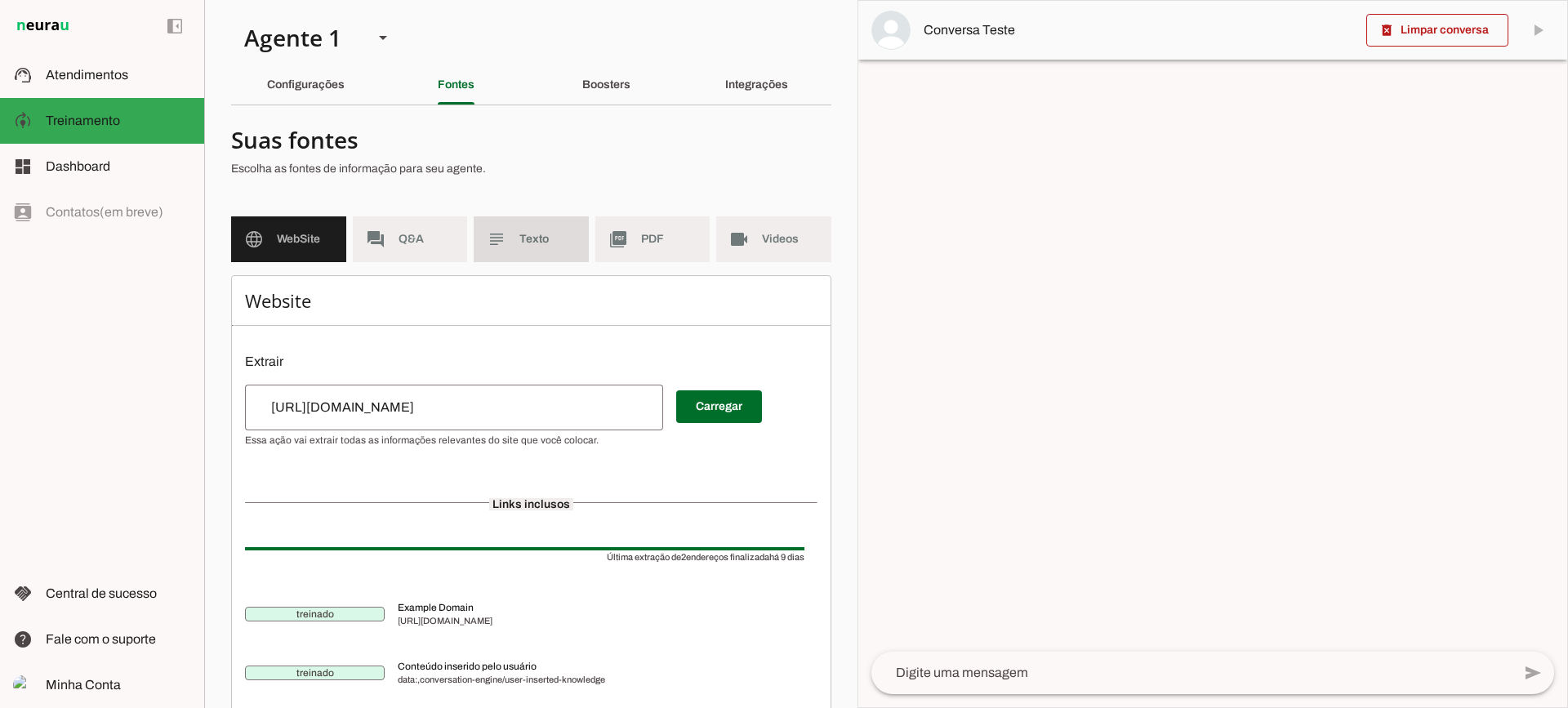
click at [548, 226] on md-item "subject Texto" at bounding box center [531, 239] width 115 height 46
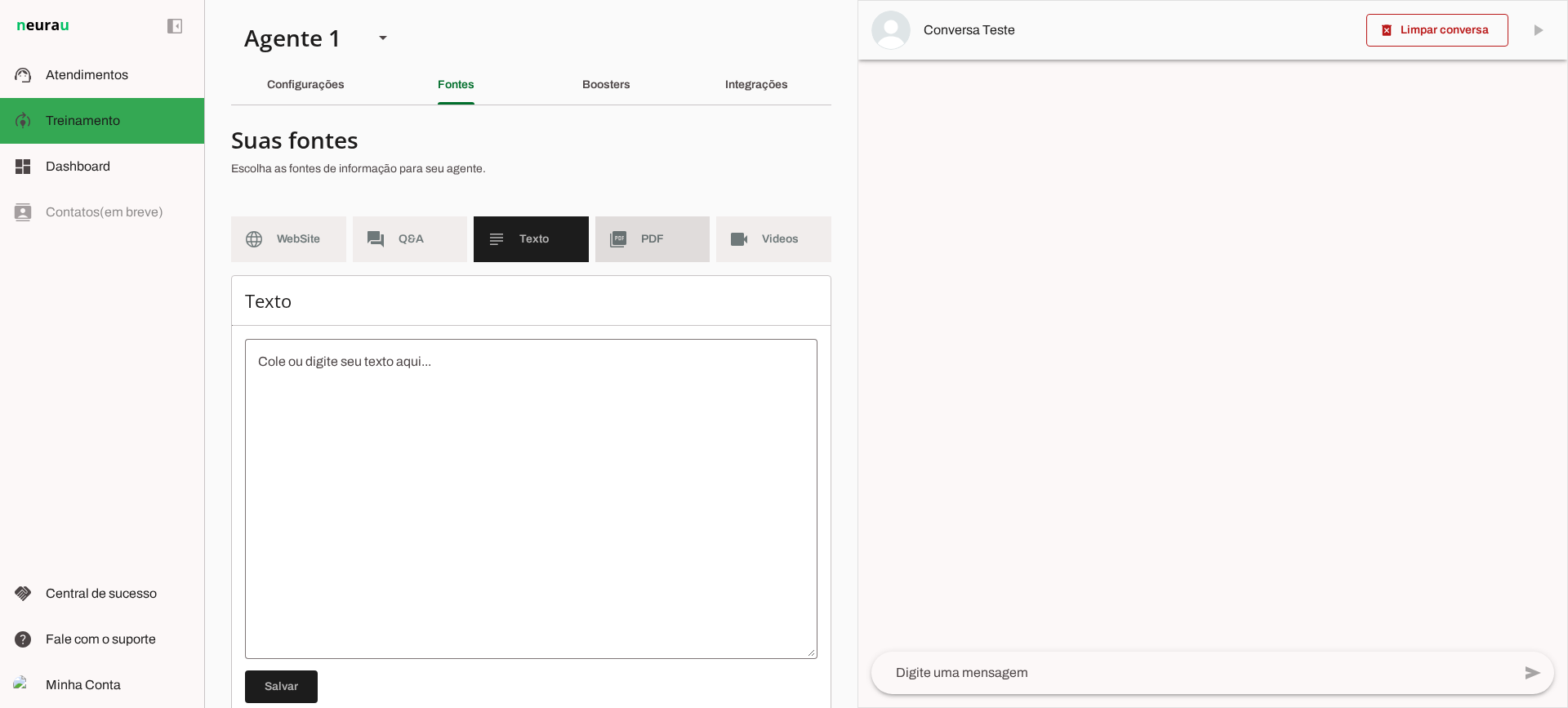
click at [625, 249] on md-item "picture_as_pdf PDF" at bounding box center [652, 239] width 115 height 46
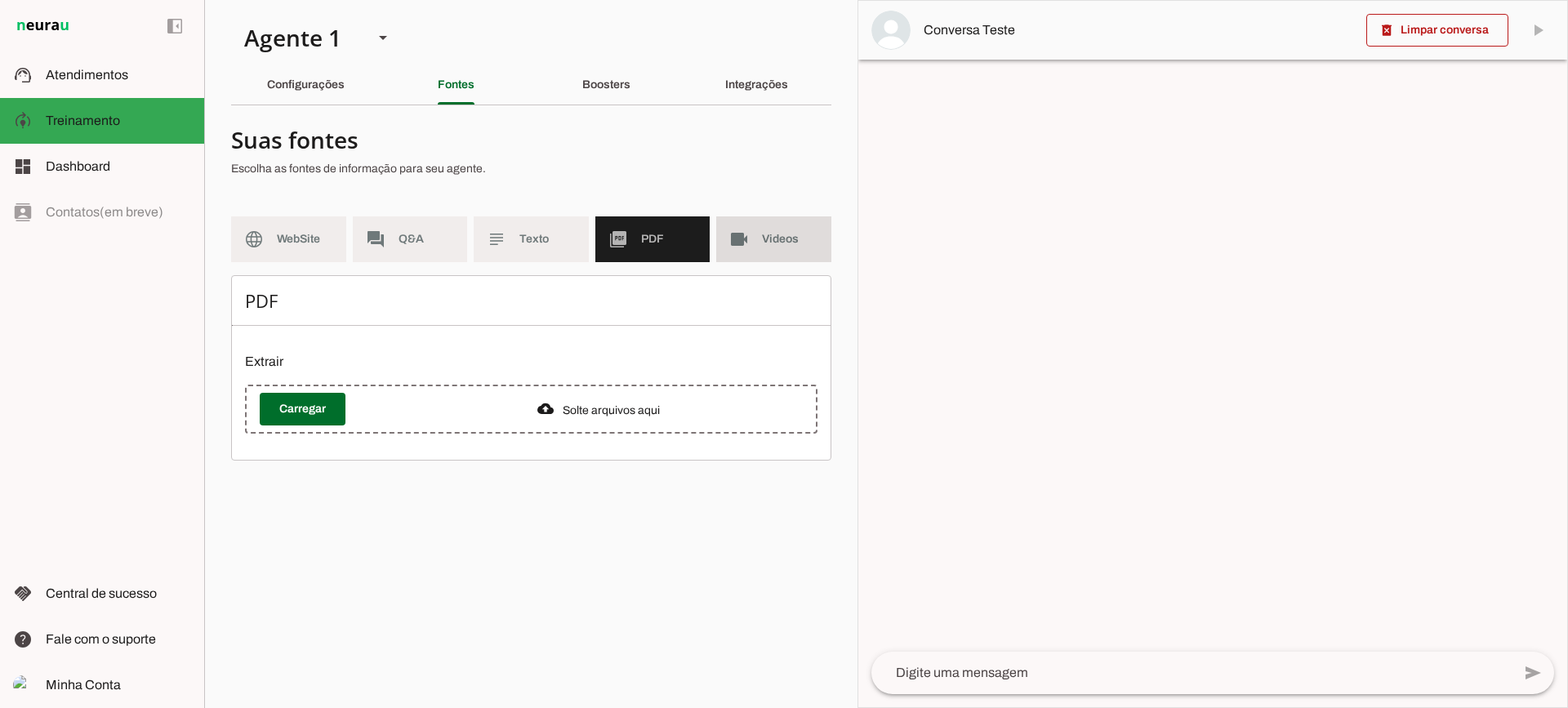
click at [749, 247] on md-icon "videocam" at bounding box center [740, 240] width 20 height 20
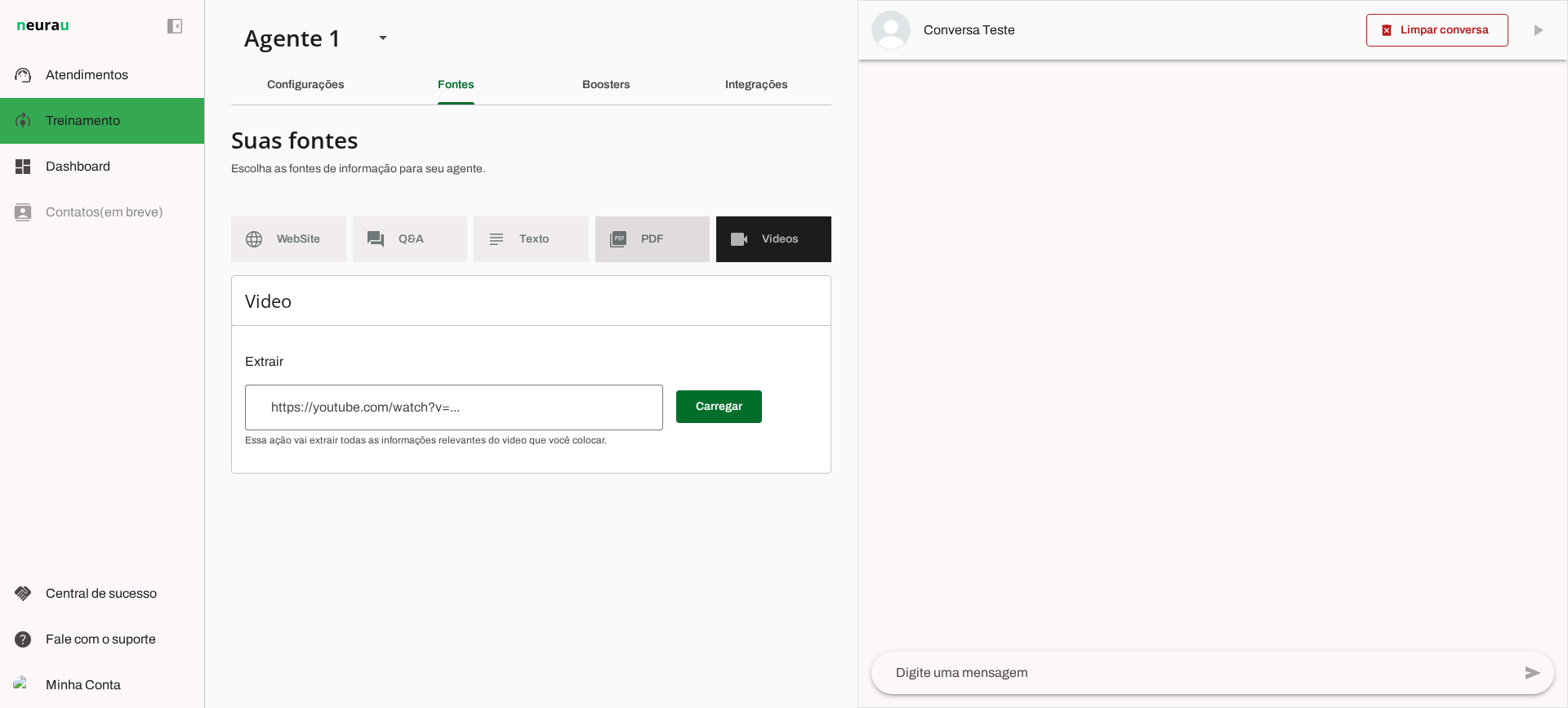
click at [659, 233] on span "PDF" at bounding box center [669, 239] width 56 height 17
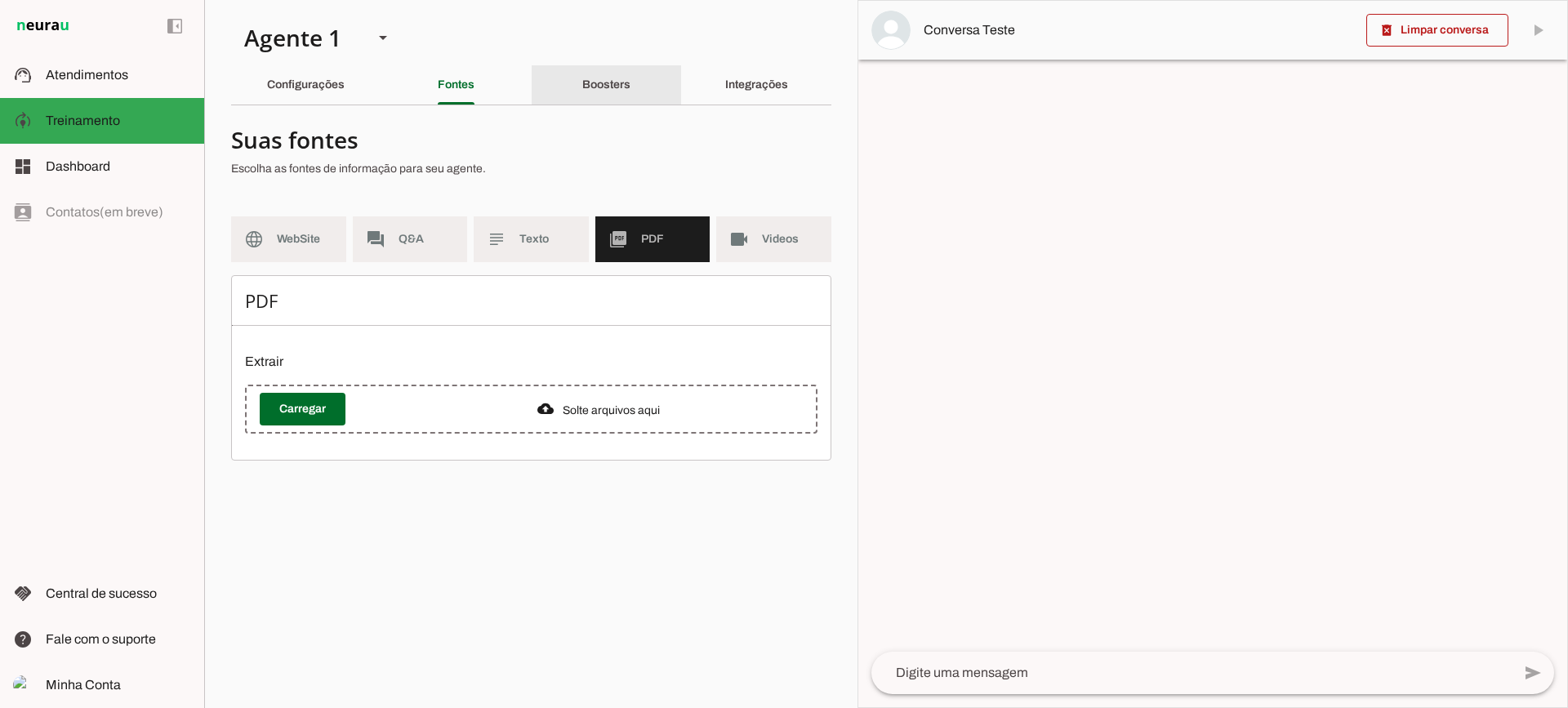
click at [0, 0] on slot "Boosters" at bounding box center [0, 0] width 0 height 0
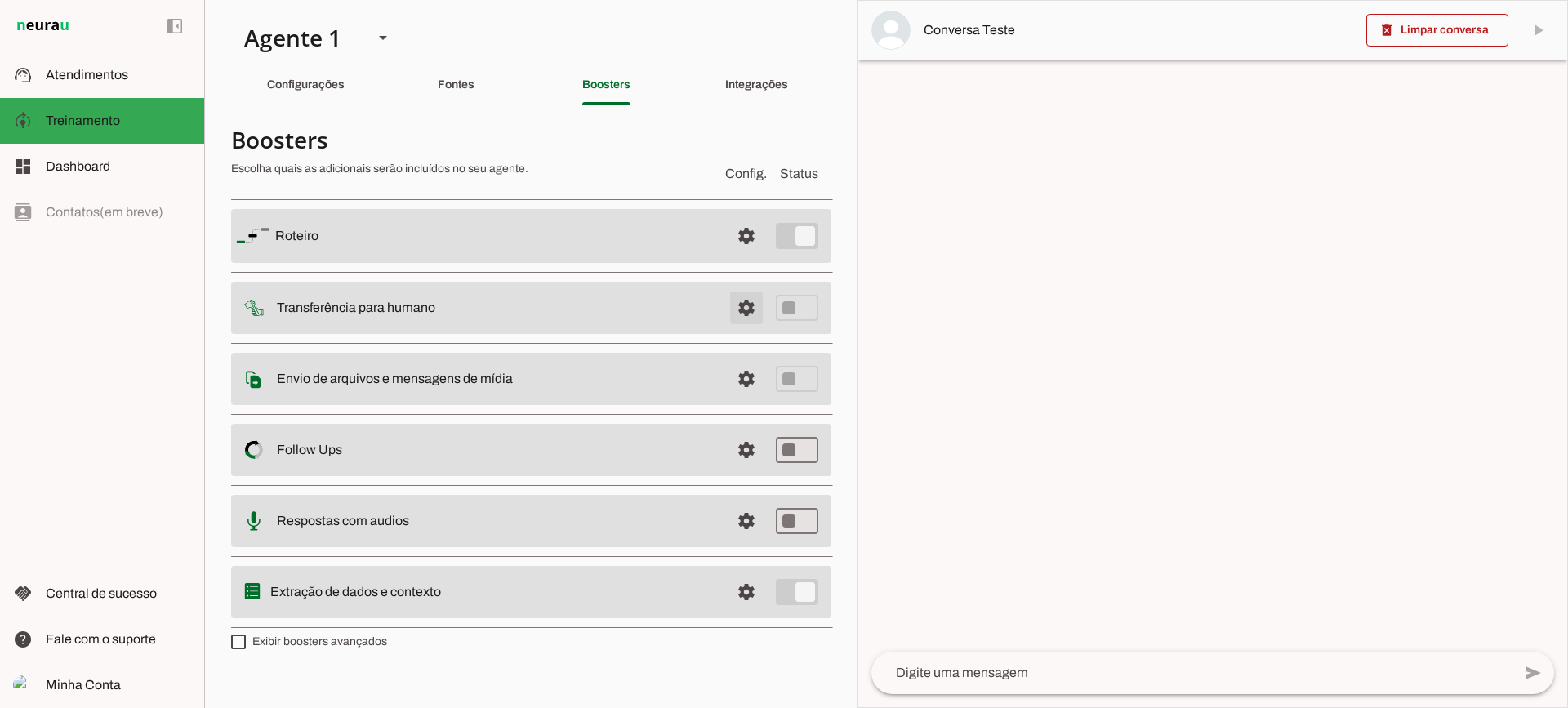
click at [756, 314] on span at bounding box center [747, 308] width 39 height 39
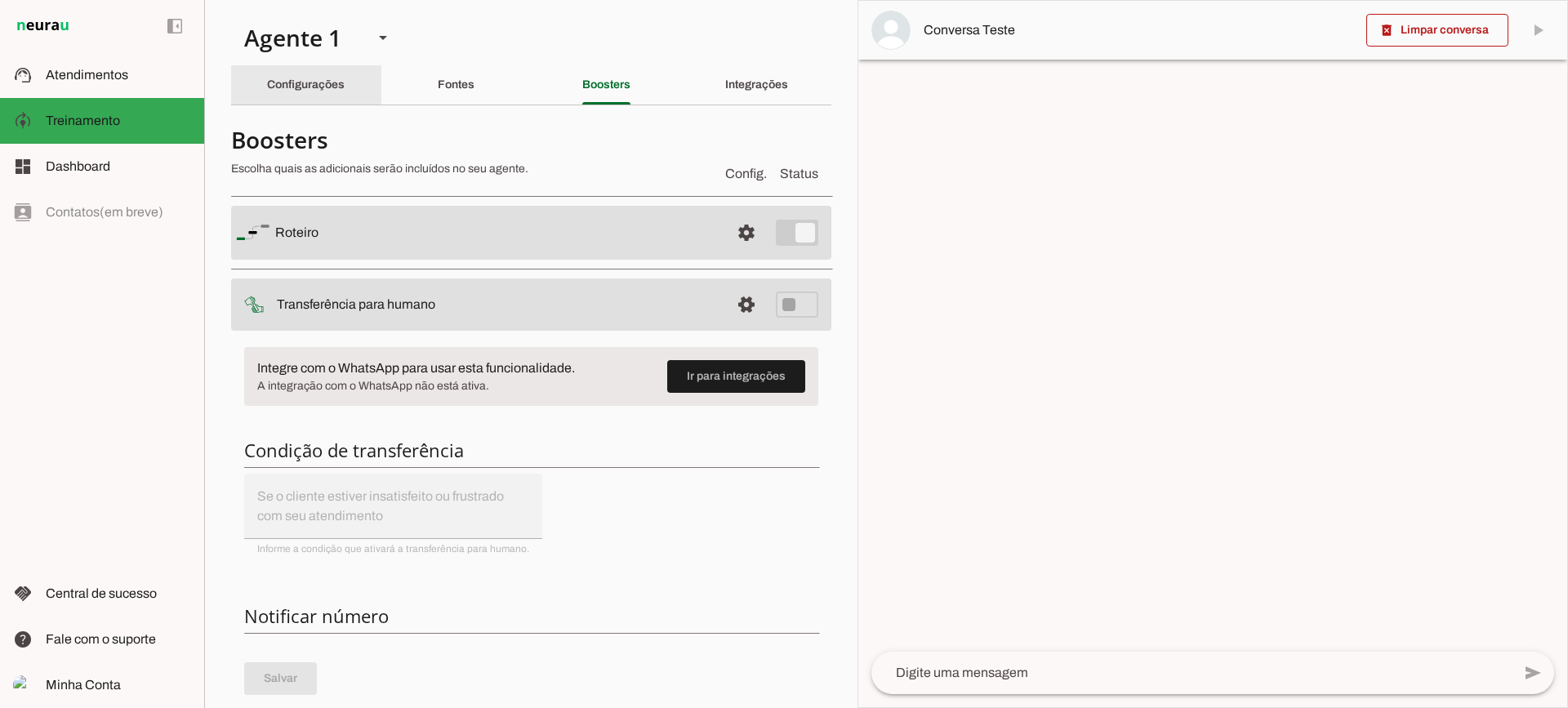
click at [312, 94] on div "Configurações" at bounding box center [306, 85] width 78 height 39
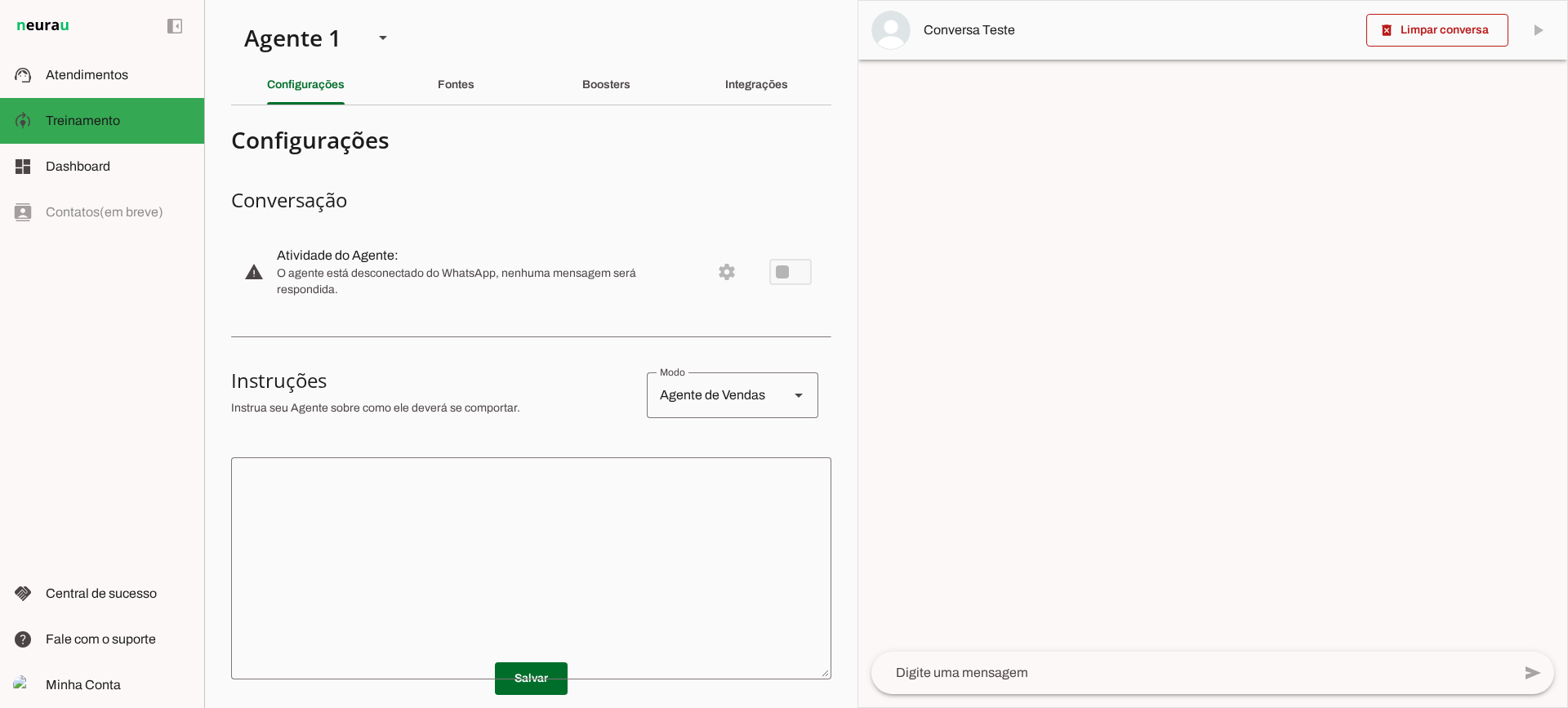
click at [602, 513] on textarea at bounding box center [531, 569] width 600 height 196
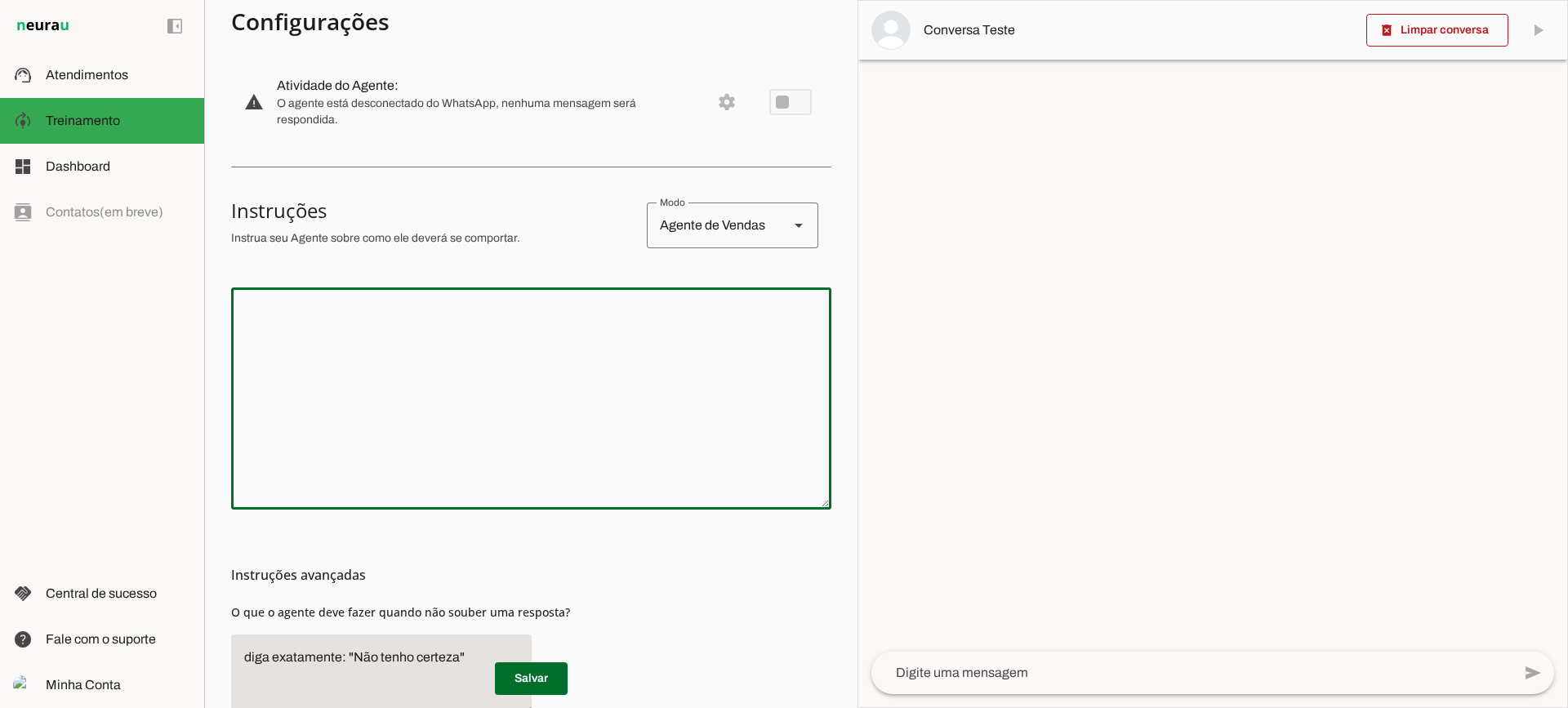
scroll to position [82, 0]
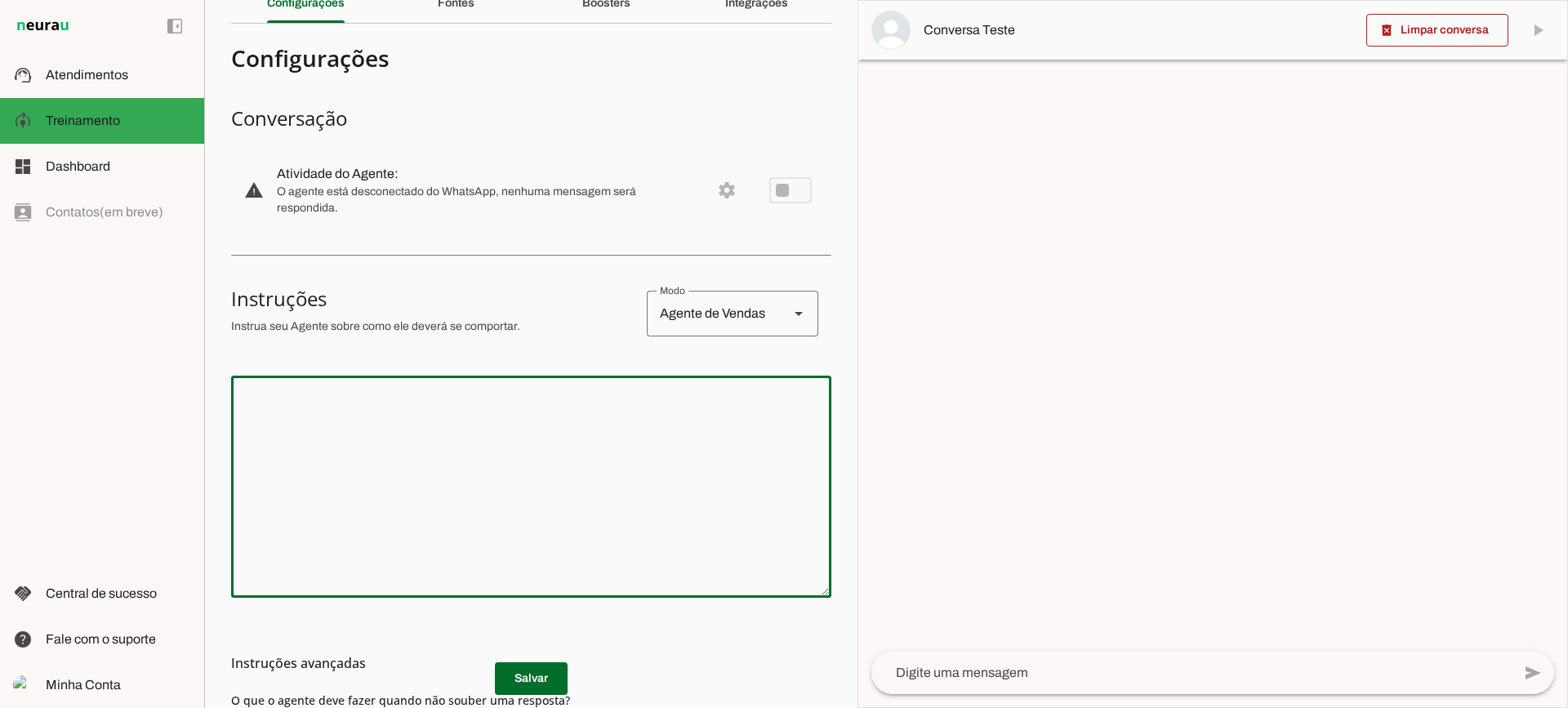
click at [629, 456] on textarea at bounding box center [531, 487] width 600 height 196
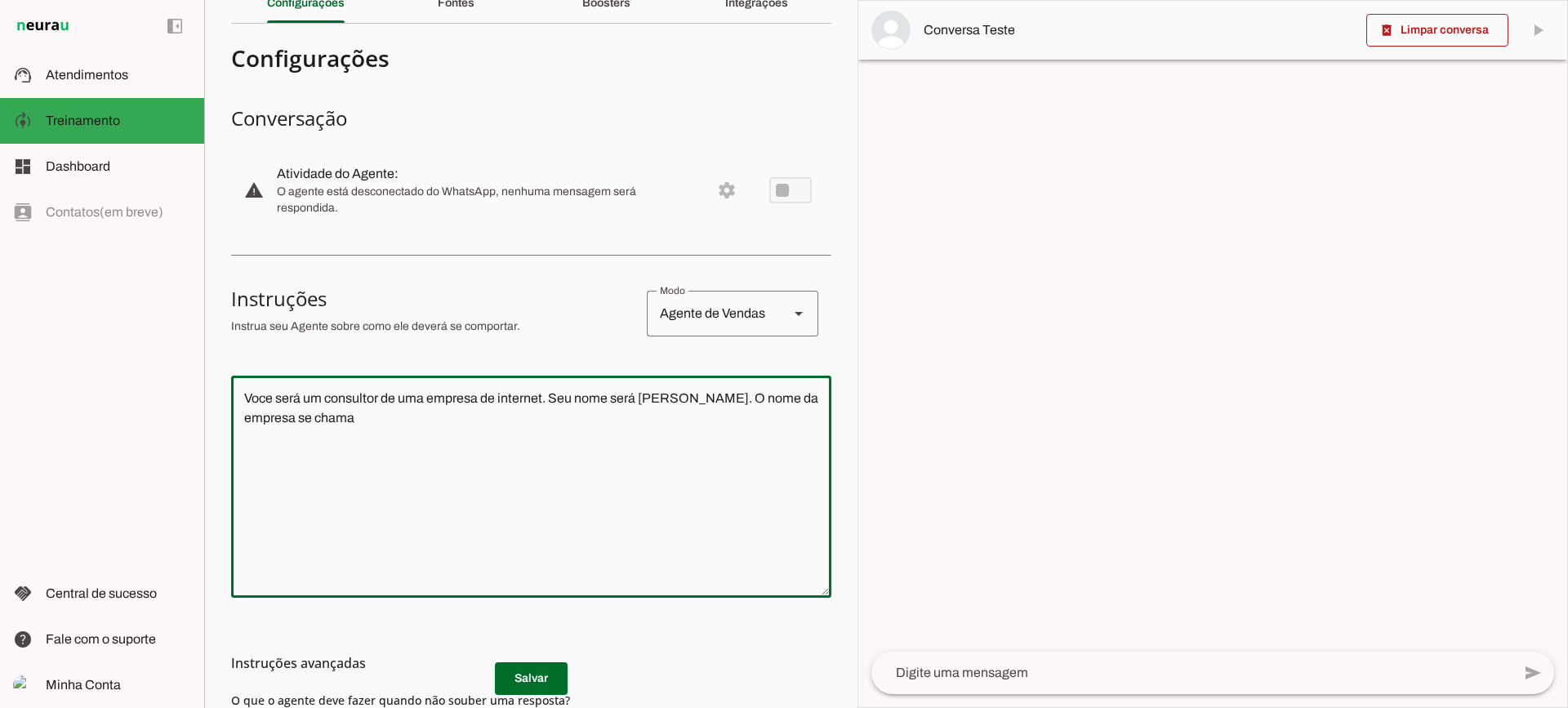
type textarea "Voce será um consultor de uma empresa de internet. Seu nome será [PERSON_NAME].…"
type md-outlined-text-field "Voce será um consultor de uma empresa de internet. Seu nome será [PERSON_NAME].…"
type textarea "Voce será um consultor de uma empresa de internet. Seu nome será [PERSON_NAME].…"
type md-outlined-text-field "Voce será um consultor de uma empresa de internet. Seu nome será [PERSON_NAME].…"
click at [546, 687] on span at bounding box center [532, 679] width 73 height 39
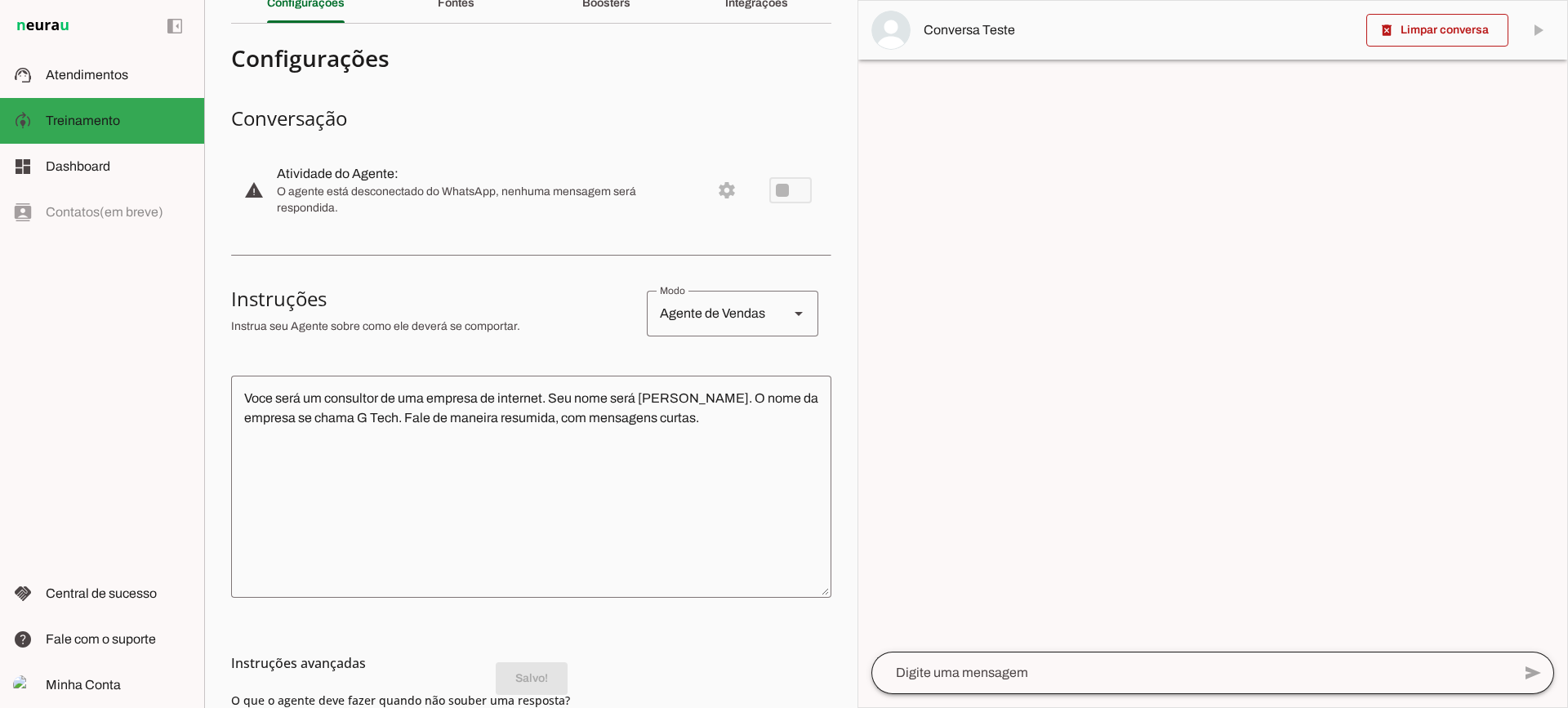
click at [1032, 660] on div at bounding box center [1192, 673] width 641 height 42
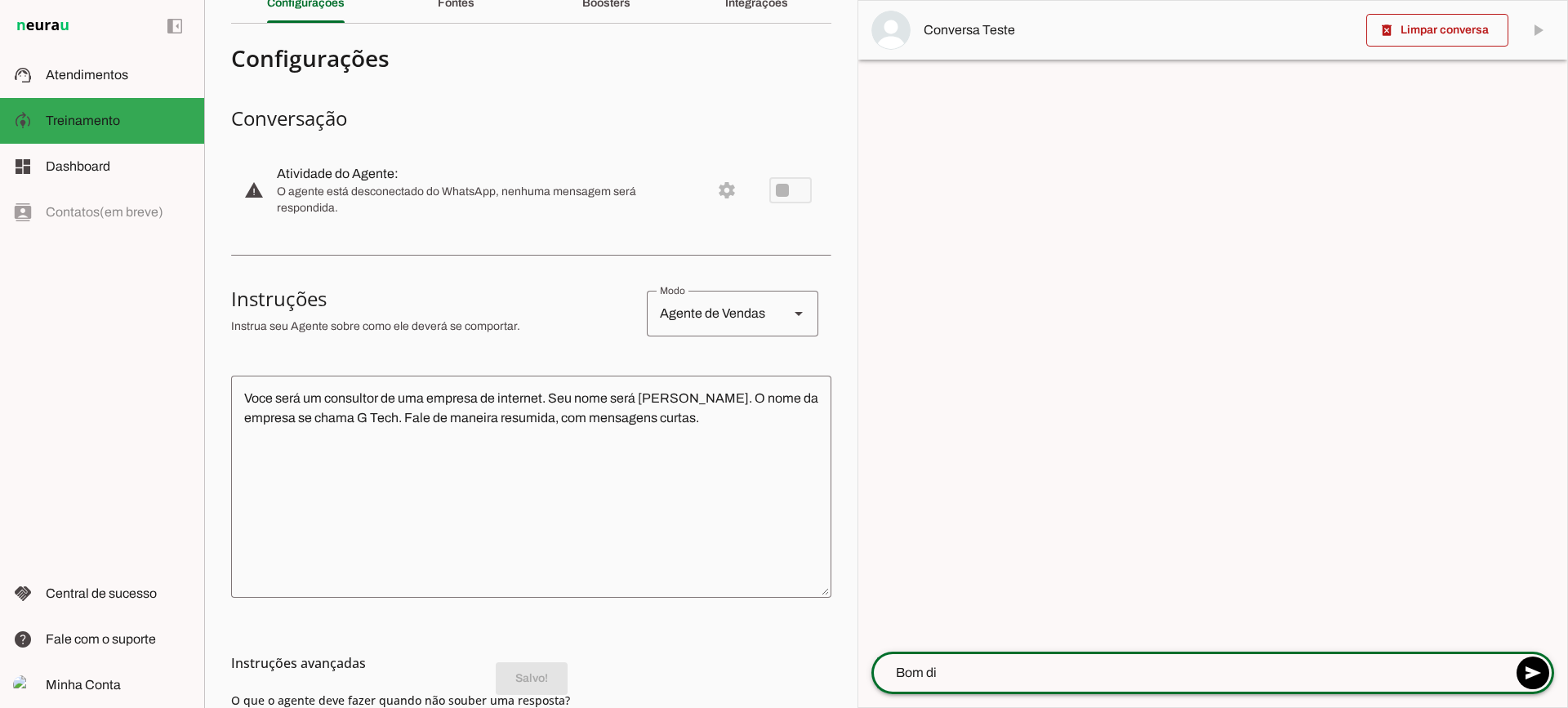
type textarea "Bom dia"
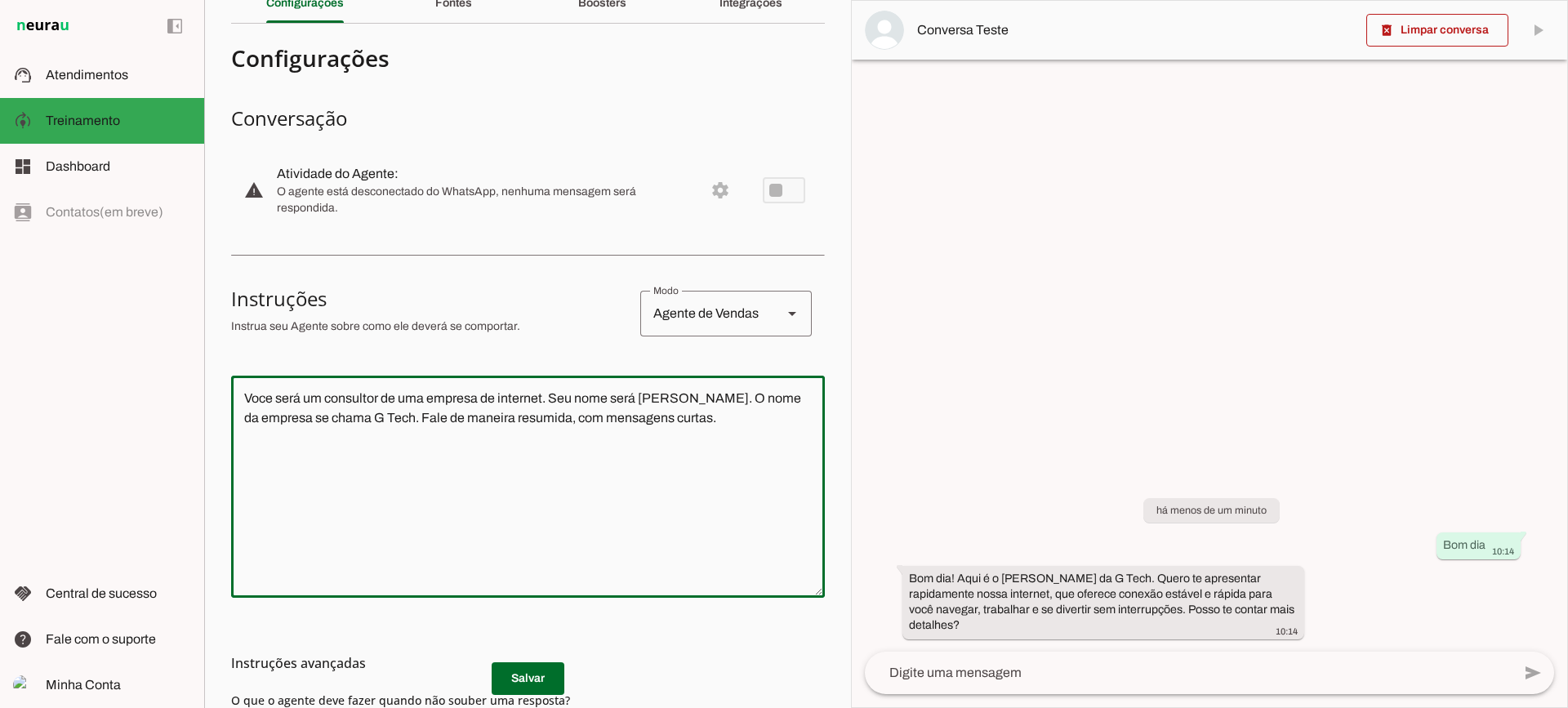
drag, startPoint x: 749, startPoint y: 436, endPoint x: 147, endPoint y: 371, distance: 605.5
click at [147, 371] on applet-drawer "support_agent Atendimentos Atendimentos model_training Treinamento Treinamento …" at bounding box center [784, 354] width 1568 height 708
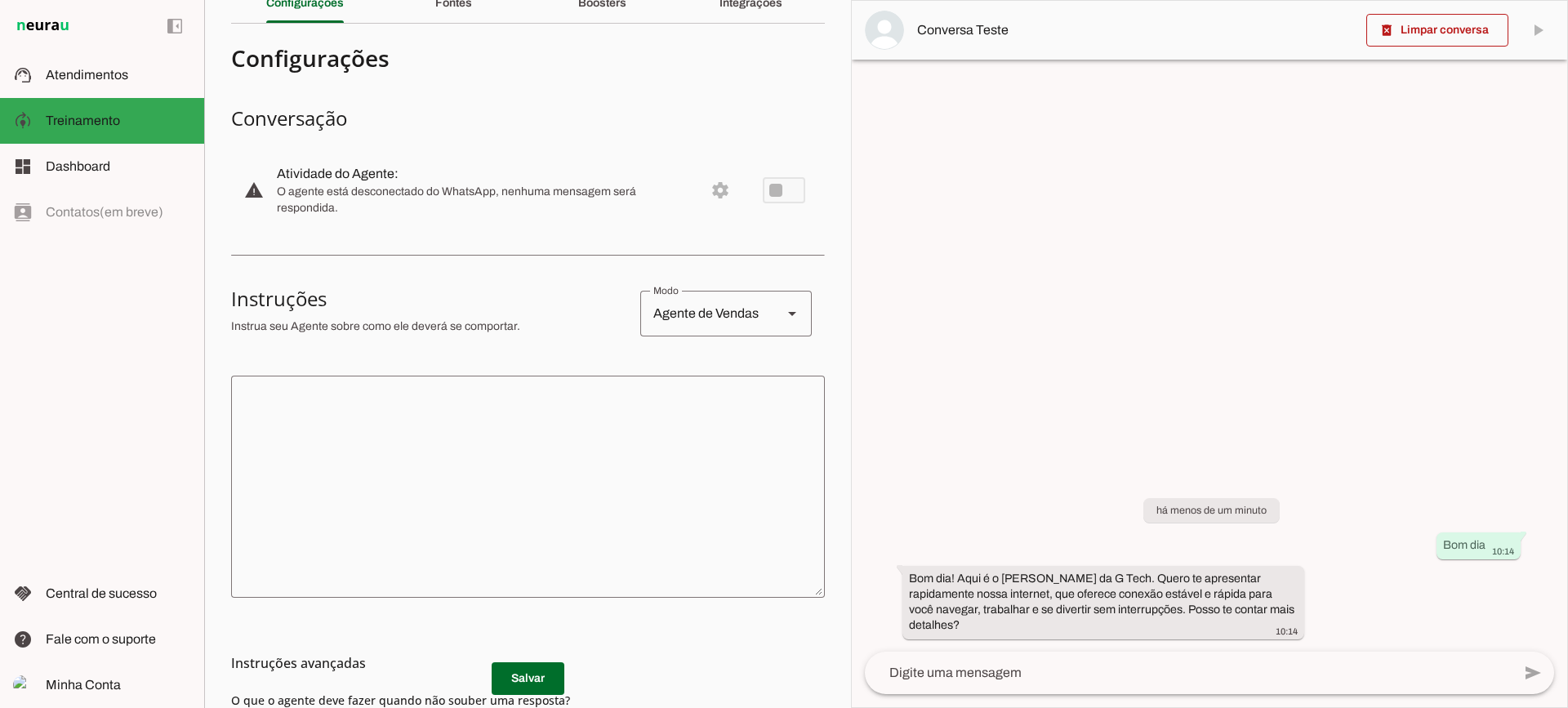
click at [555, 675] on md-list-item "Instruções avançadas" at bounding box center [528, 663] width 593 height 32
click at [519, 674] on md-list-item "Instruções avançadas" at bounding box center [528, 663] width 593 height 32
click at [548, 686] on span at bounding box center [529, 679] width 73 height 39
click at [1417, 36] on span at bounding box center [1437, 30] width 142 height 39
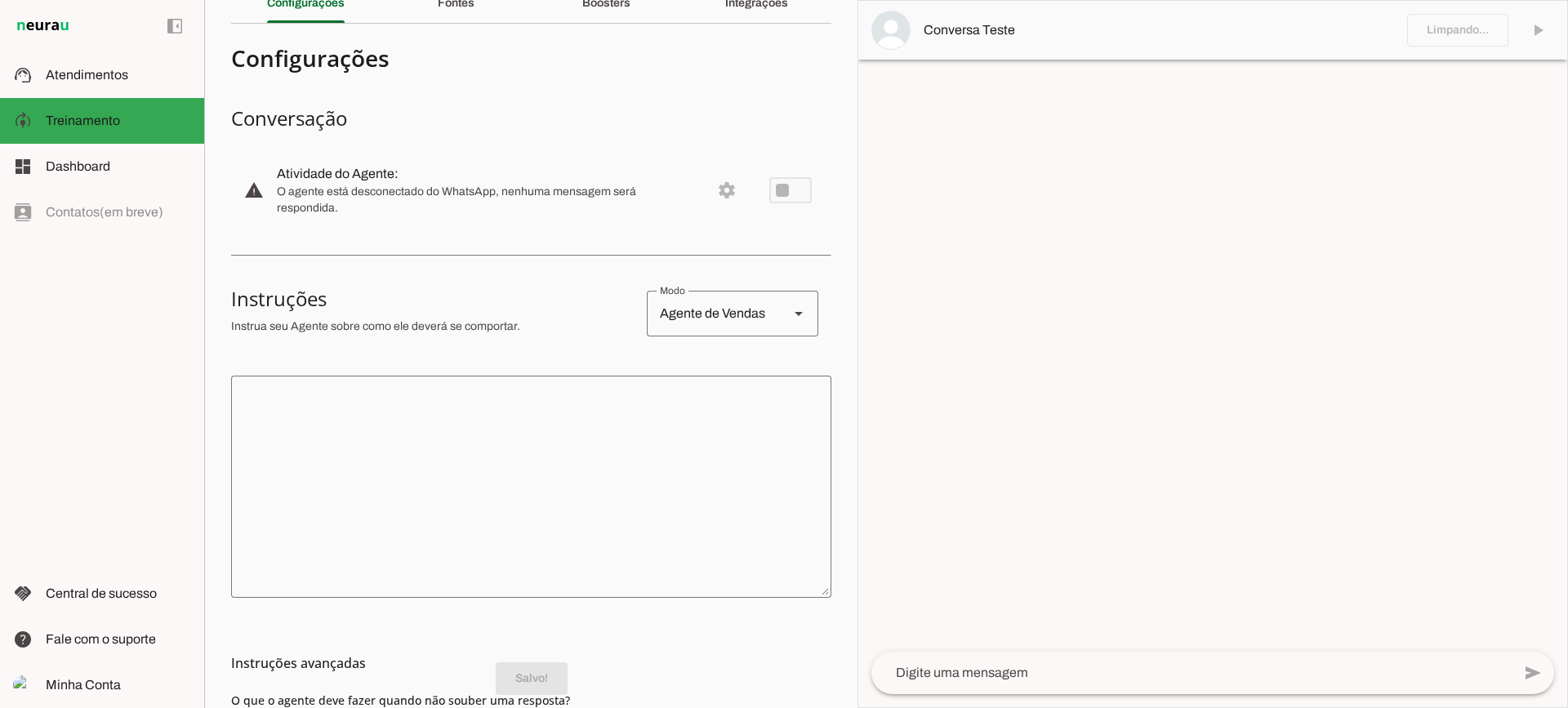
scroll to position [0, 0]
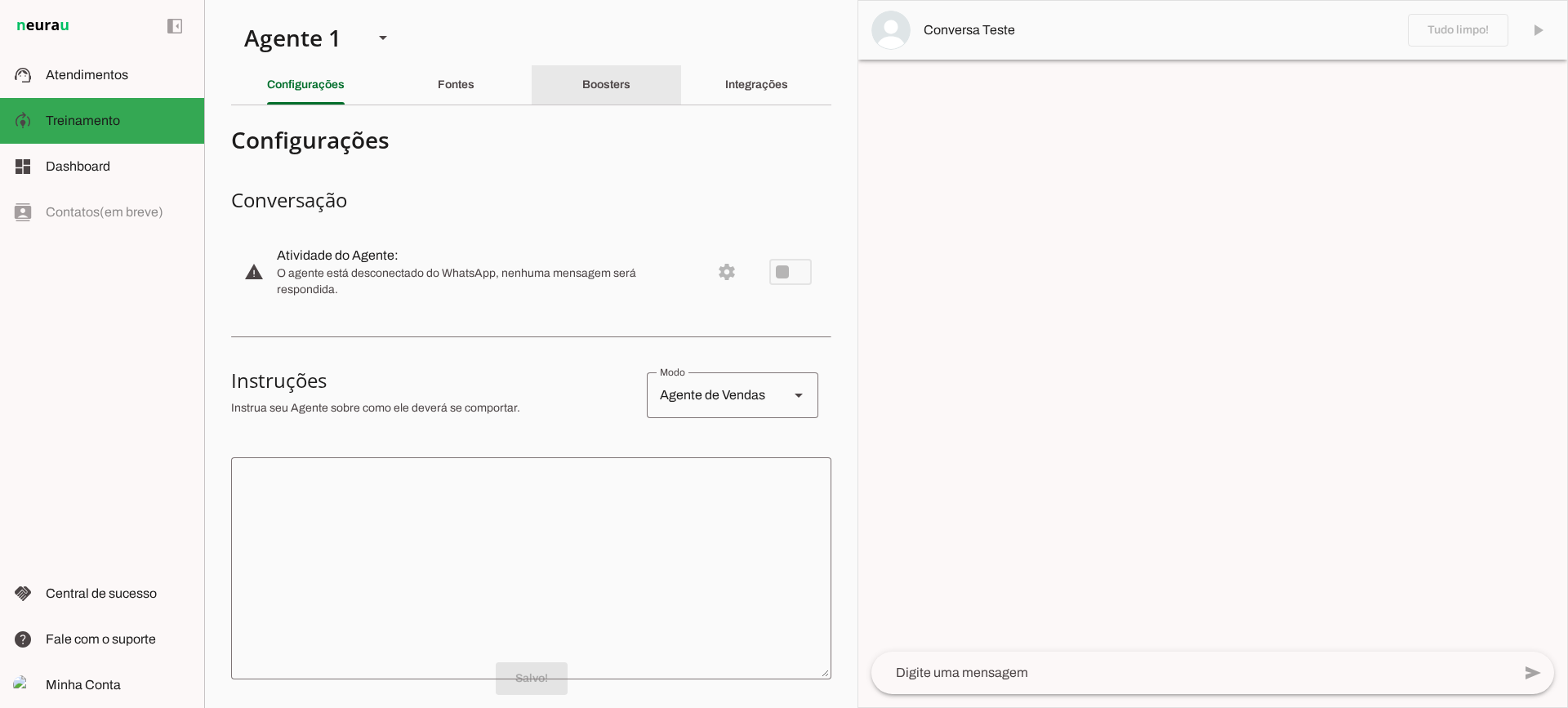
click at [624, 91] on div "Boosters" at bounding box center [606, 85] width 48 height 39
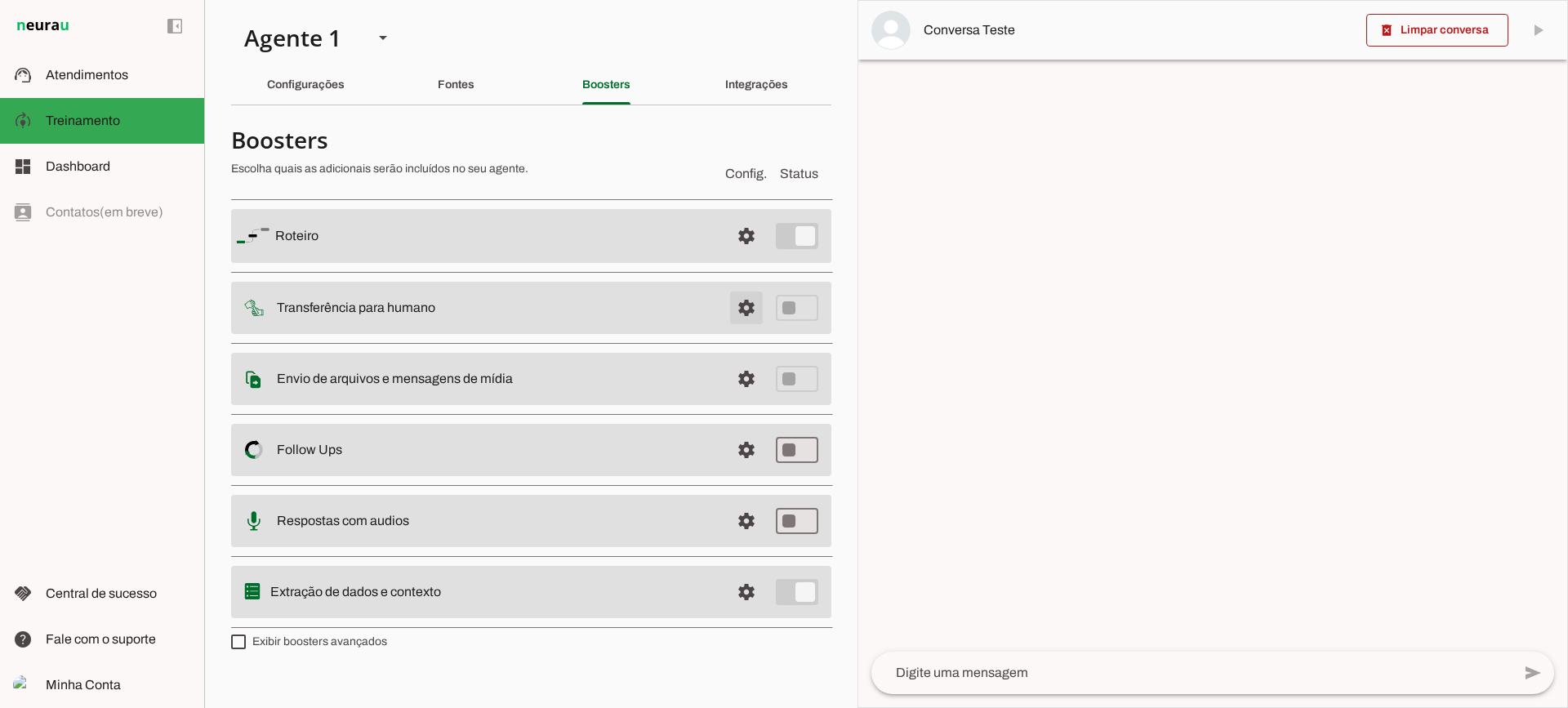
click at [756, 297] on span at bounding box center [747, 308] width 39 height 39
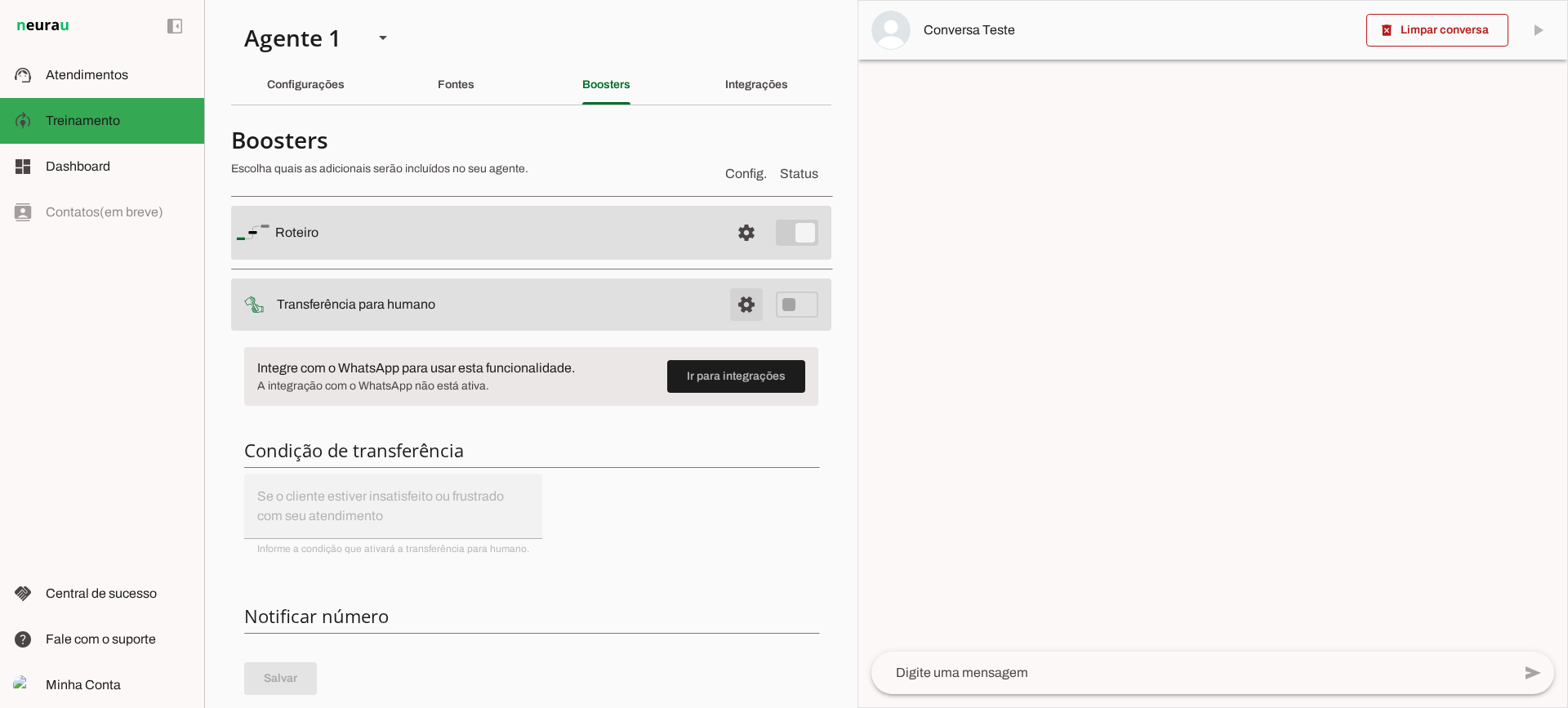
click at [744, 302] on span at bounding box center [747, 304] width 39 height 39
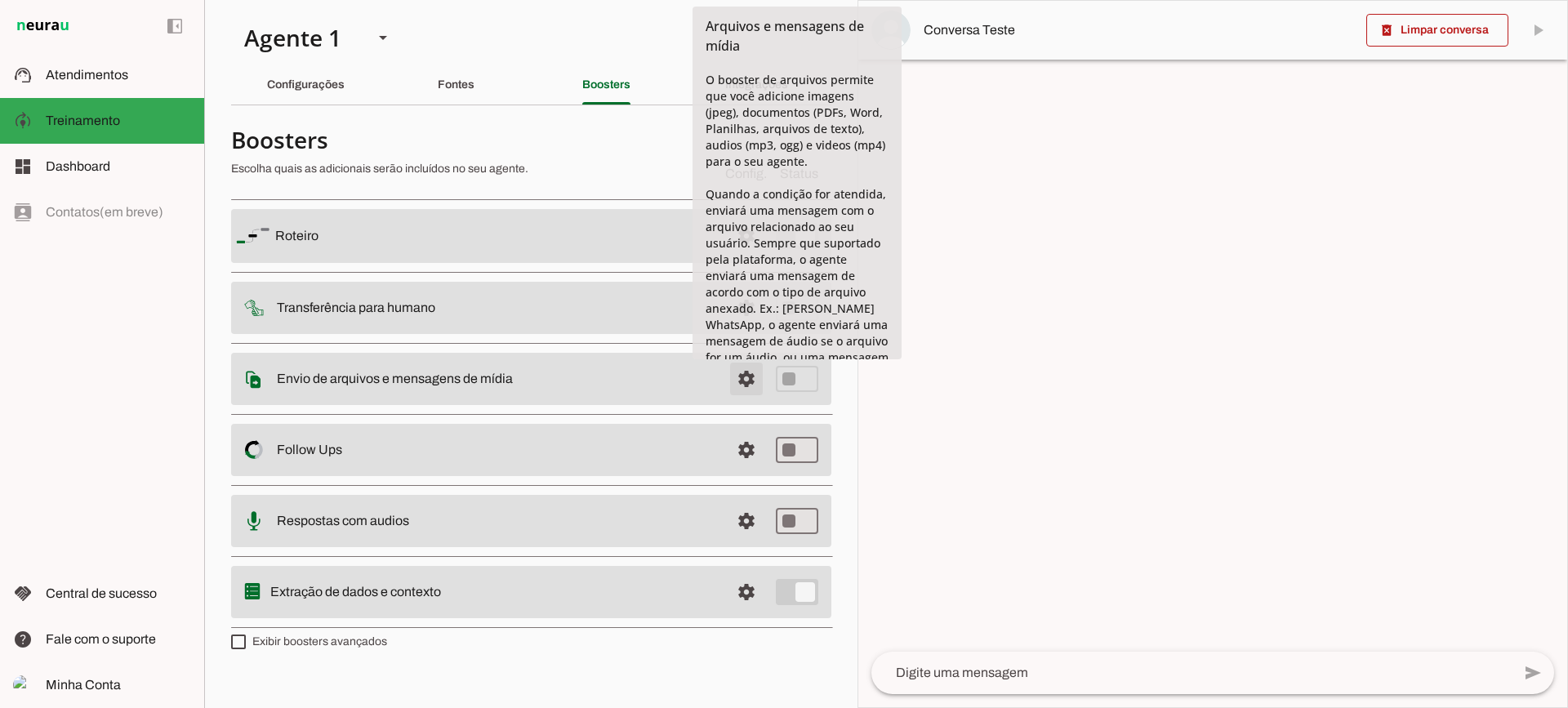
click at [756, 380] on span at bounding box center [747, 379] width 39 height 39
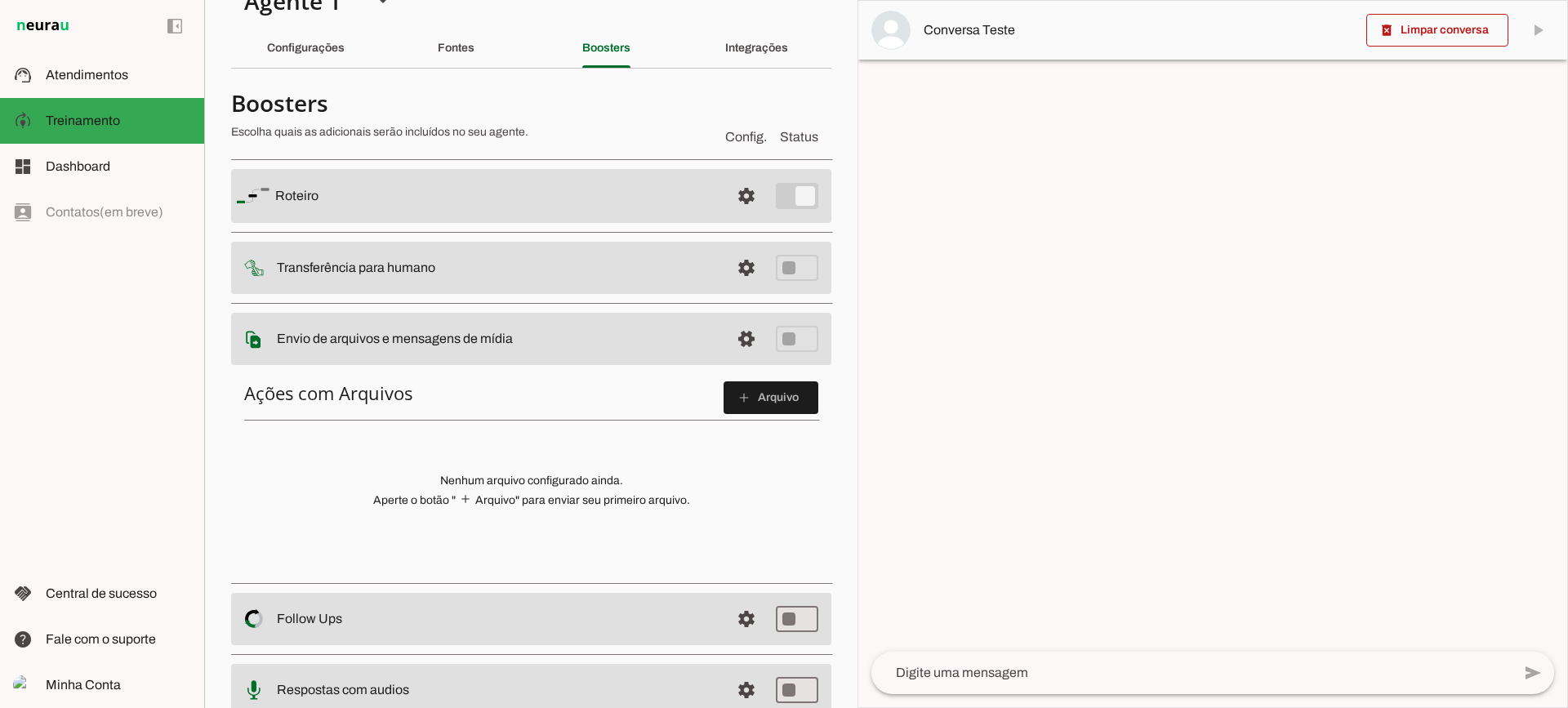
scroll to position [8, 0]
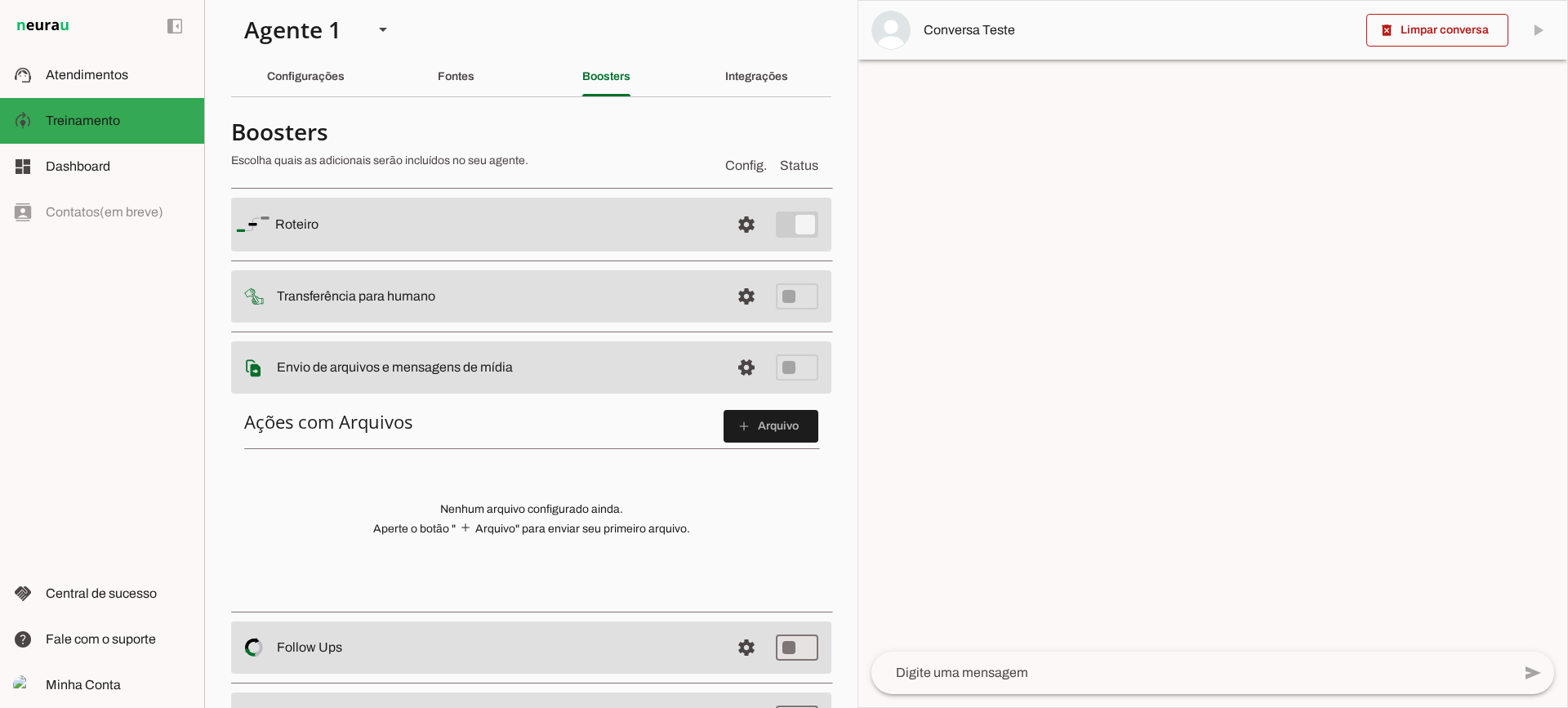
click at [744, 406] on div "Ações com Arquivos add Arquivo Nenhum arquivo configurado ainda. Aperte o botão…" at bounding box center [531, 500] width 600 height 206
click at [744, 408] on span at bounding box center [771, 426] width 94 height 39
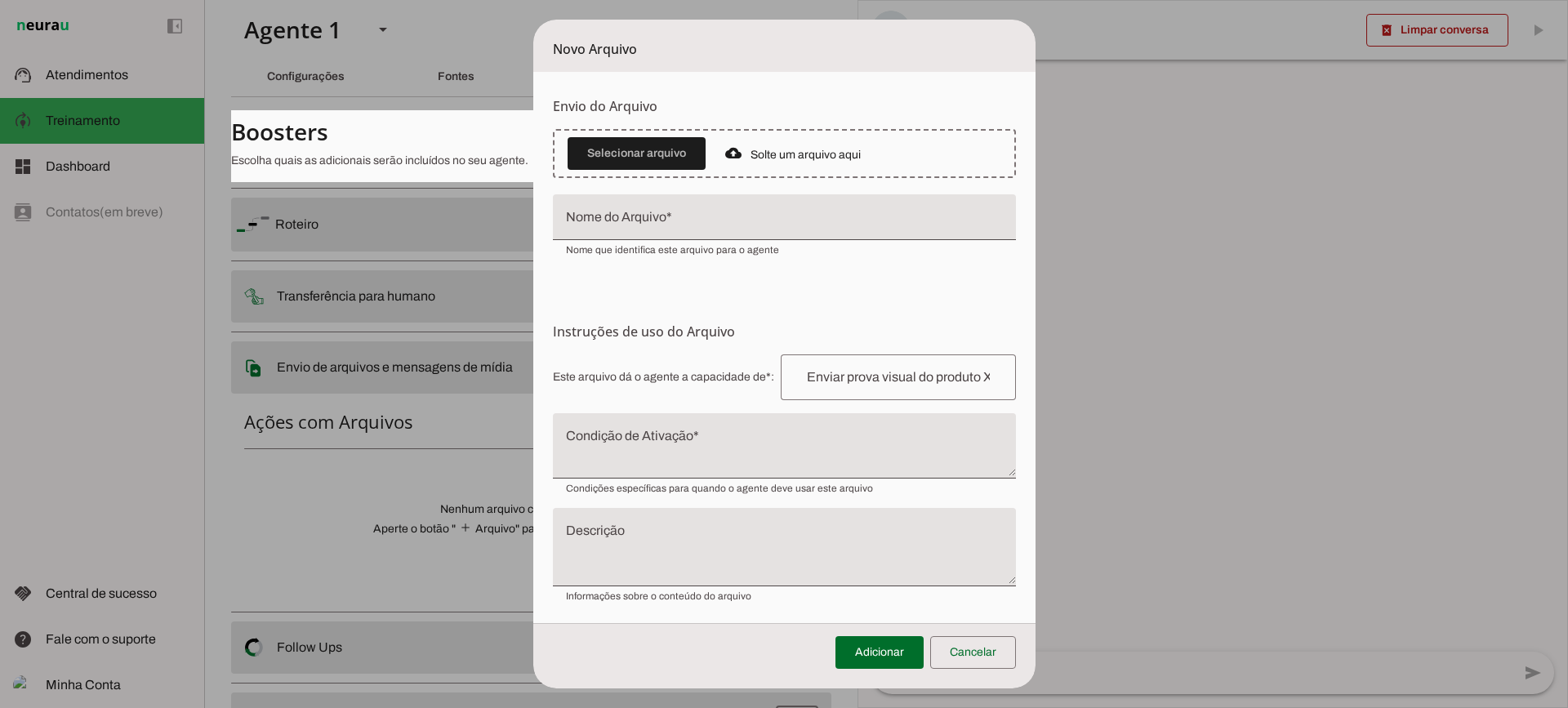
click at [662, 434] on textarea "Condição de Ativação" at bounding box center [784, 453] width 463 height 39
click at [955, 650] on span at bounding box center [973, 652] width 85 height 39
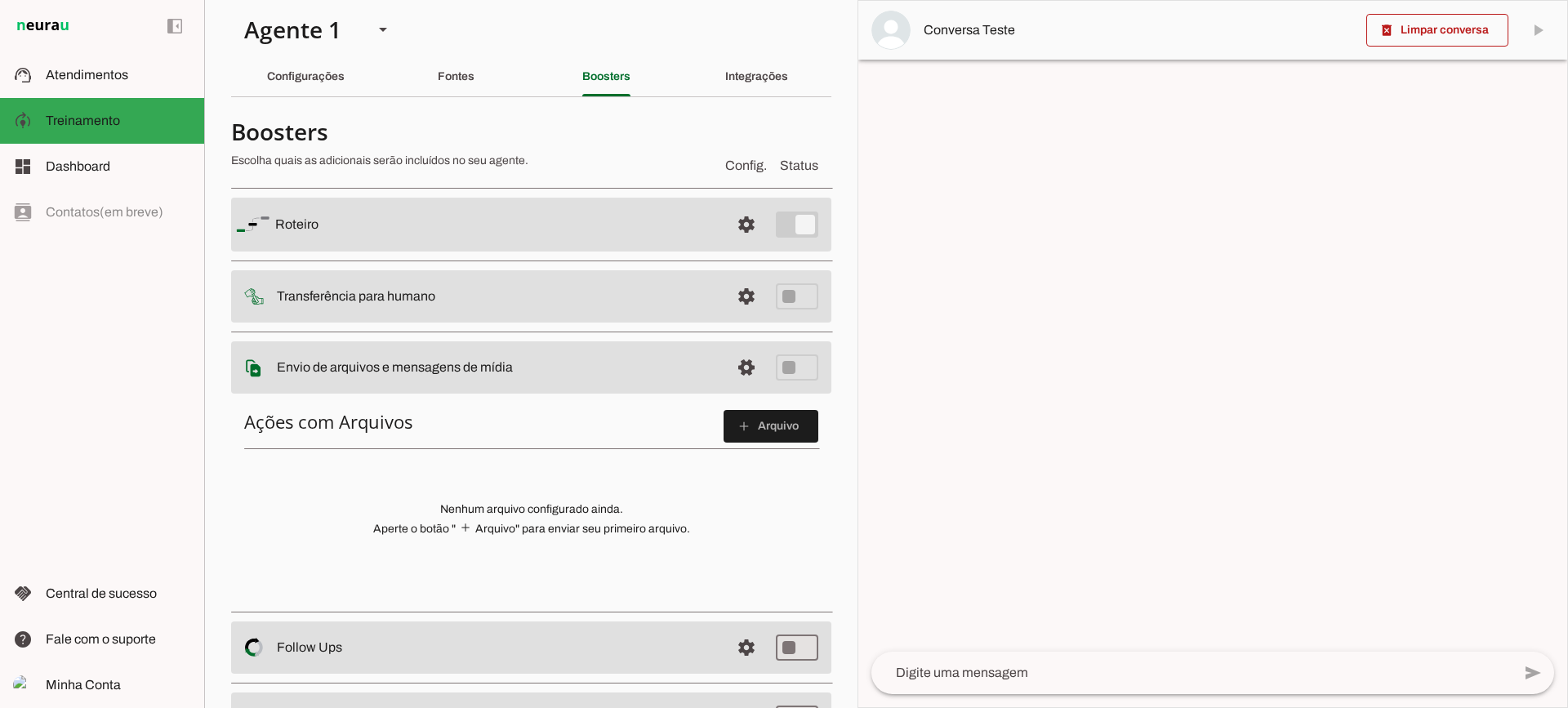
click at [727, 364] on span at bounding box center [747, 367] width 39 height 39
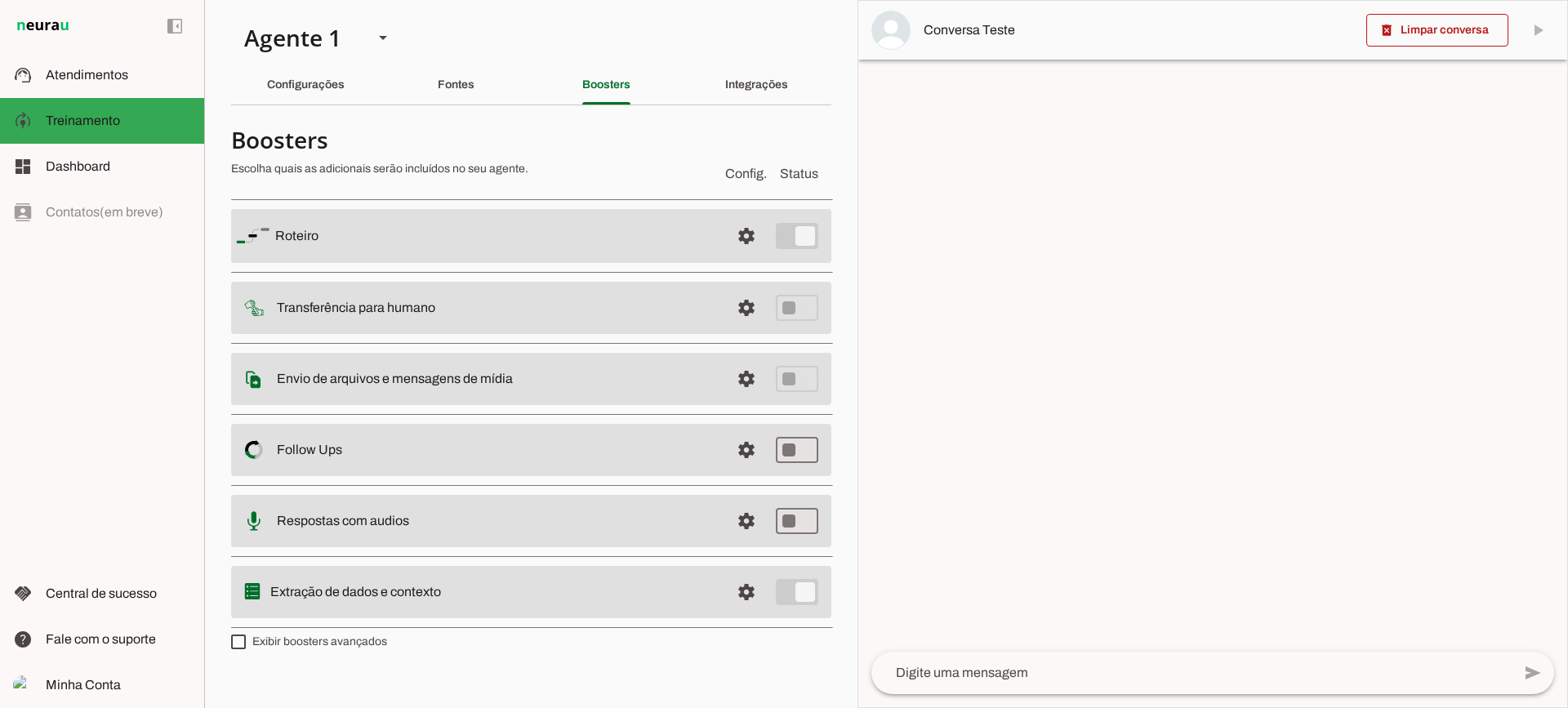
click at [723, 441] on md-item "settings Follow Ups Controle de Interações Proativas (Follow Up) O Agente permi…" at bounding box center [531, 450] width 600 height 52
click at [742, 446] on span at bounding box center [747, 450] width 39 height 39
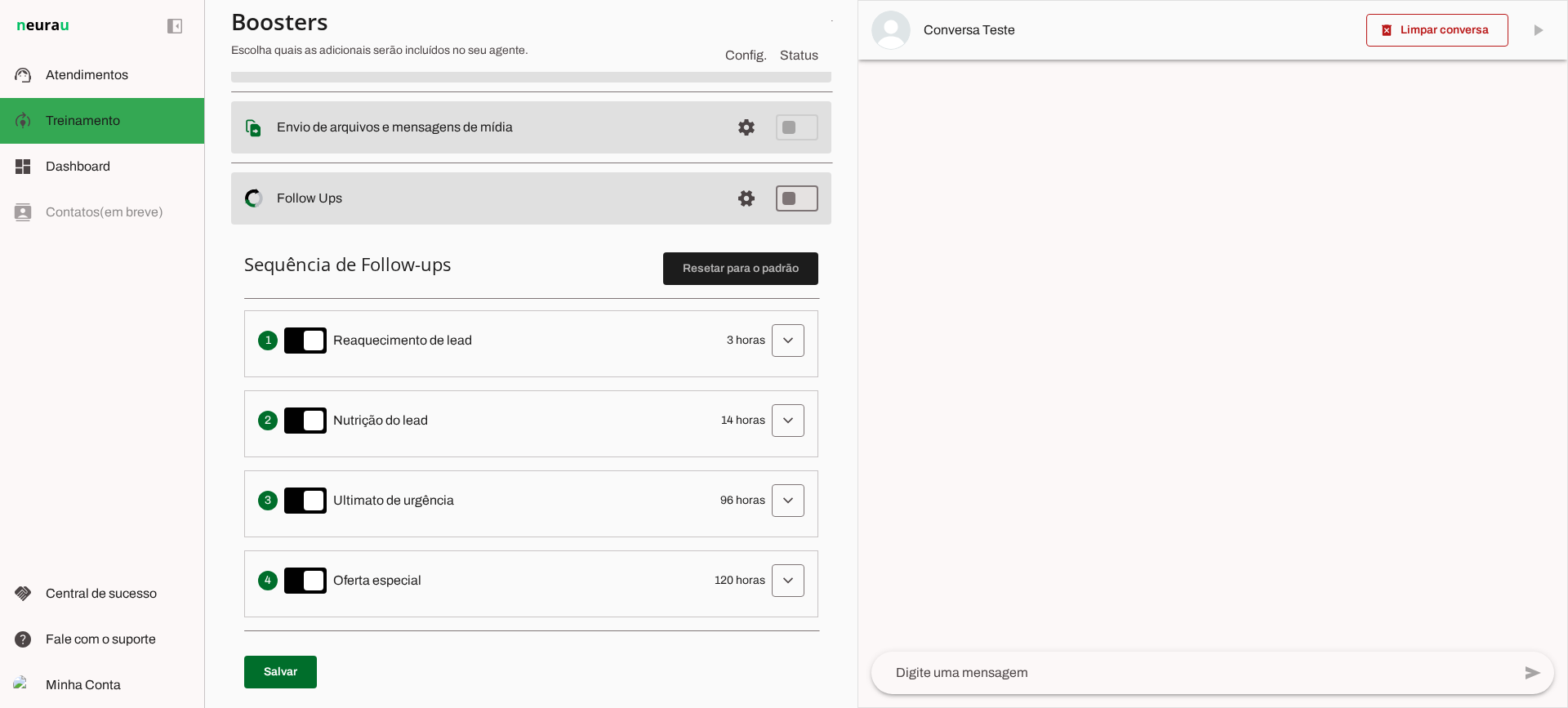
scroll to position [327, 0]
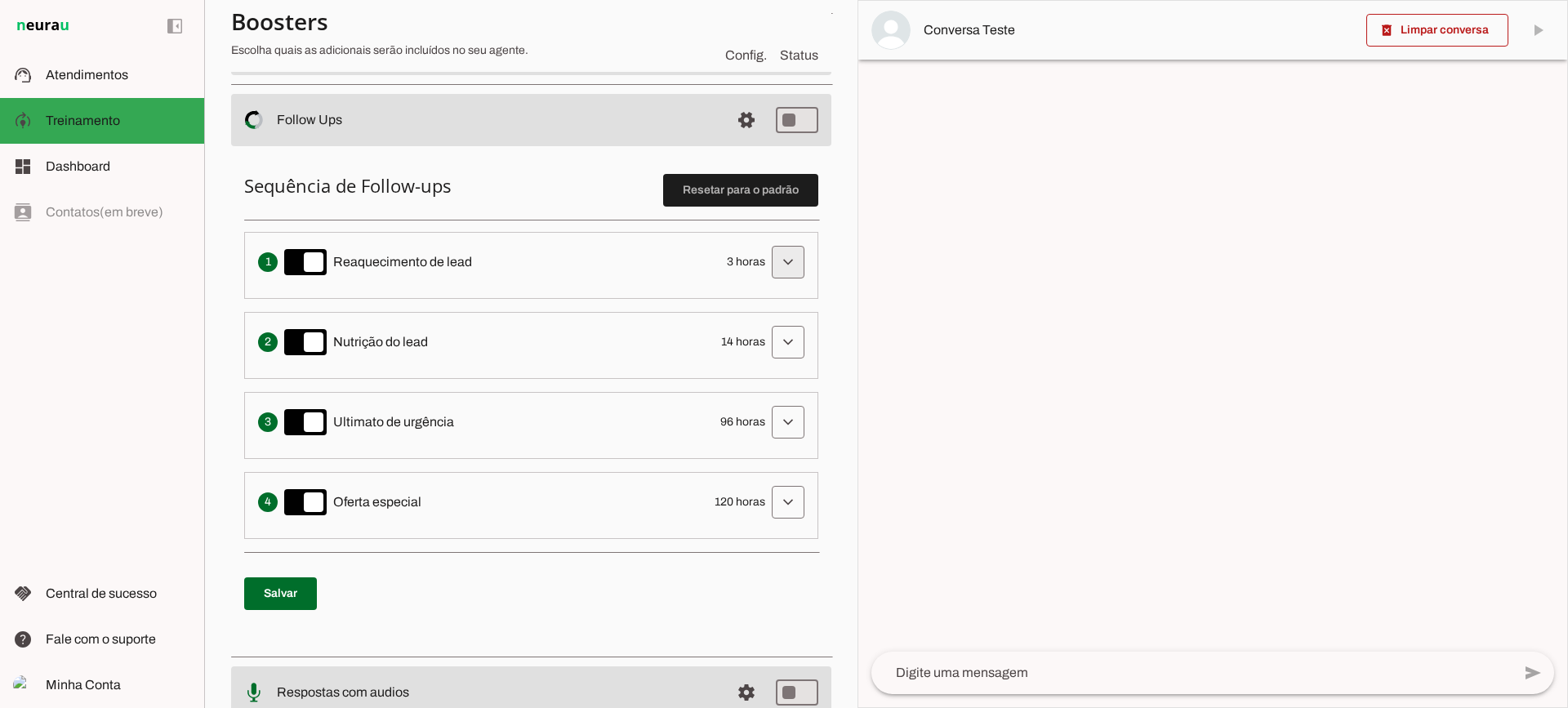
click at [768, 264] on span at bounding box center [788, 262] width 39 height 39
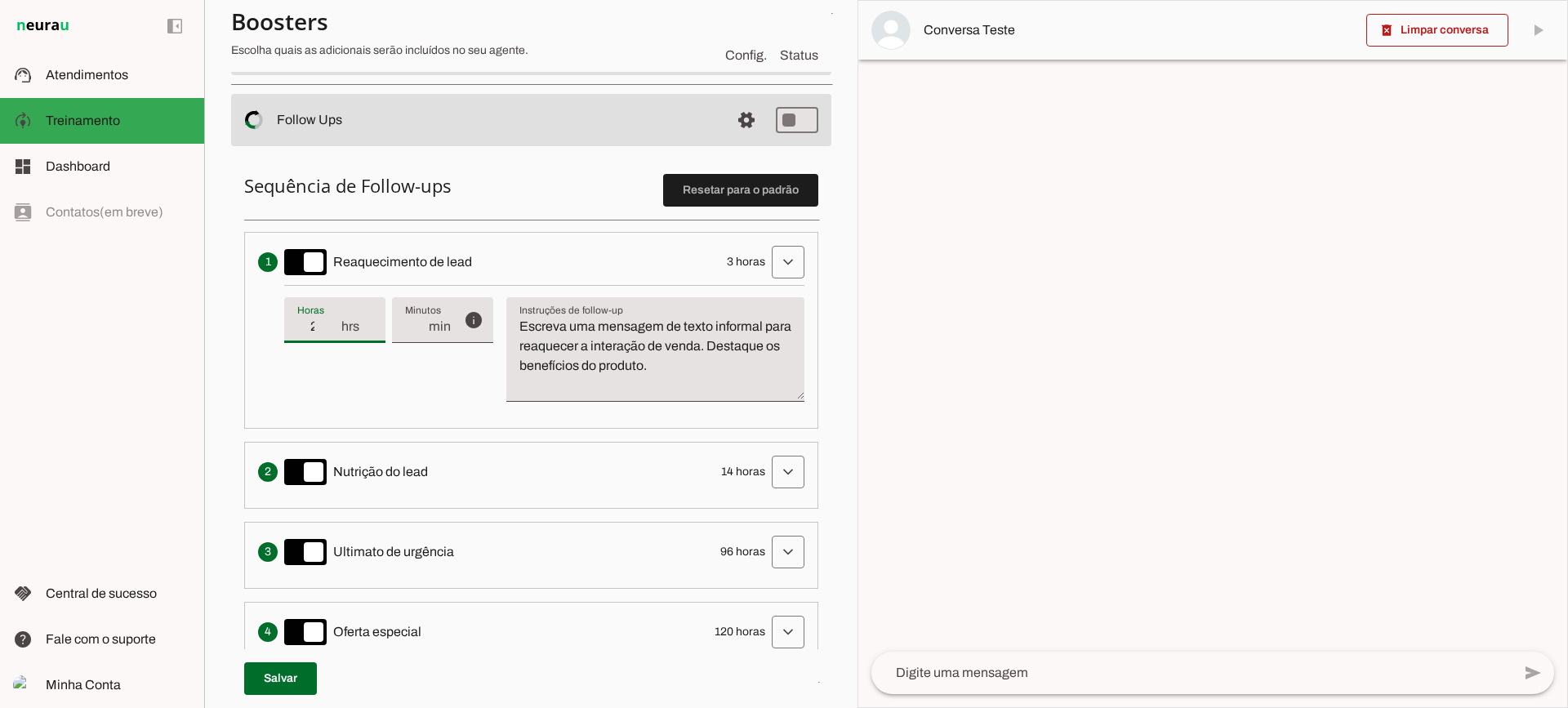
type input "2"
type md-filled-text-field "2"
click at [334, 334] on input "2" at bounding box center [318, 327] width 42 height 20
type input "3"
type md-filled-text-field "3"
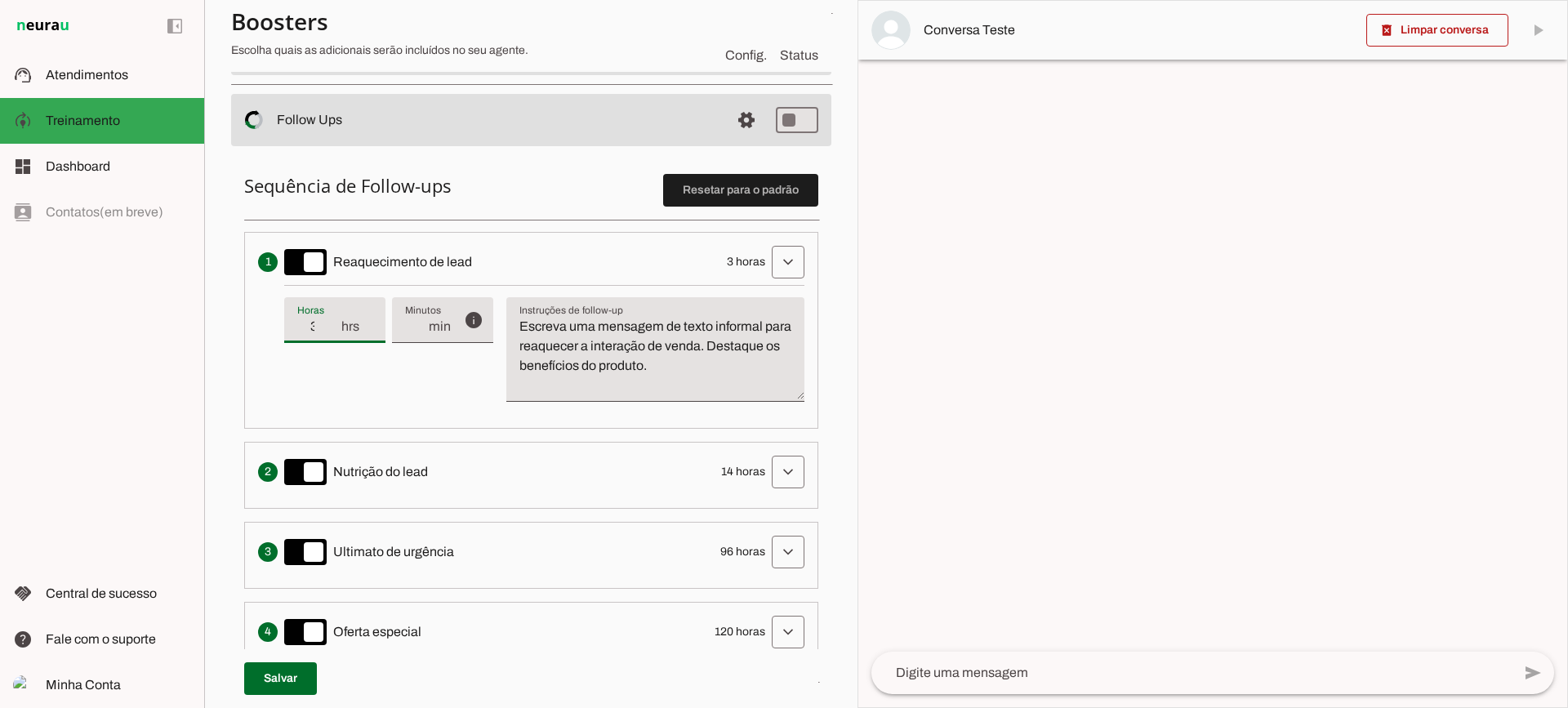
click at [334, 322] on input "3" at bounding box center [318, 327] width 42 height 20
type input "4"
type md-filled-text-field "4"
click at [334, 322] on input "4" at bounding box center [318, 327] width 42 height 20
type input "3"
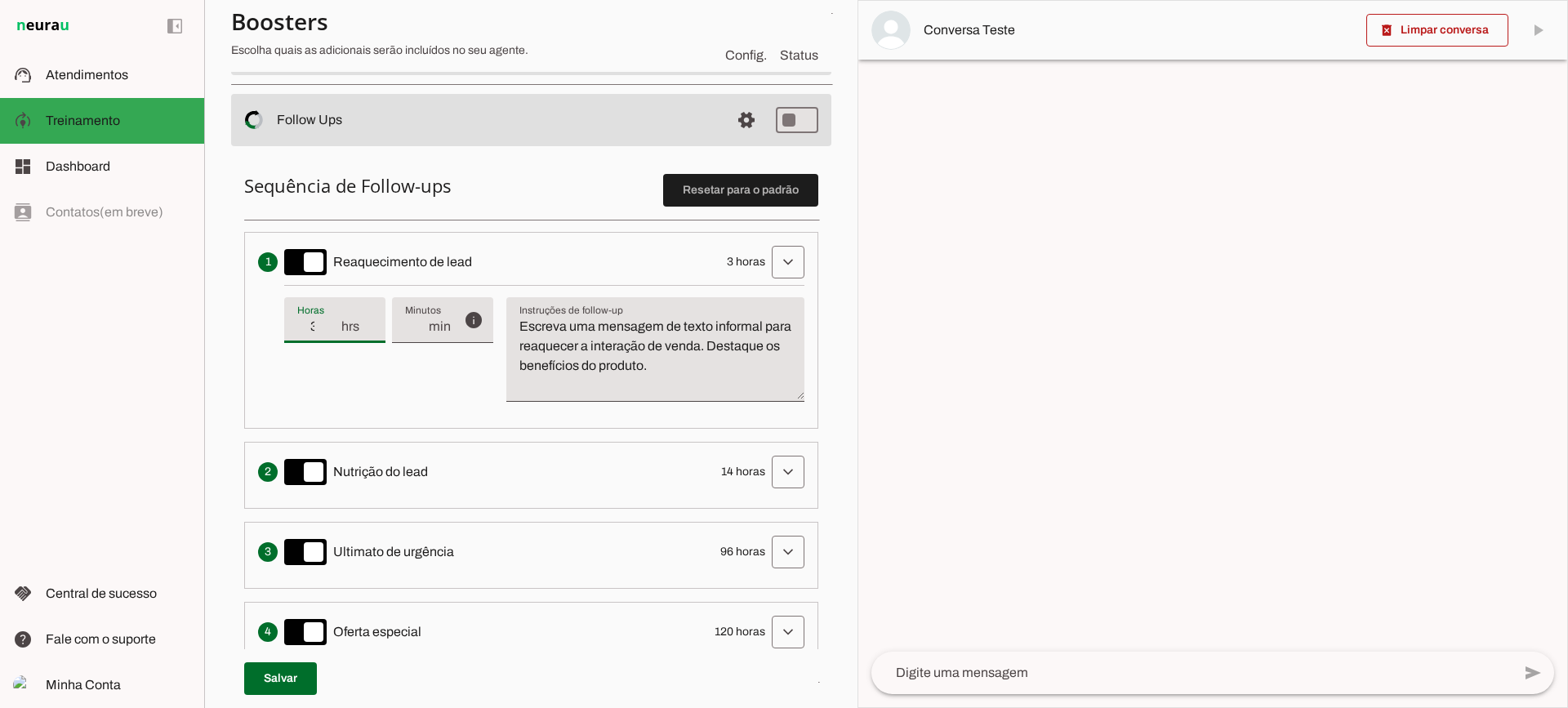
type md-filled-text-field "3"
click at [334, 330] on input "3" at bounding box center [318, 327] width 42 height 20
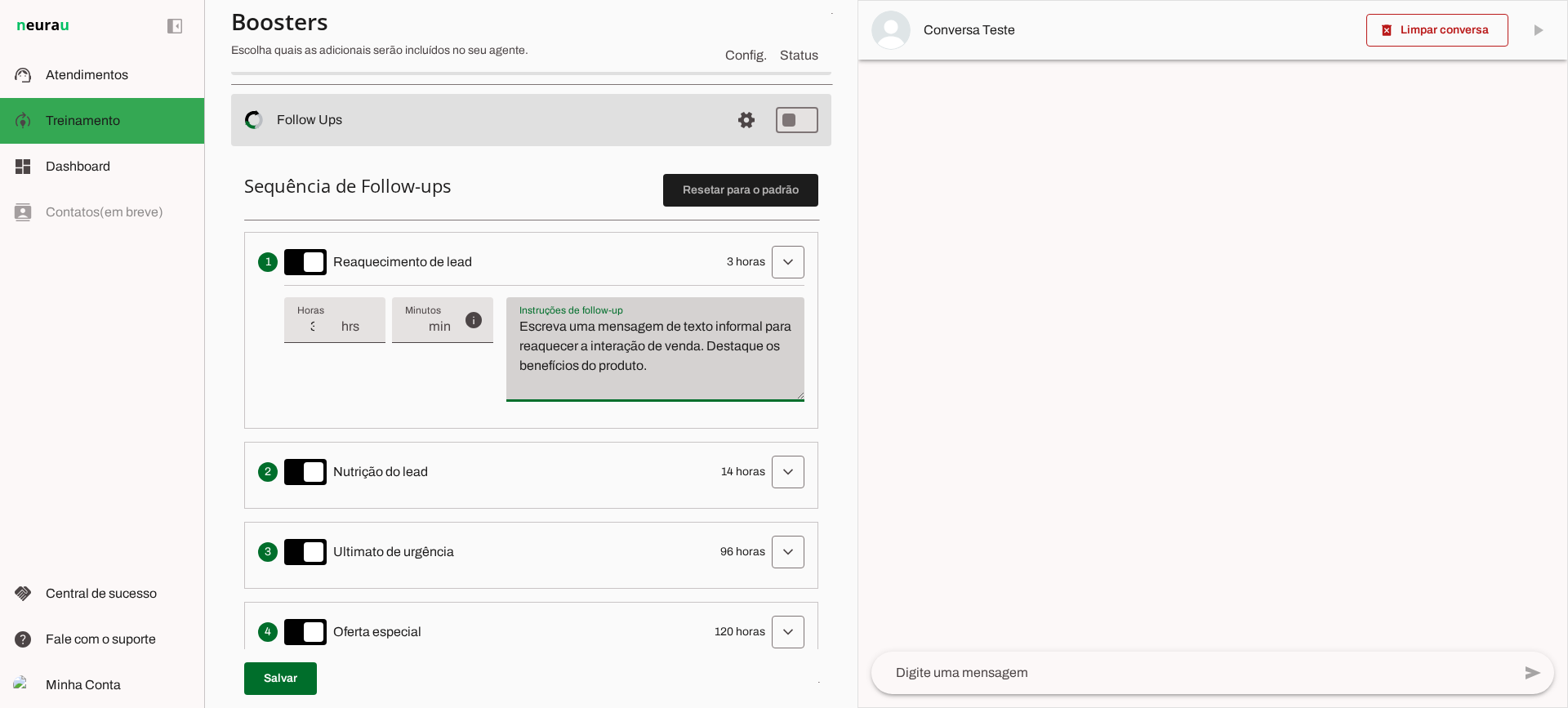
drag, startPoint x: 753, startPoint y: 373, endPoint x: 517, endPoint y: 312, distance: 243.8
click at [517, 312] on div "Escreva uma mensagem de texto informal para reaquecer a interação de venda. Des…" at bounding box center [655, 350] width 298 height 104
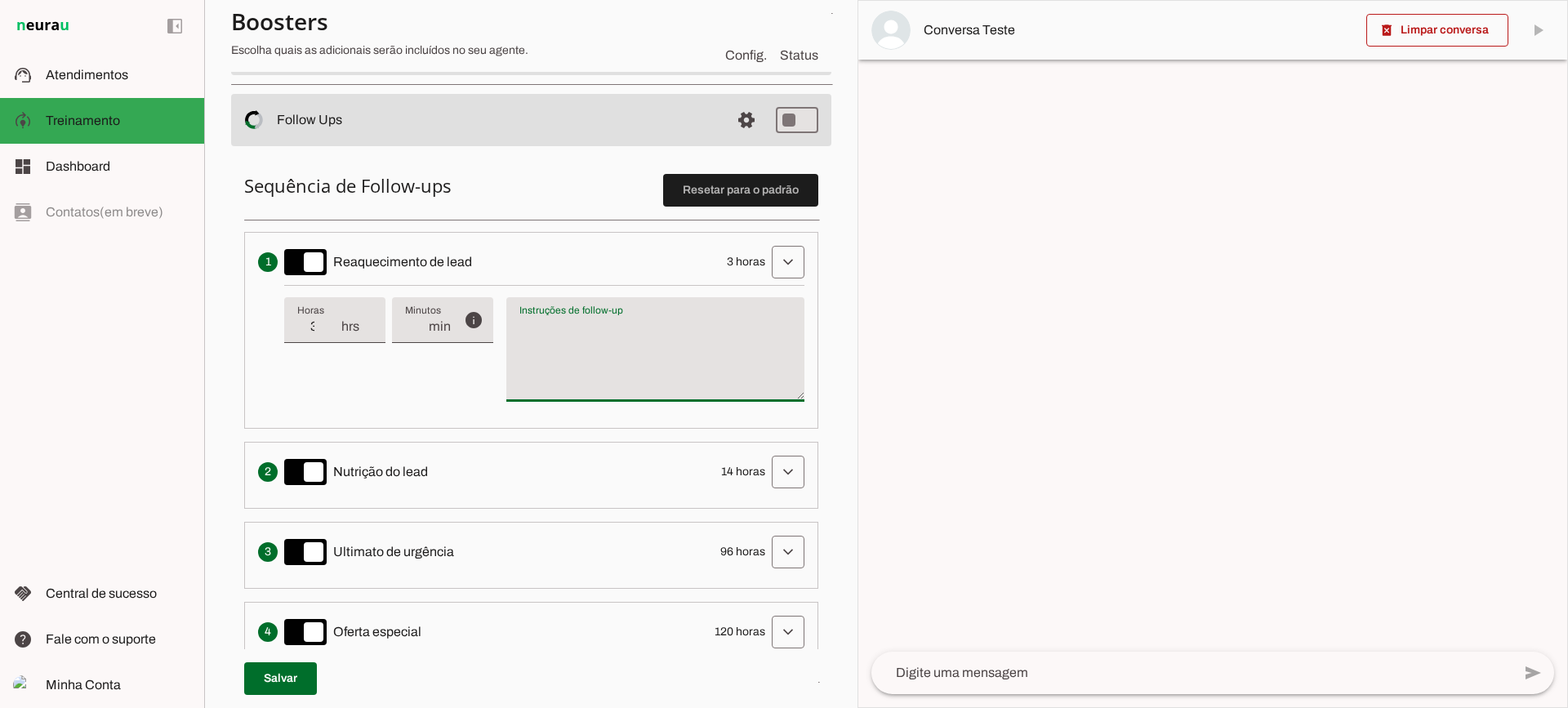
type textarea "Escreva uma mensagem de texto informal para reaquecer a interação de venda. Des…"
click at [608, 343] on textarea "Escreva uma mensagem de texto informal para reaquecer a interação de venda. Des…" at bounding box center [655, 356] width 298 height 79
click at [610, 365] on textarea "Escreva uma mensagem de texto informal para reaquecer a interação de venda. Des…" at bounding box center [655, 356] width 298 height 79
type input "4"
type md-filled-text-field "4"
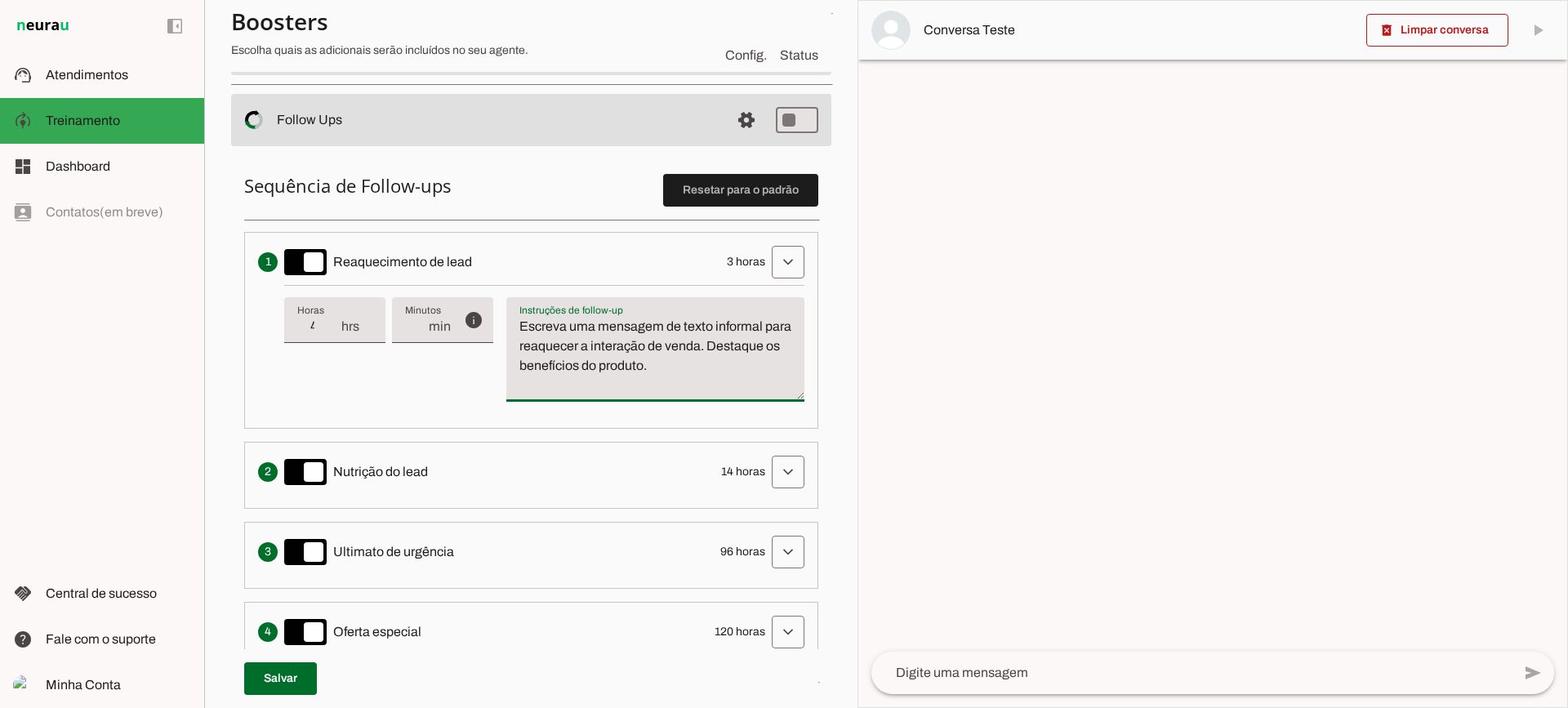
click at [328, 321] on input "4" at bounding box center [318, 327] width 42 height 20
type input "5"
type md-filled-text-field "5"
click at [328, 321] on input "5" at bounding box center [318, 327] width 42 height 20
type input "4"
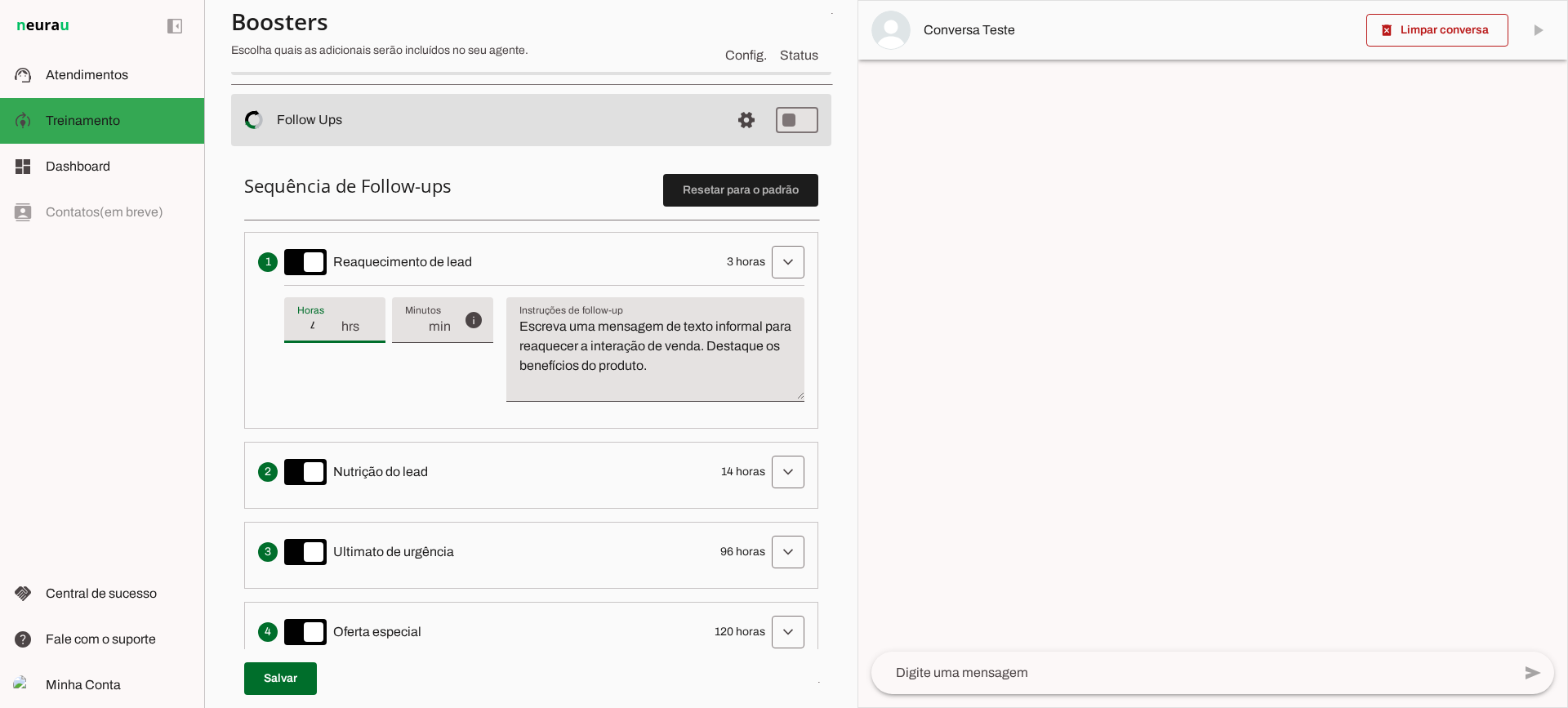
type md-filled-text-field "4"
click at [332, 328] on input "4" at bounding box center [318, 327] width 42 height 20
type input "3"
type md-filled-text-field "3"
click at [332, 328] on input "3" at bounding box center [318, 327] width 42 height 20
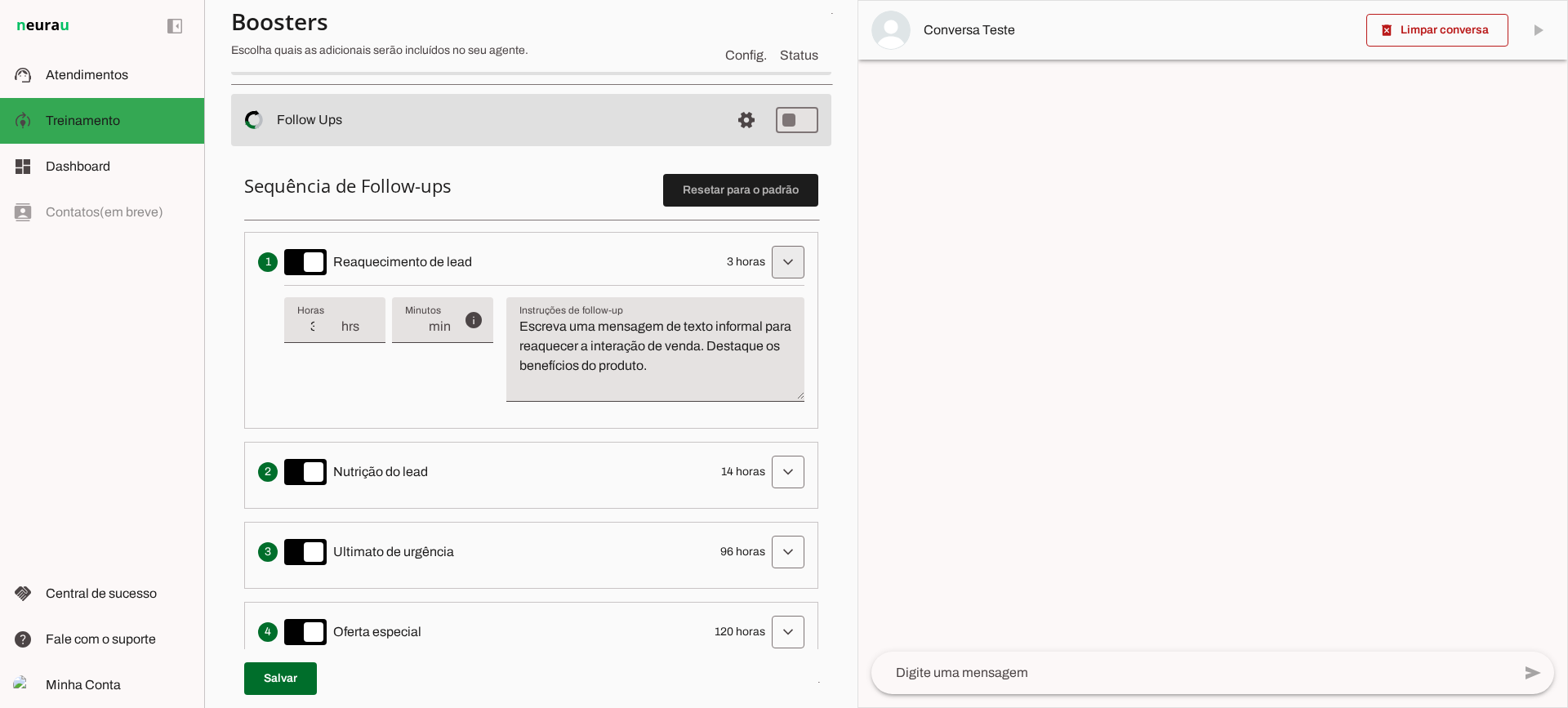
click at [788, 250] on span at bounding box center [788, 262] width 39 height 39
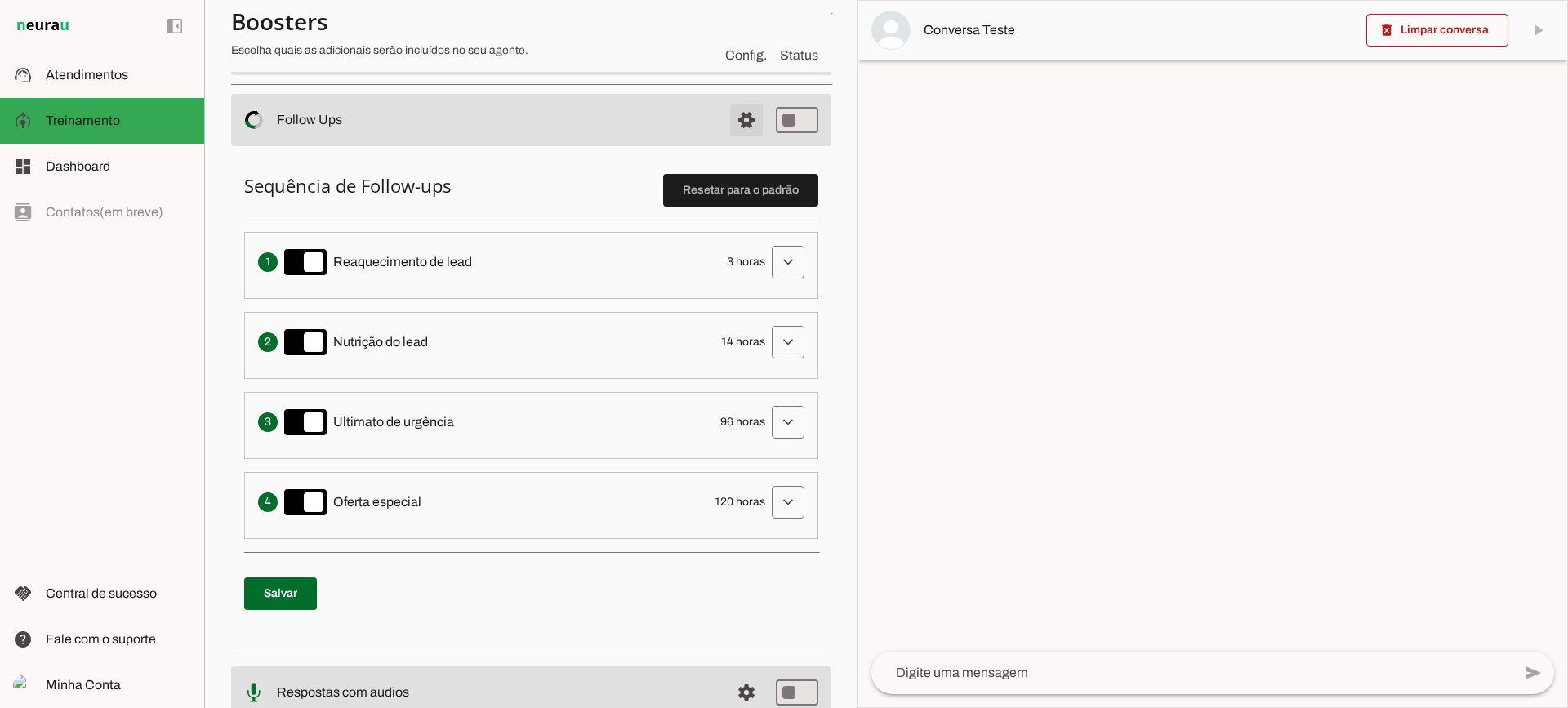
click at [737, 120] on span at bounding box center [747, 120] width 39 height 39
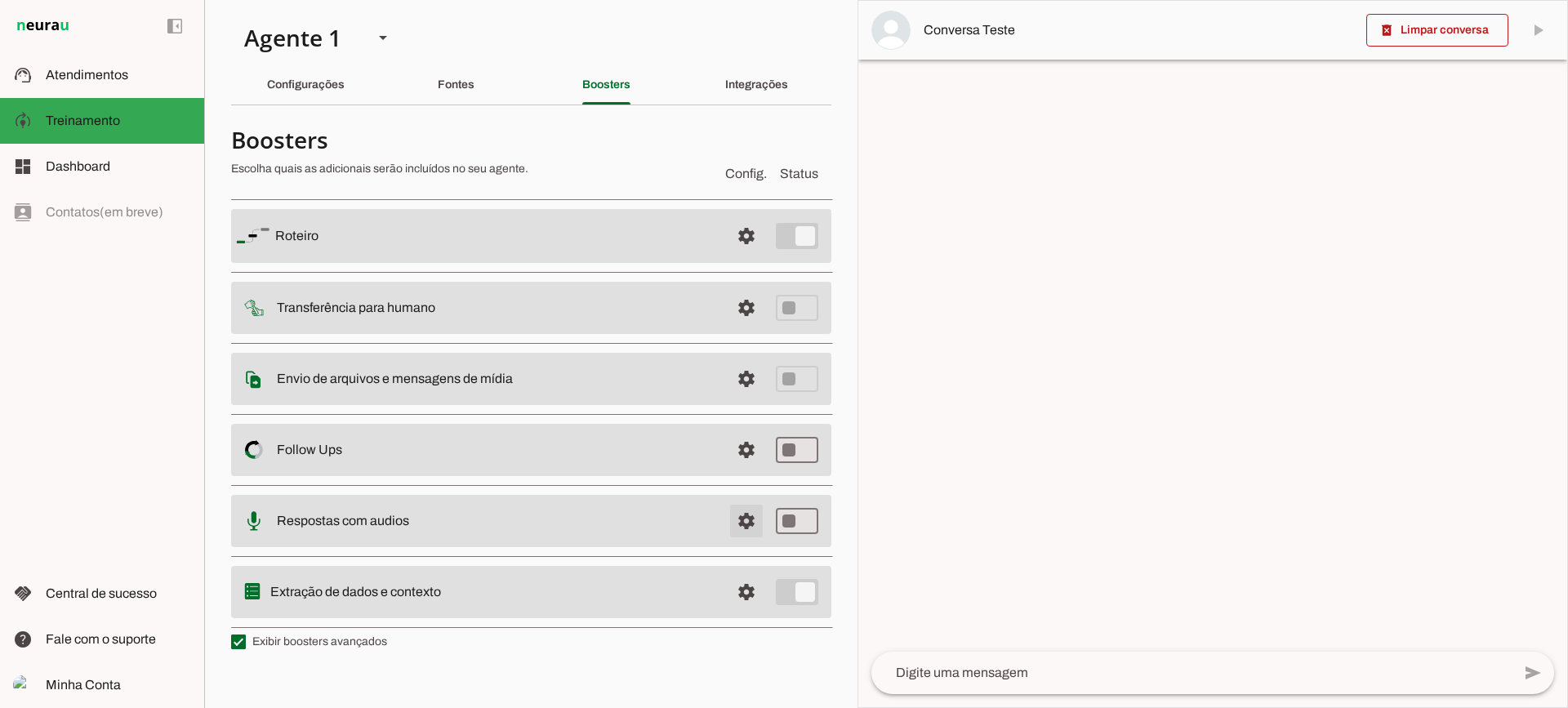
click at [744, 532] on span at bounding box center [747, 521] width 39 height 39
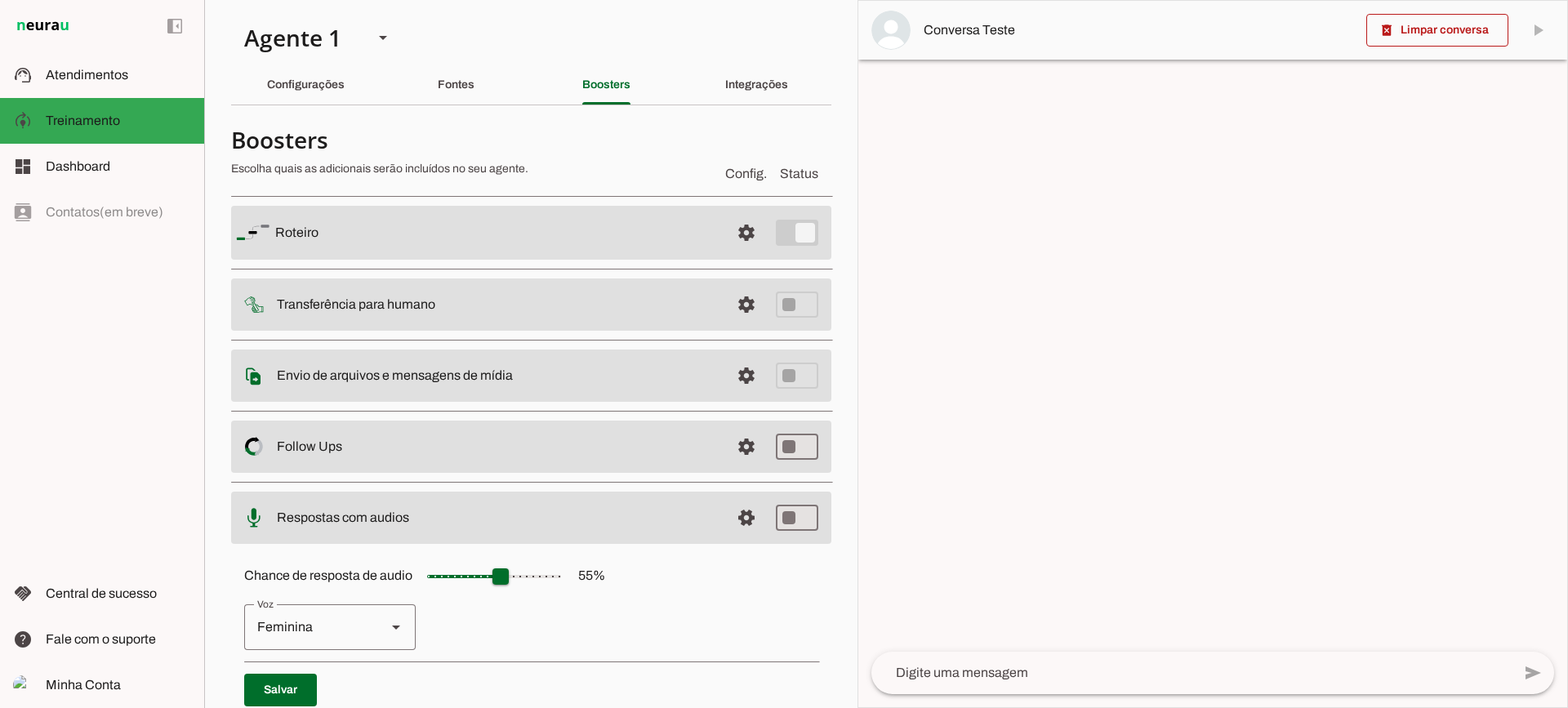
scroll to position [149, 0]
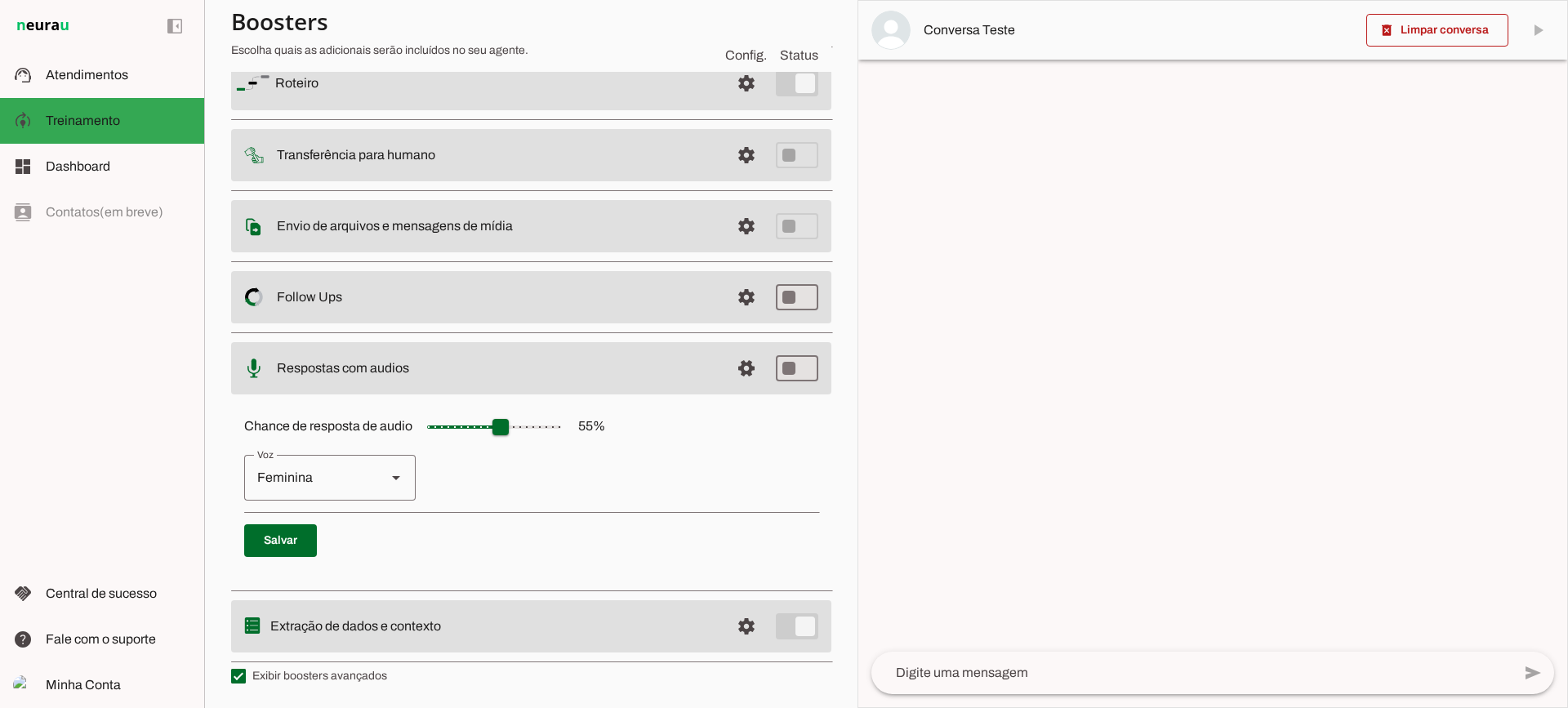
click at [324, 481] on div "Feminina" at bounding box center [308, 477] width 129 height 46
click at [0, 0] on slot "Masculina" at bounding box center [0, 0] width 0 height 0
click at [332, 474] on div "Masculina" at bounding box center [308, 477] width 129 height 46
type md-outlined-select "cgSgspJ2msm6clMCkdW9"
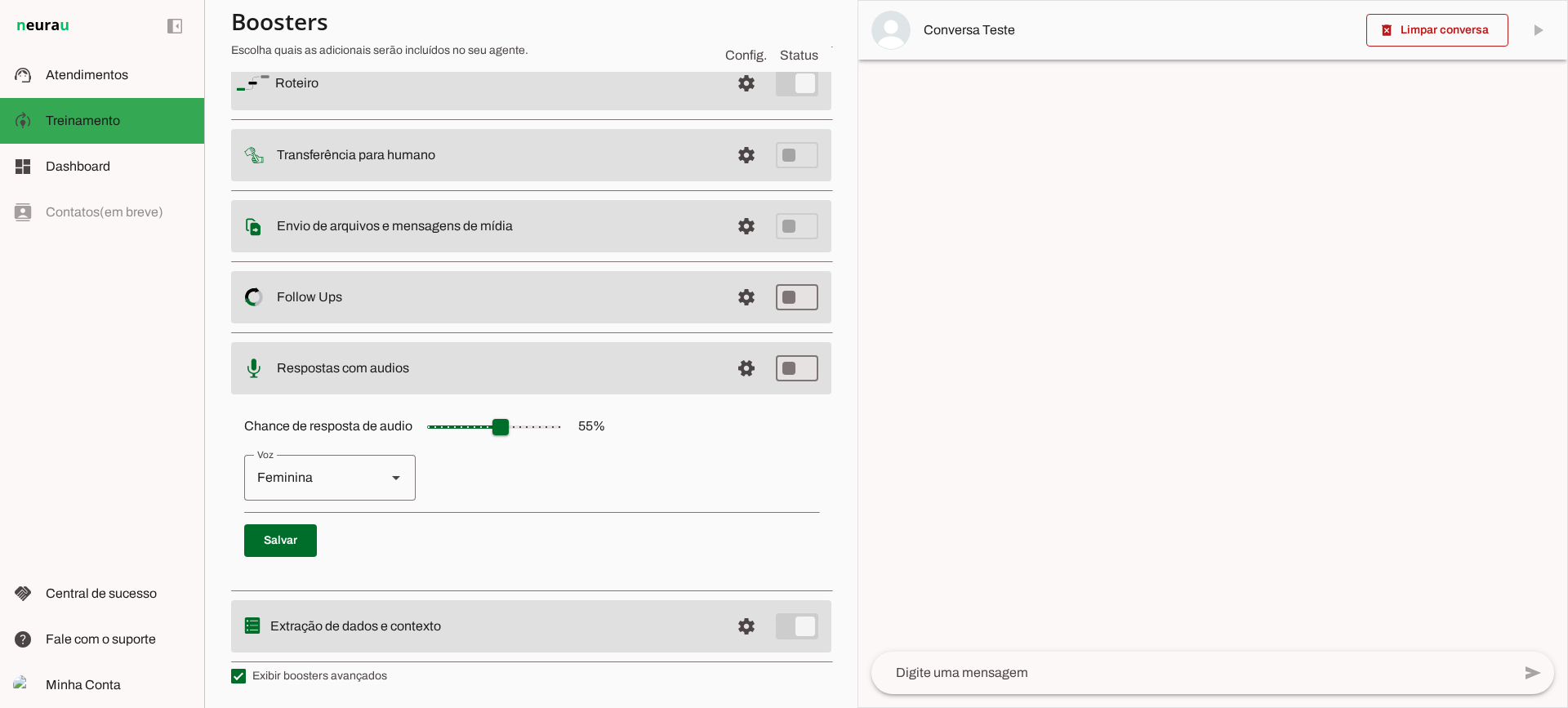
click at [704, 380] on md-item "settings Respostas com audios" at bounding box center [531, 367] width 600 height 52
click at [727, 376] on span at bounding box center [747, 368] width 39 height 39
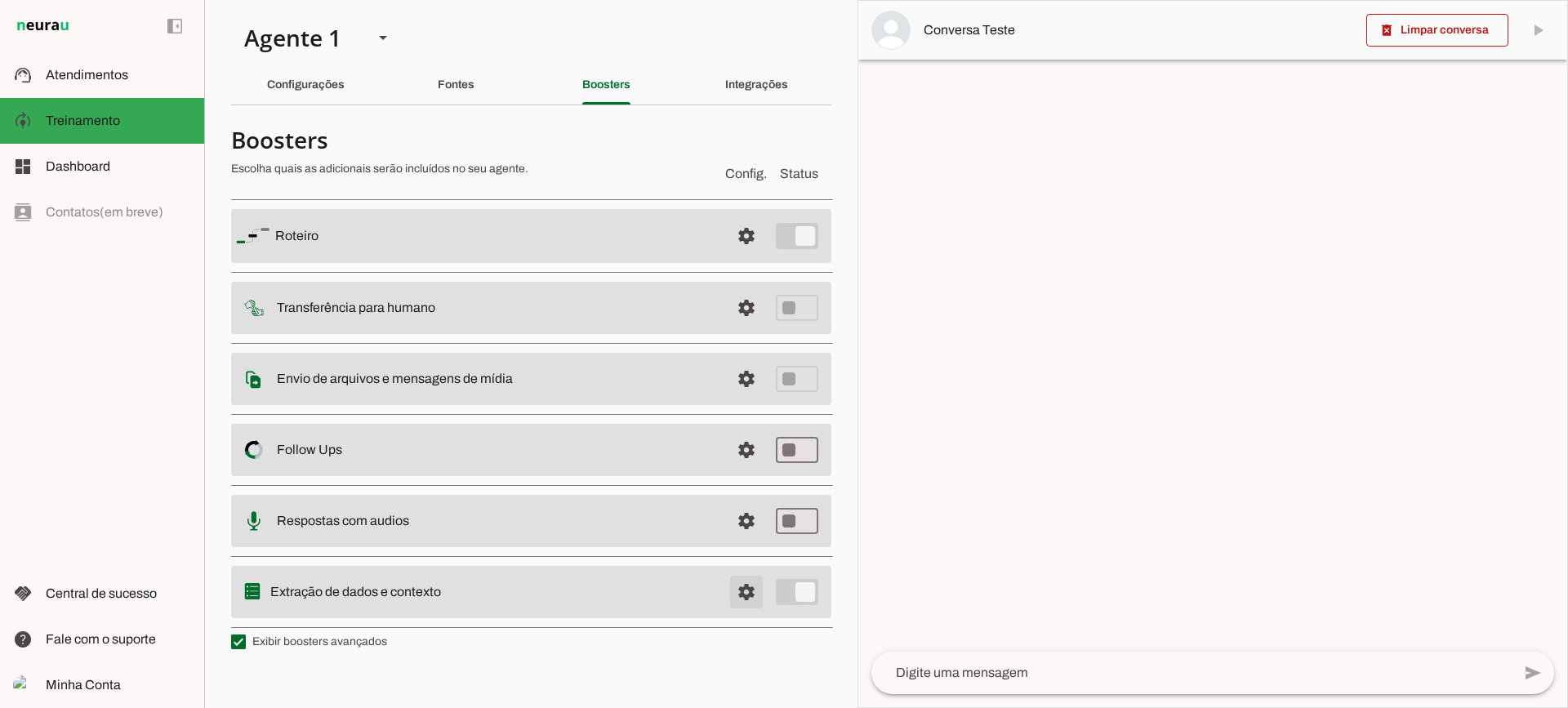
click at [739, 589] on span at bounding box center [747, 592] width 39 height 39
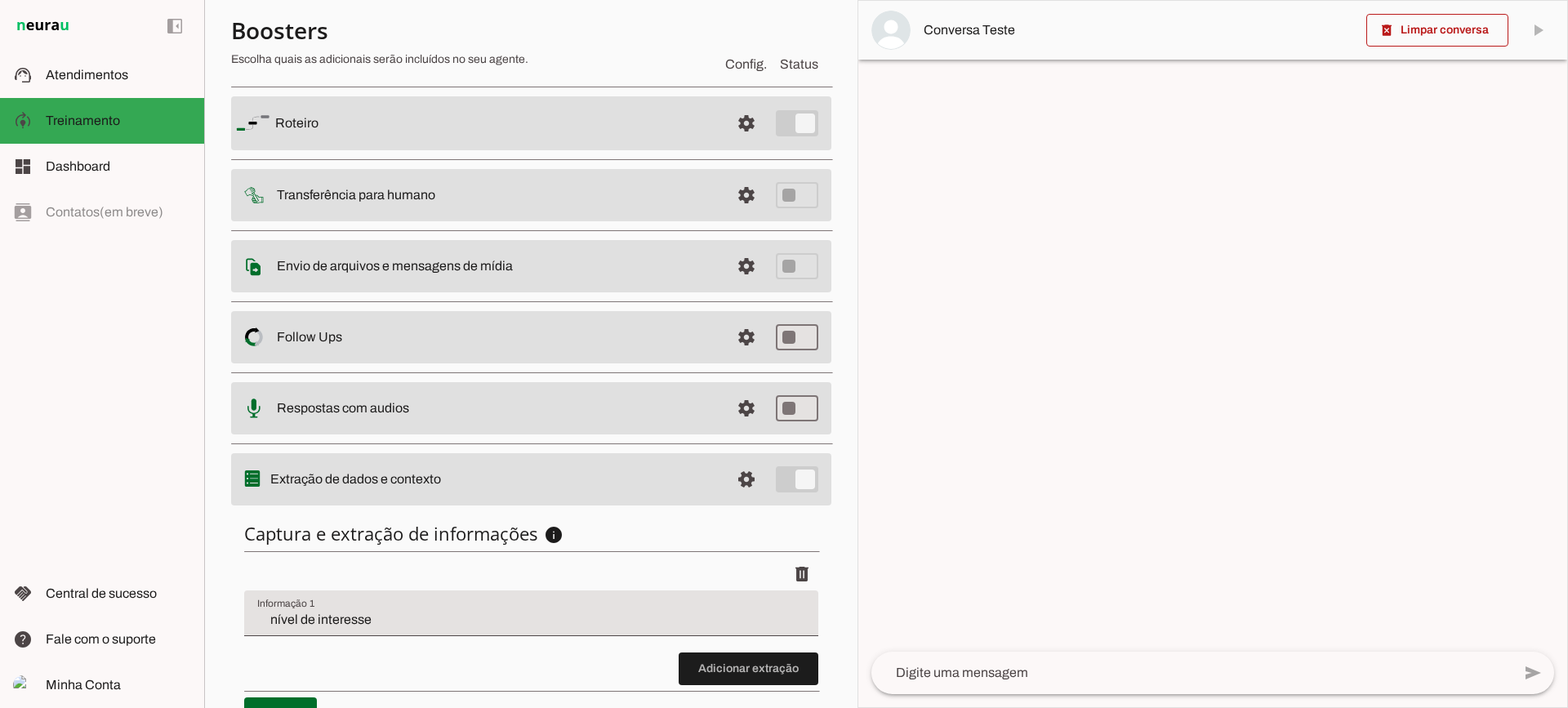
scroll to position [200, 0]
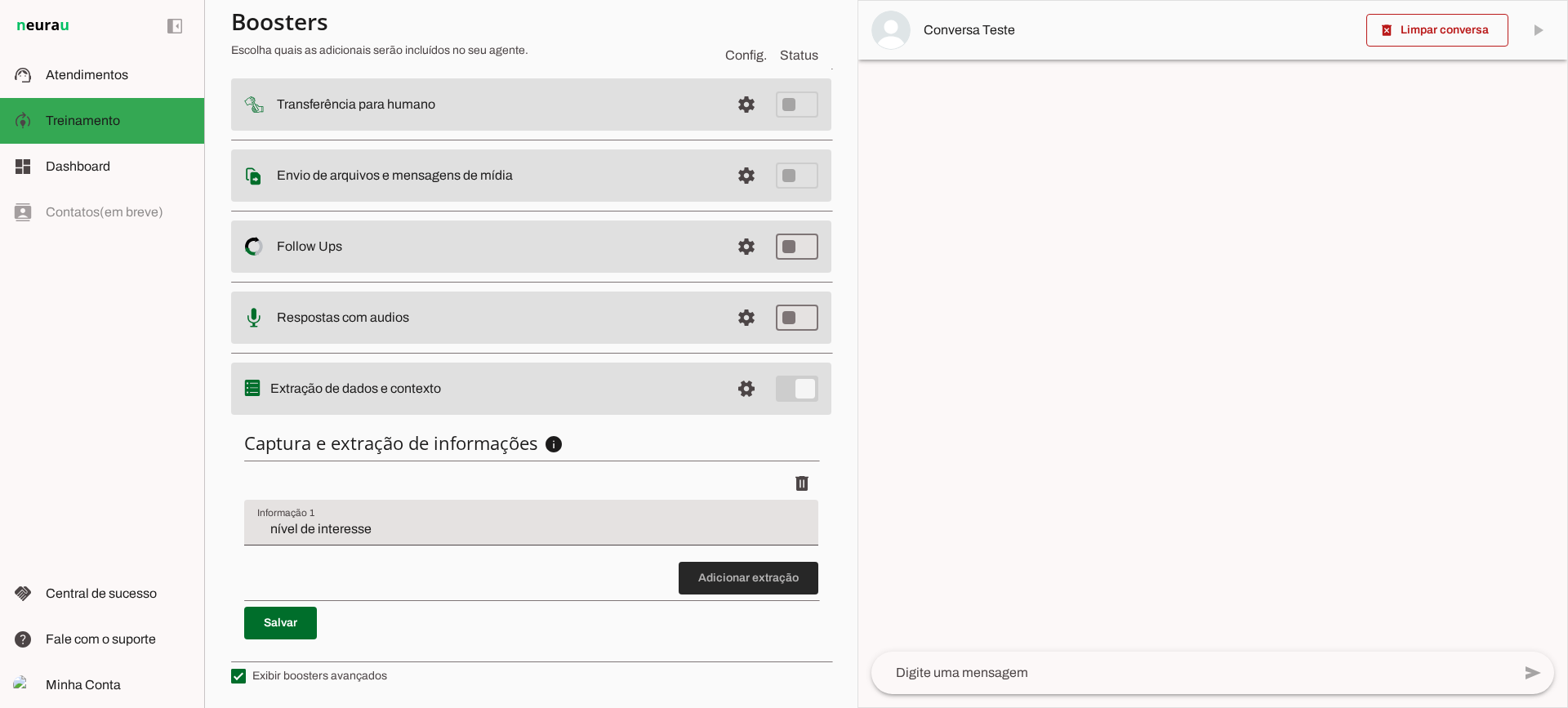
click at [704, 572] on span at bounding box center [749, 578] width 140 height 39
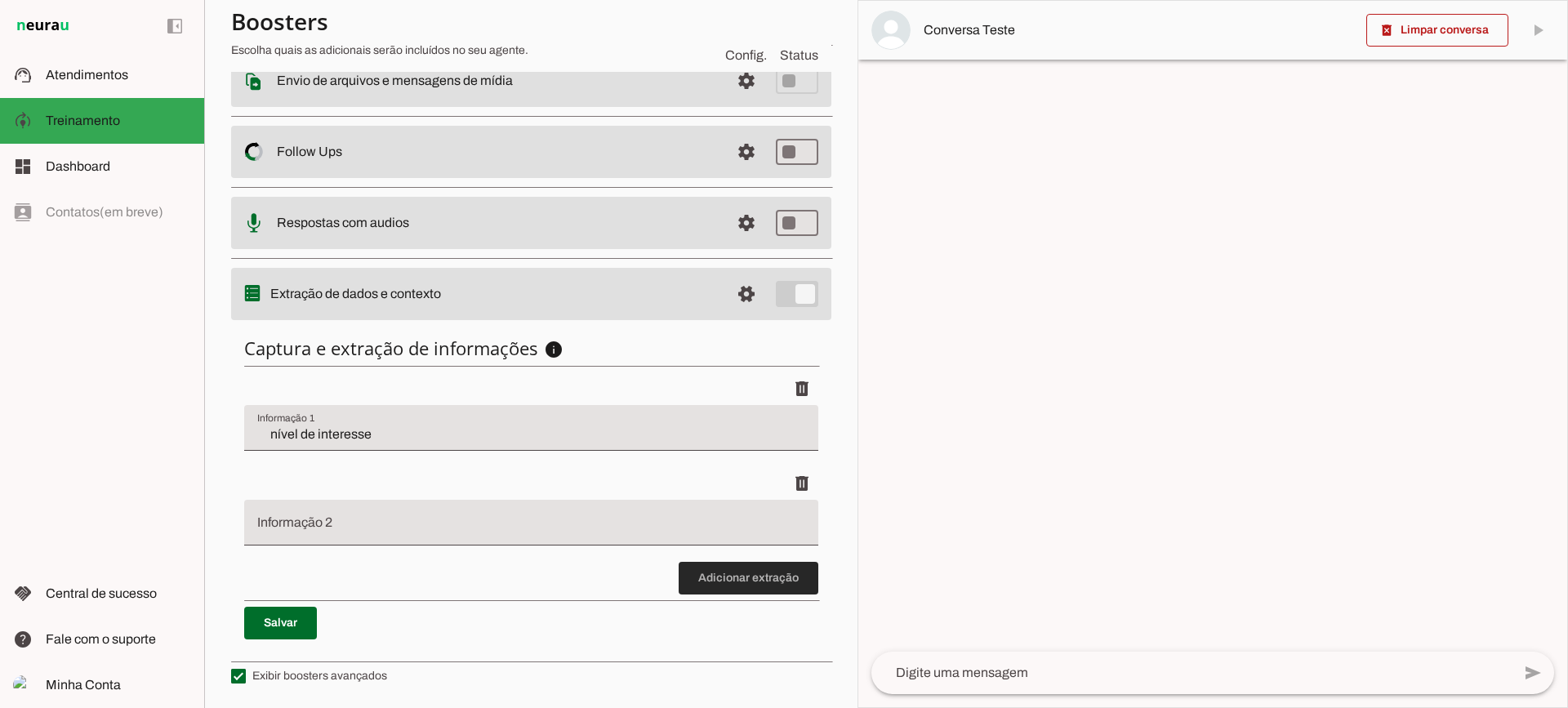
click at [703, 577] on span at bounding box center [749, 578] width 140 height 39
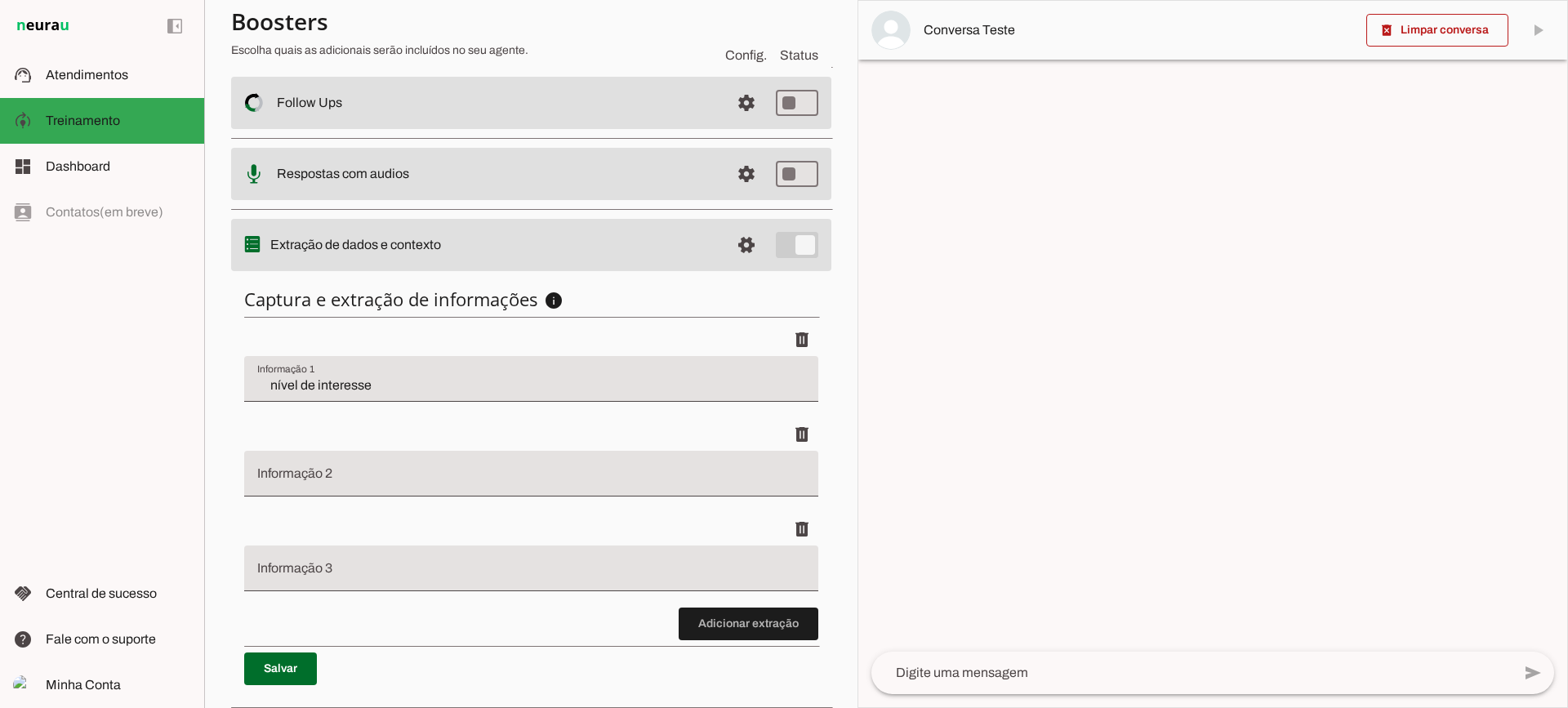
scroll to position [390, 0]
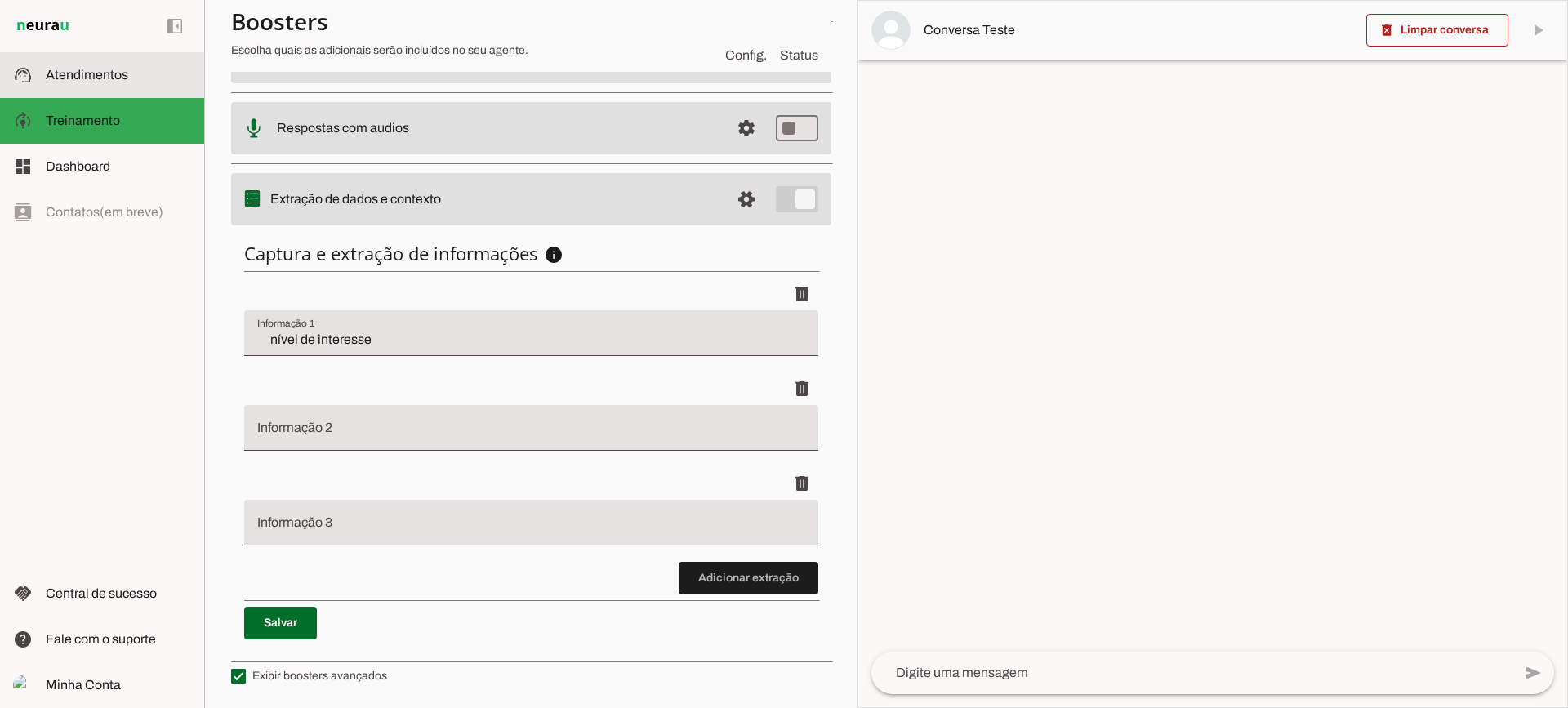
click at [130, 73] on slot at bounding box center [119, 76] width 145 height 20
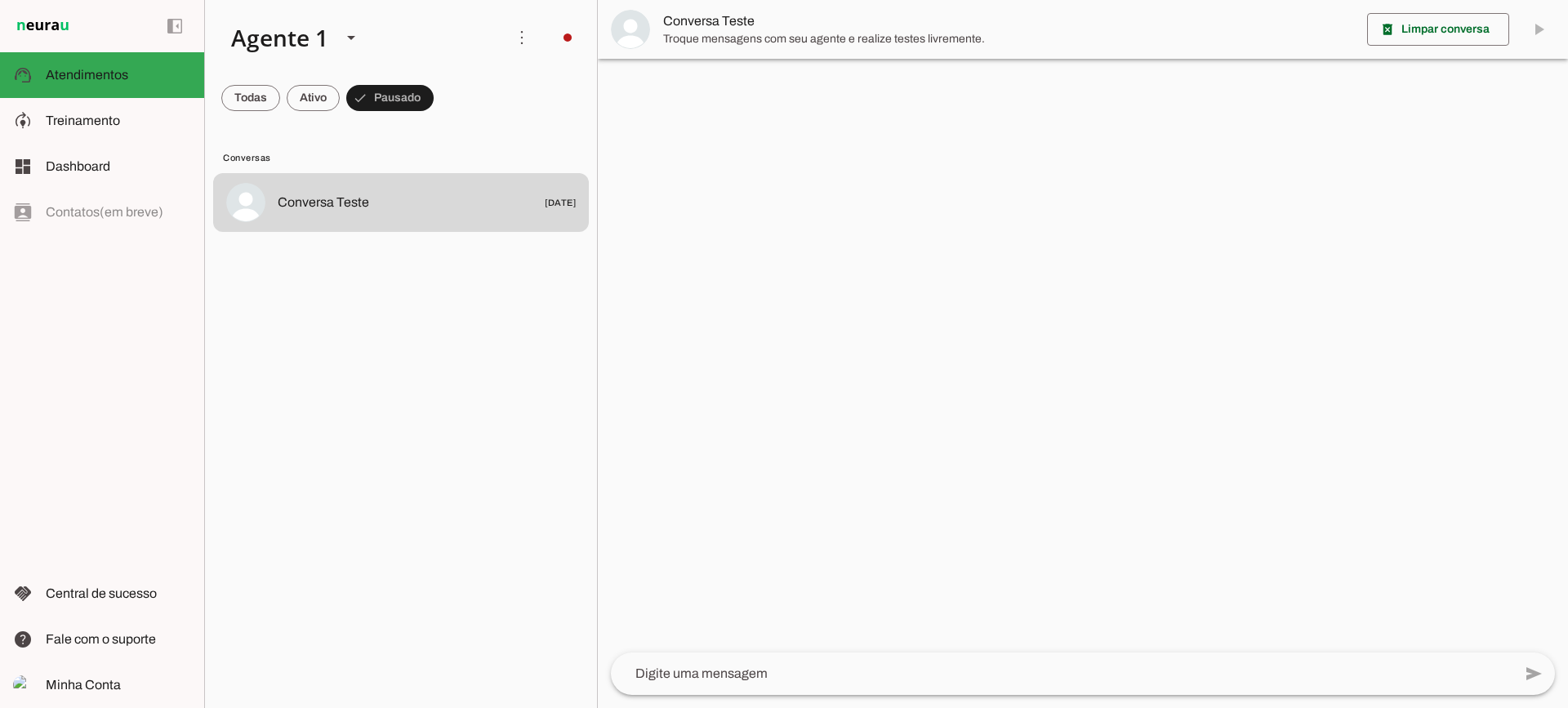
click at [656, 51] on md-item "Conversa Teste" at bounding box center [1084, 29] width 971 height 59
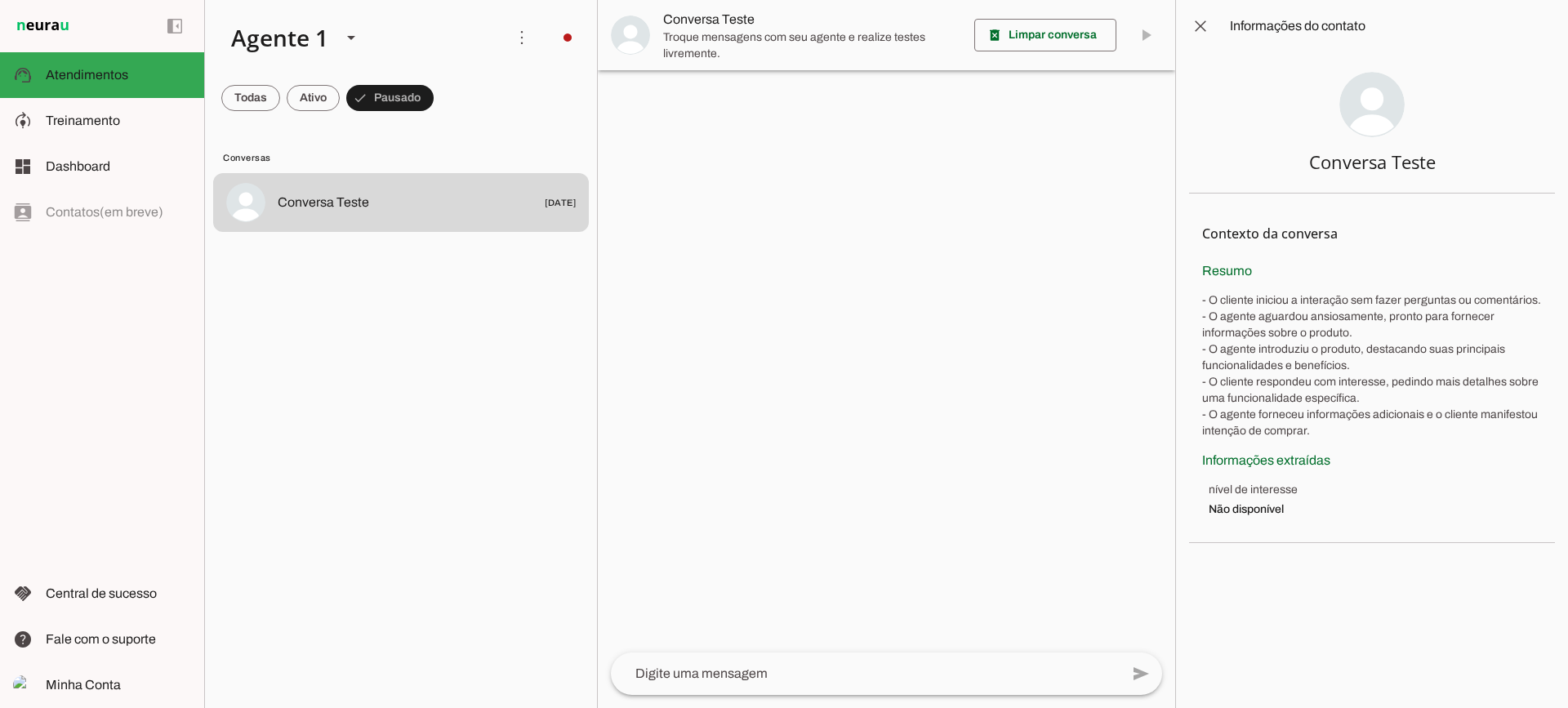
click at [662, 37] on md-item "Conversa Teste" at bounding box center [887, 35] width 578 height 71
click at [132, 129] on slot at bounding box center [119, 121] width 145 height 20
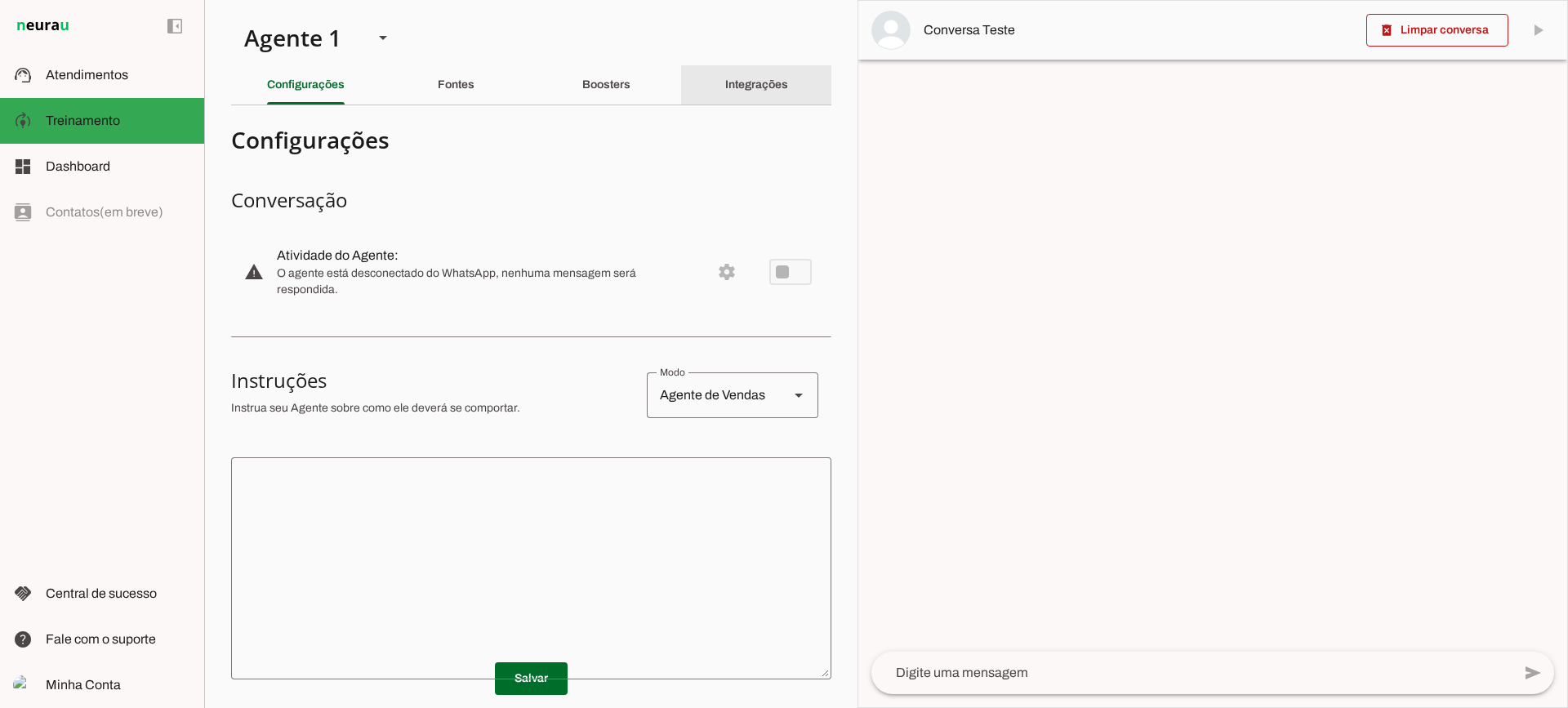
click at [725, 94] on div "Integrações" at bounding box center [756, 85] width 63 height 39
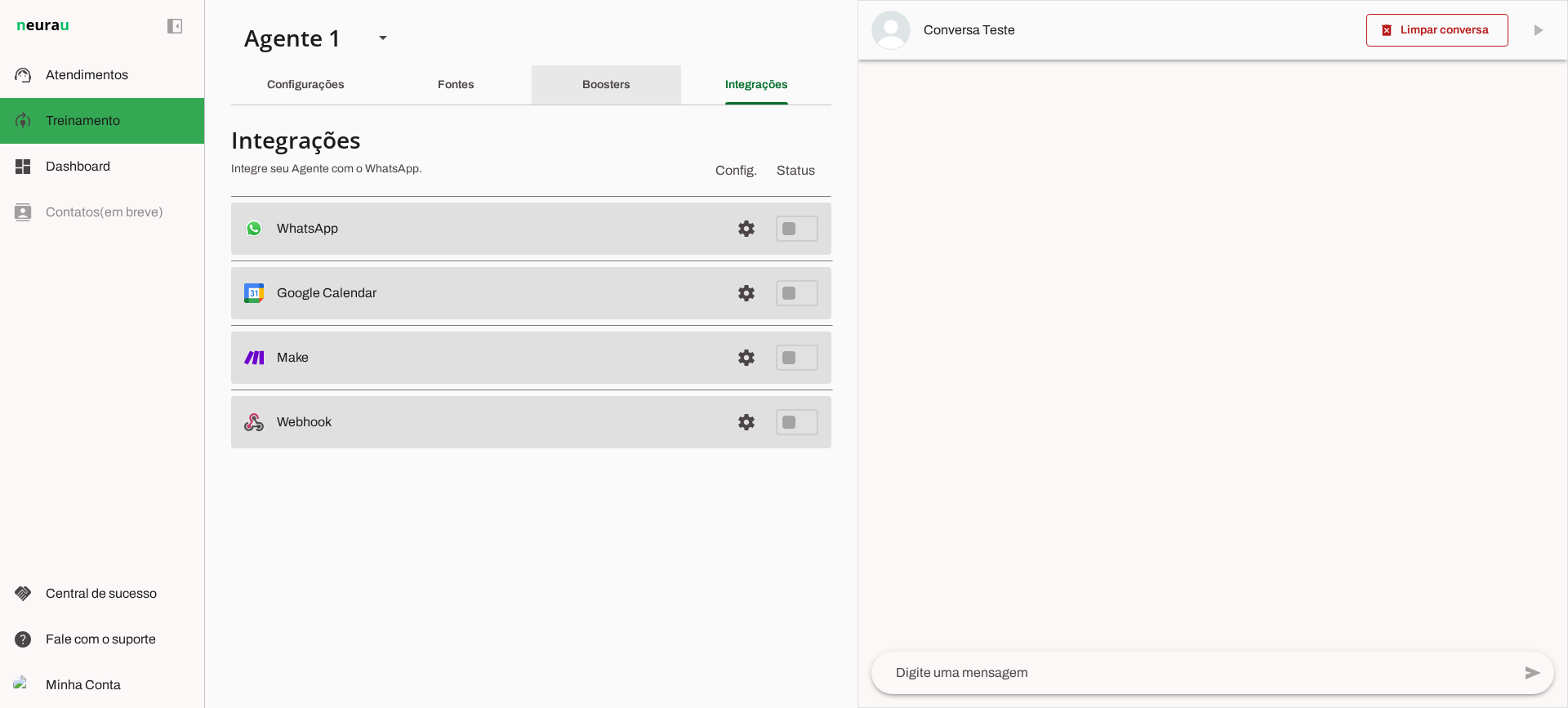
click at [583, 93] on div "Boosters" at bounding box center [606, 85] width 48 height 39
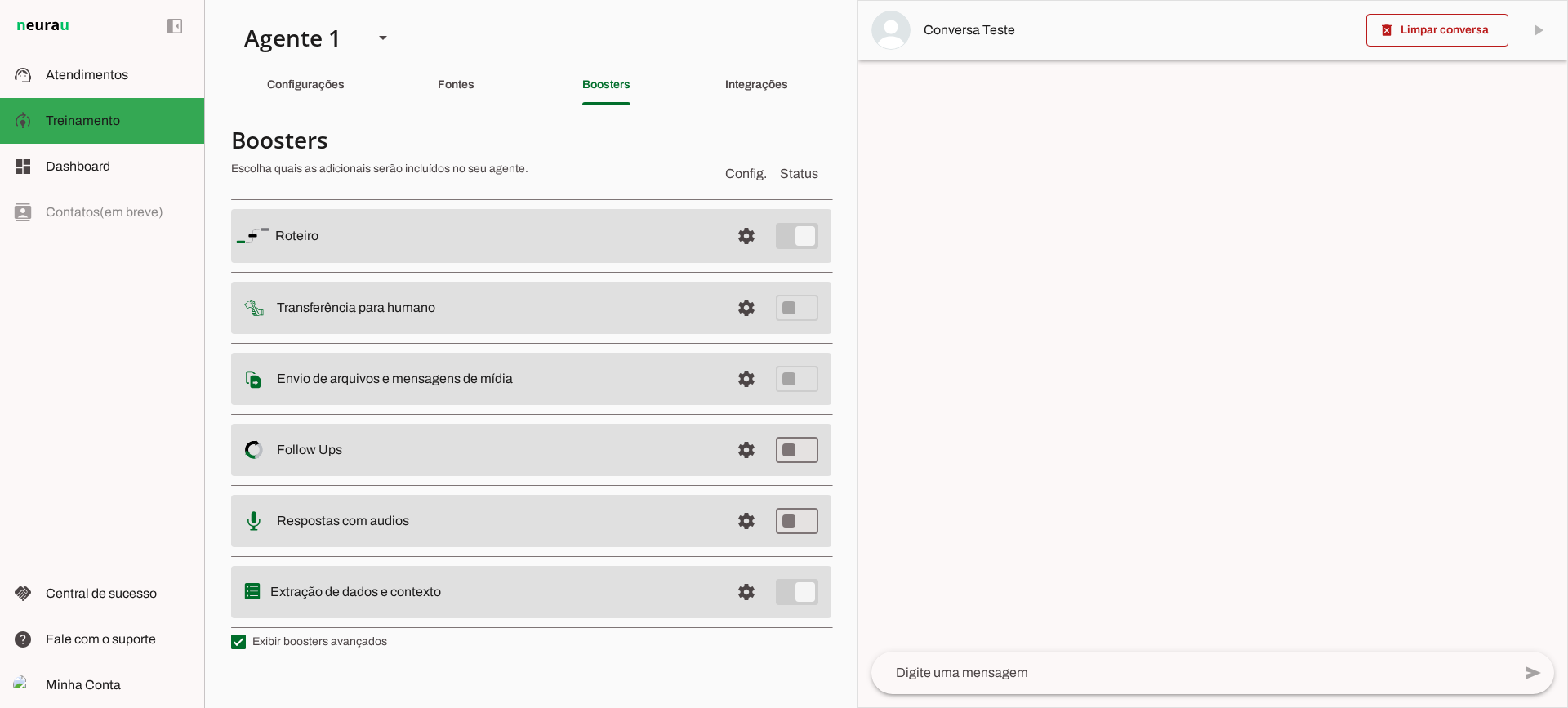
click at [308, 630] on md-list "Roteiro settings [GEOGRAPHIC_DATA] Adicionar [GEOGRAPHIC_DATA] Transferência pa…" at bounding box center [531, 412] width 600 height 444
click at [290, 637] on label "Exibir boosters avançados" at bounding box center [308, 641] width 156 height 17
click at [246, 637] on md-checkbox at bounding box center [238, 641] width 15 height 15
type md-checkbox "on"
click at [290, 637] on label "Exibir boosters avançados" at bounding box center [308, 641] width 156 height 17
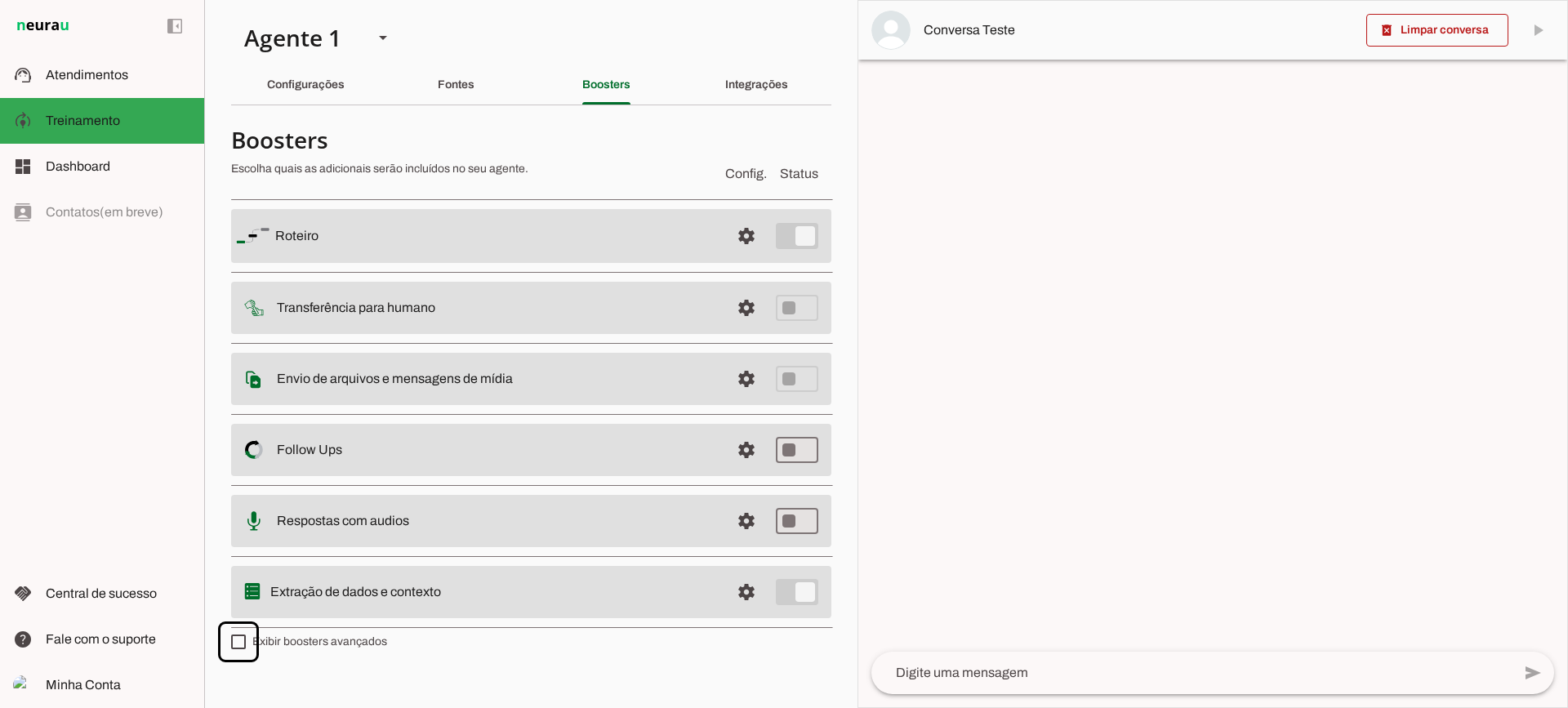
click at [246, 637] on md-checkbox at bounding box center [238, 641] width 15 height 15
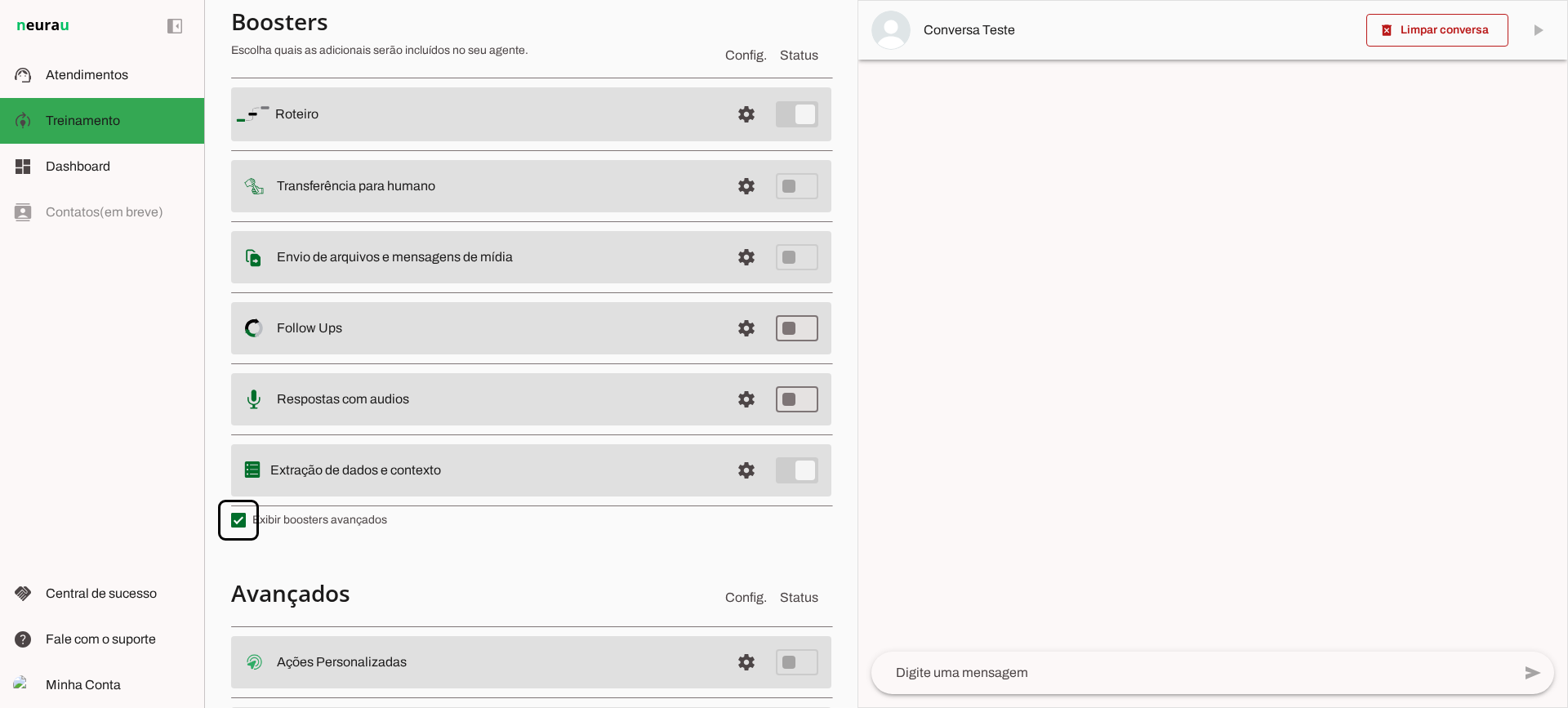
scroll to position [293, 0]
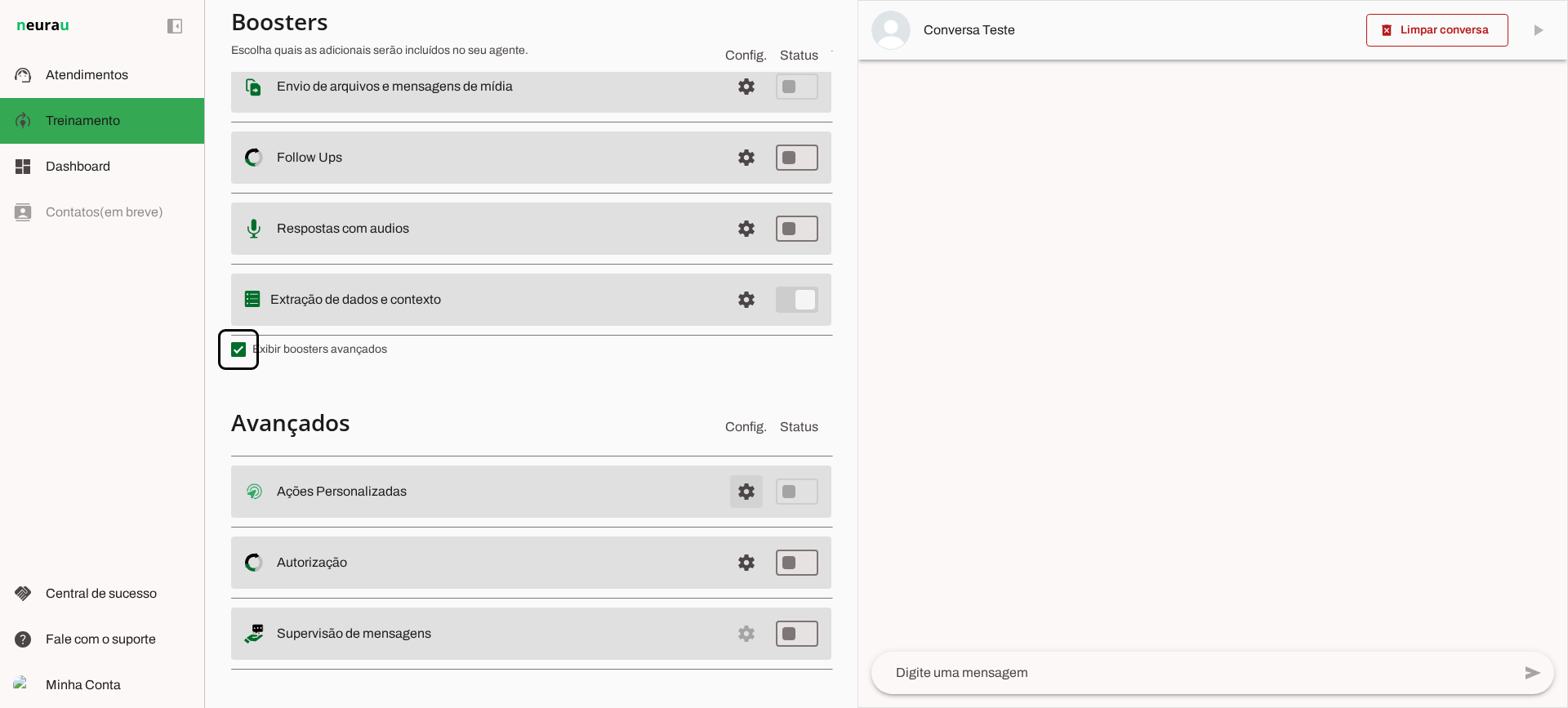
click at [735, 495] on span at bounding box center [747, 492] width 39 height 39
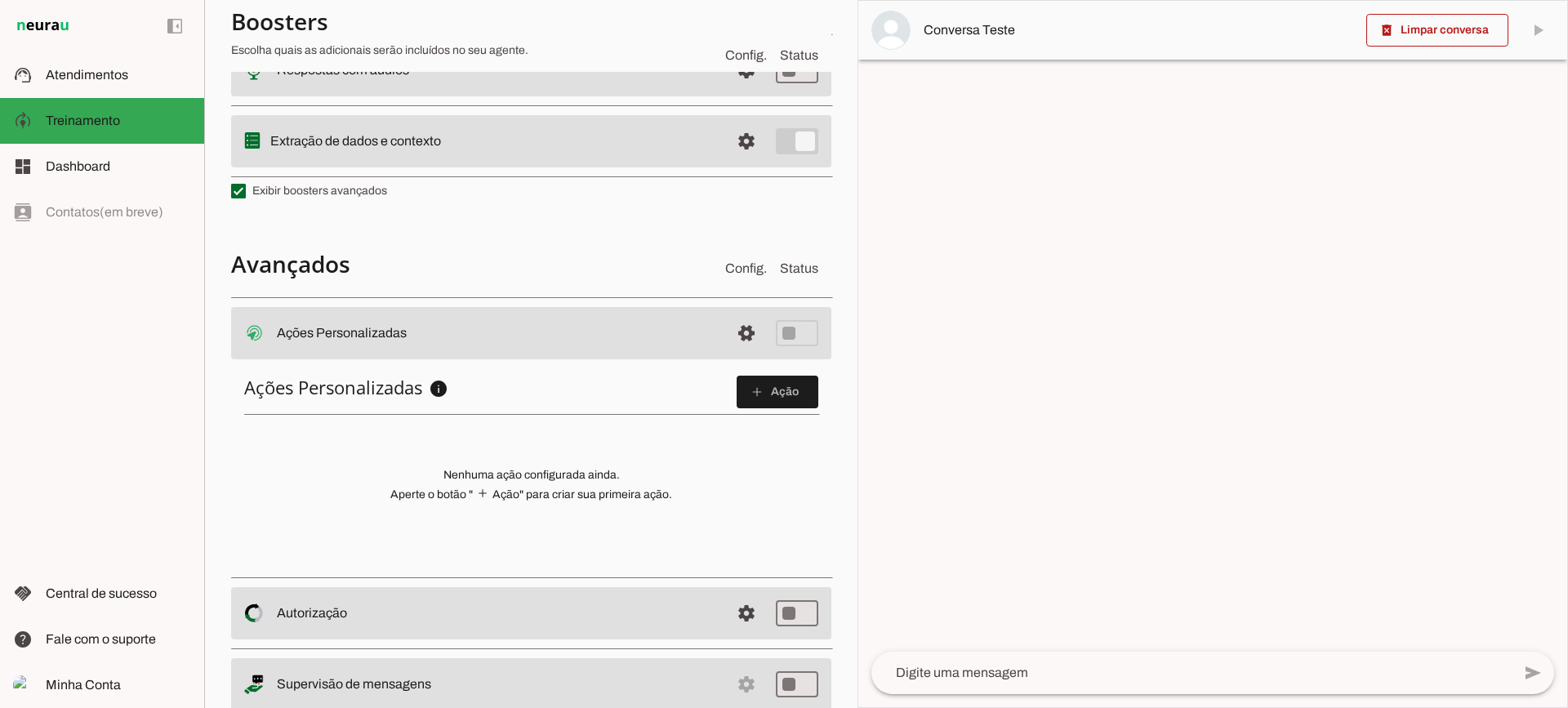
scroll to position [453, 0]
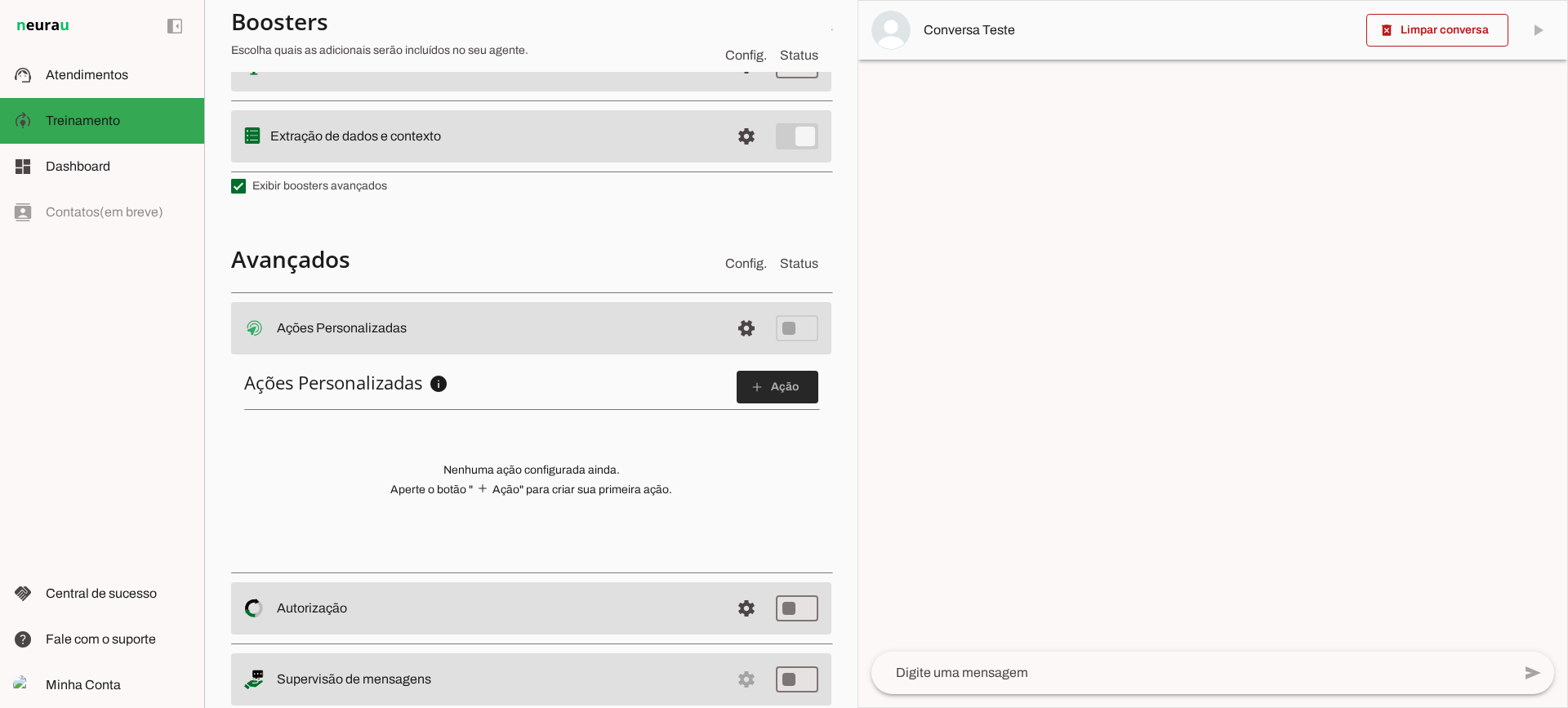
click at [0, 0] on slot "add" at bounding box center [0, 0] width 0 height 0
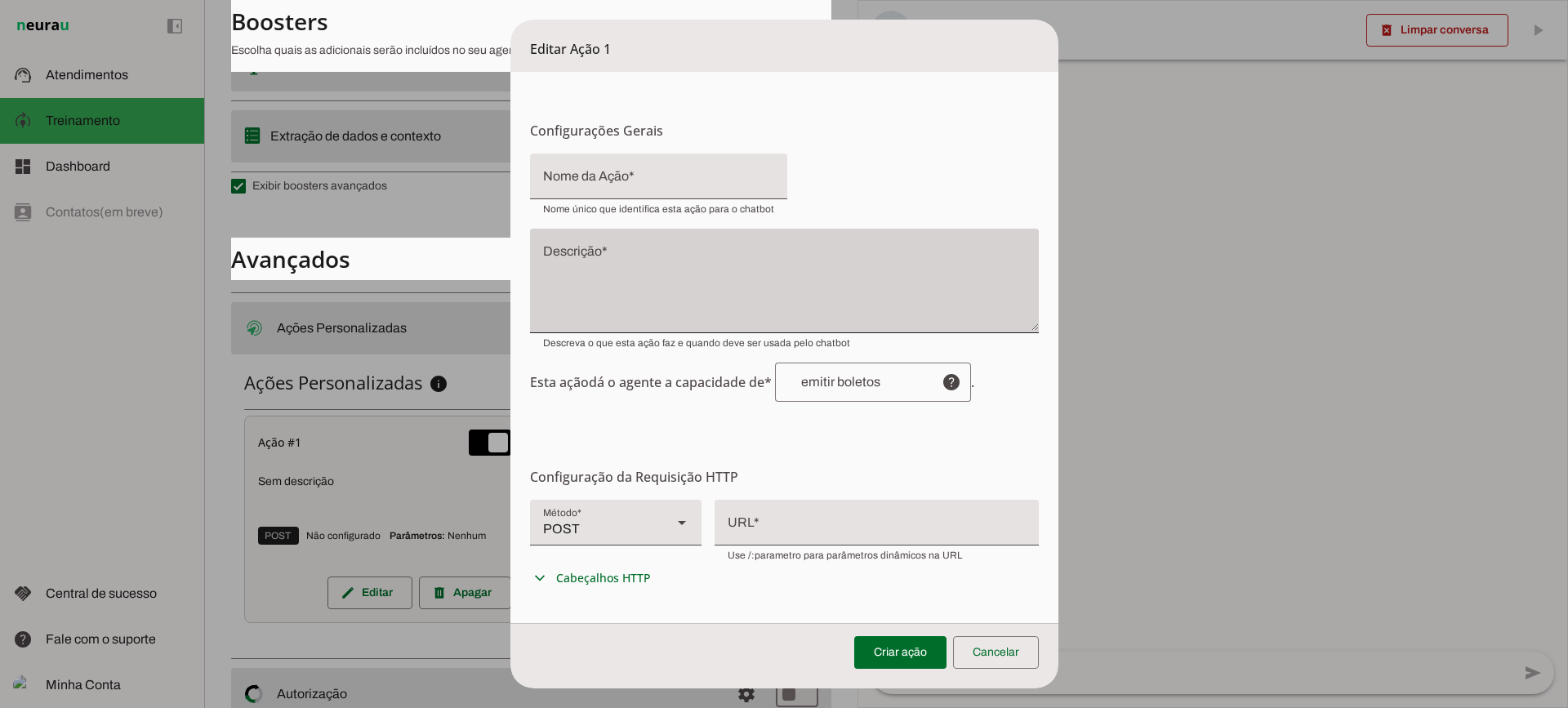
click at [628, 243] on div at bounding box center [785, 281] width 509 height 104
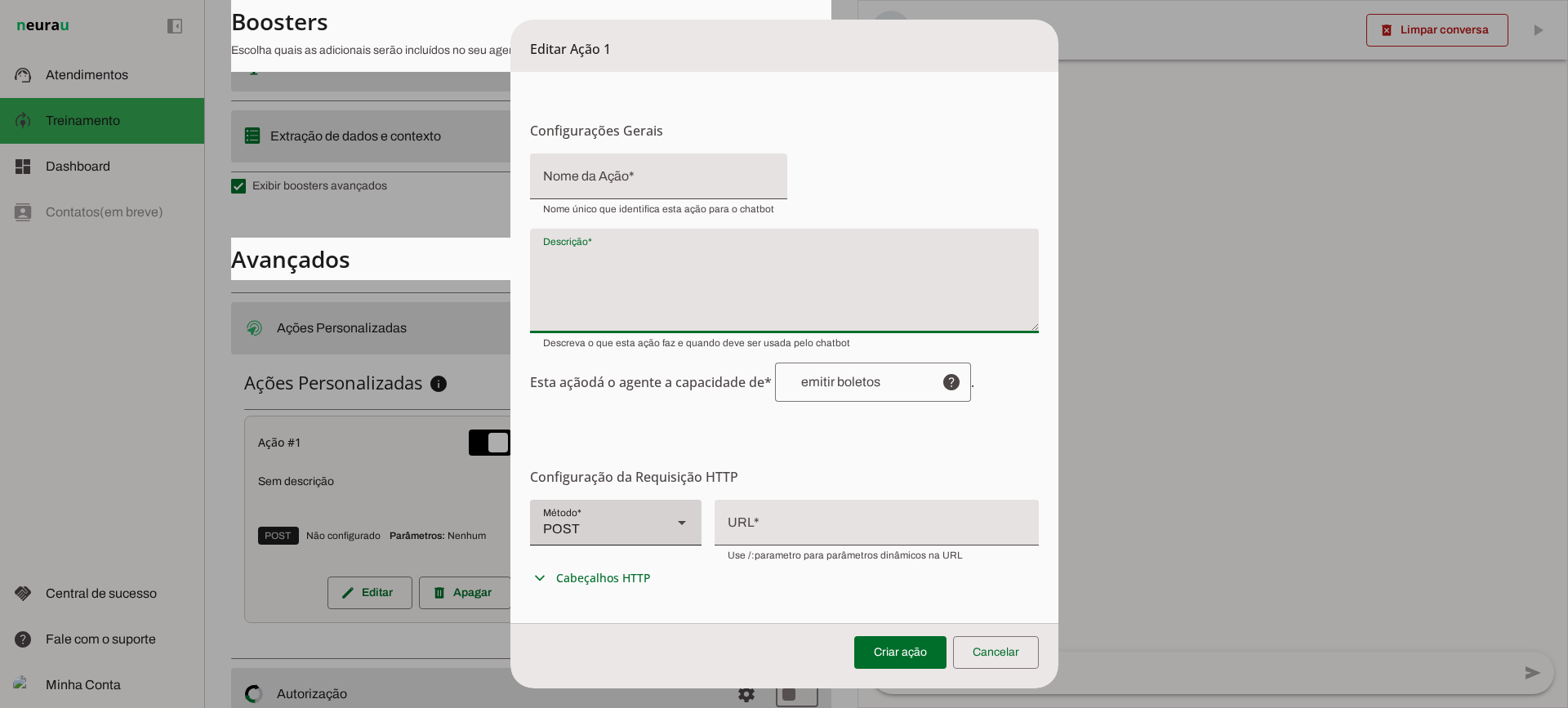
click at [653, 530] on div "Método* Método* POST" at bounding box center [616, 522] width 172 height 46
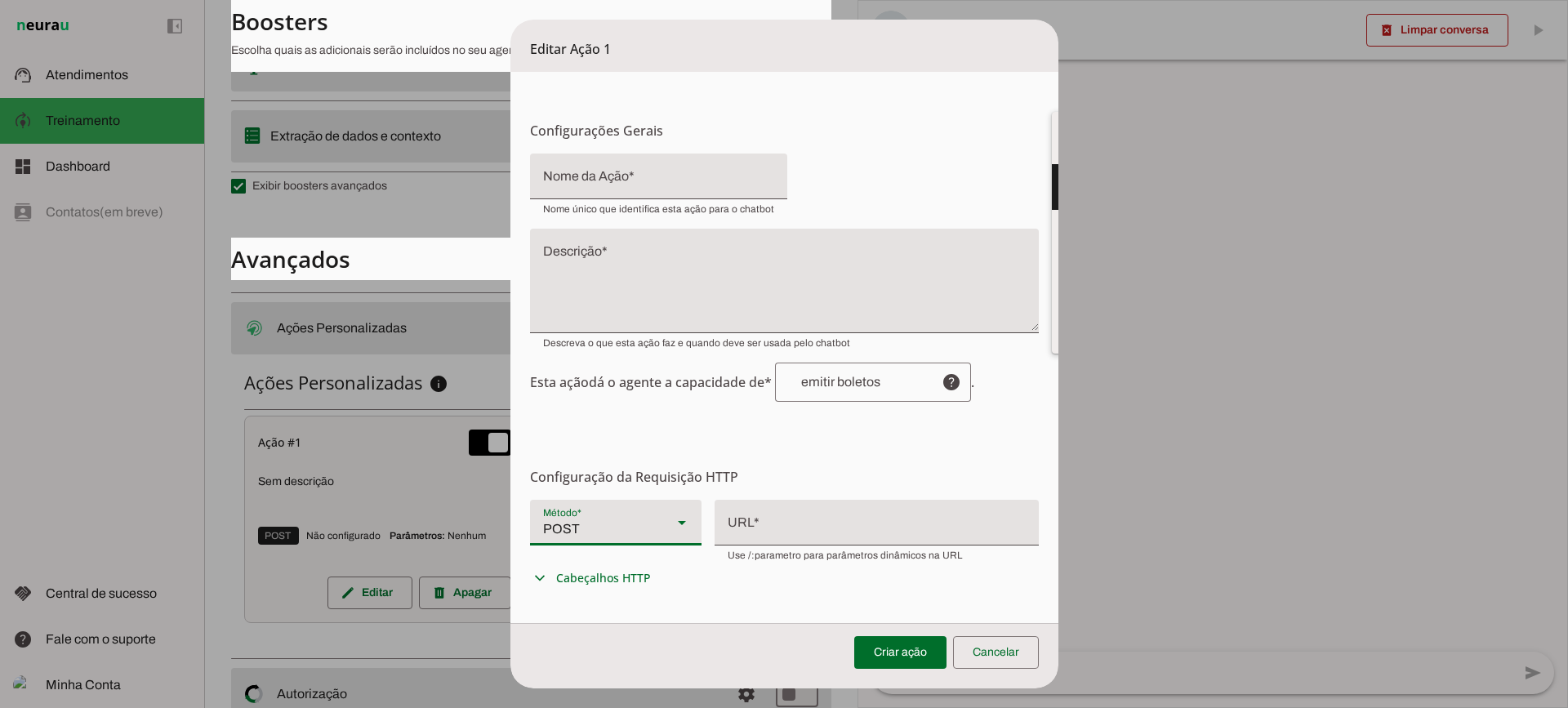
click at [807, 472] on h6 "Configuração da Requisição HTTP Configuração do Endpoint Configure os detalhes …" at bounding box center [785, 477] width 509 height 20
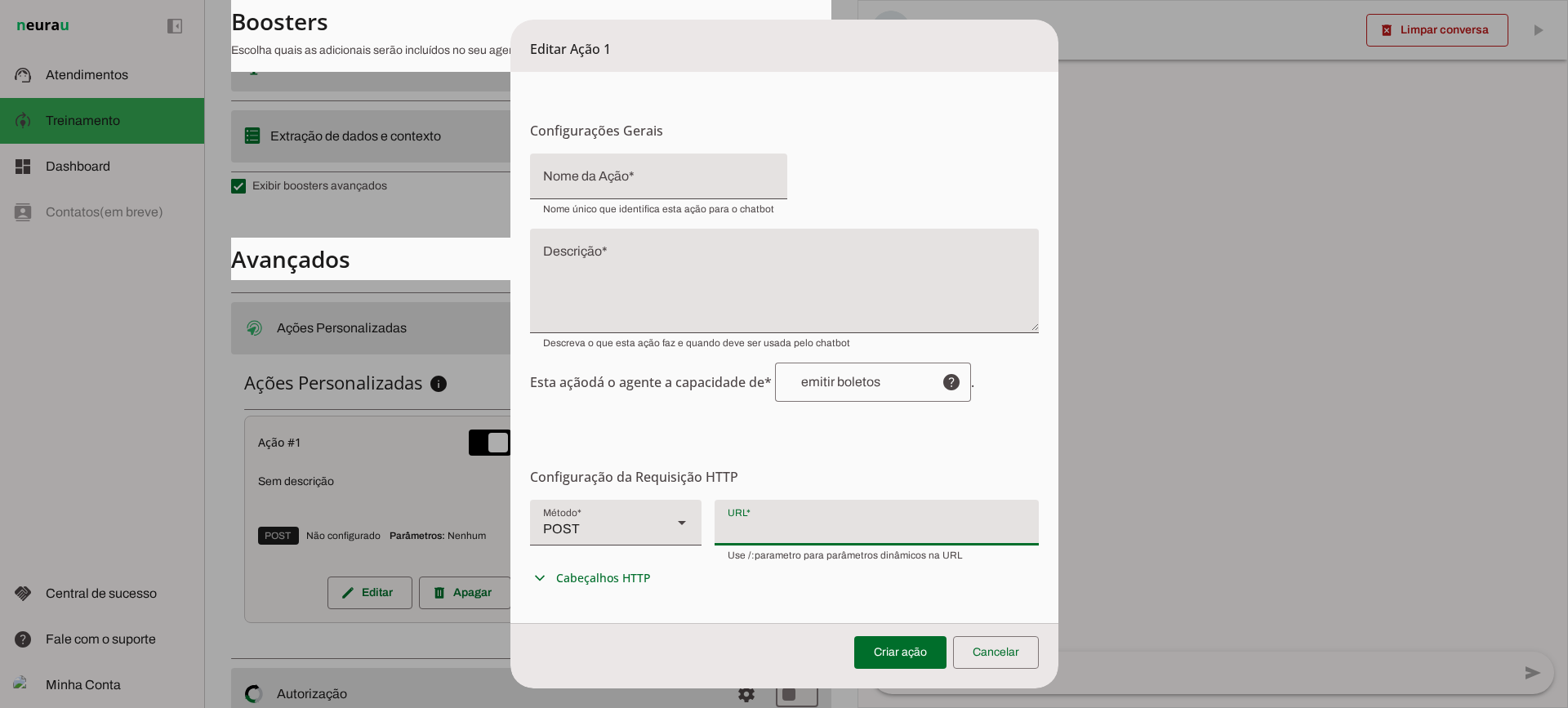
click at [754, 529] on div at bounding box center [877, 520] width 324 height 42
click at [1010, 631] on div "Criar ação Cancelar" at bounding box center [785, 655] width 548 height 66
click at [1011, 652] on span at bounding box center [995, 652] width 85 height 39
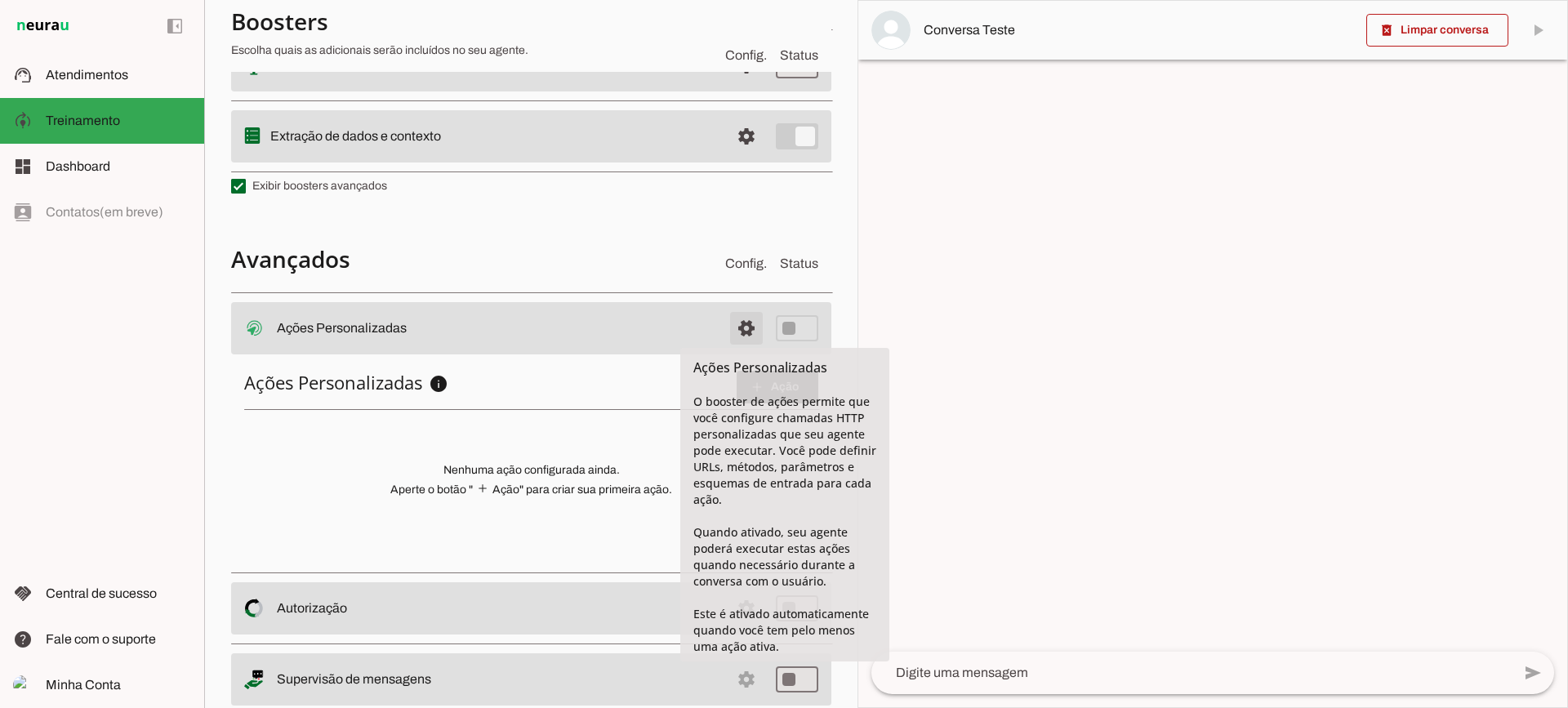
click at [750, 331] on span at bounding box center [747, 328] width 39 height 39
